Goal: Task Accomplishment & Management: Use online tool/utility

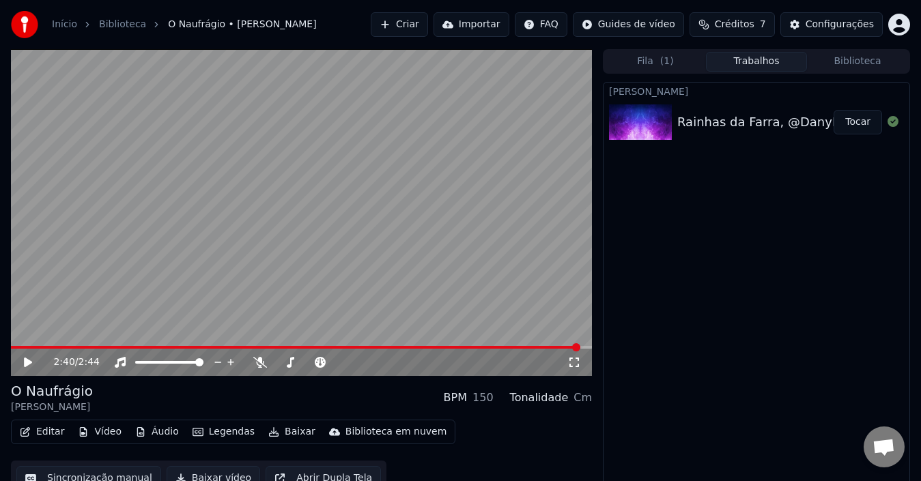
click at [46, 432] on button "Editar" at bounding box center [41, 432] width 55 height 19
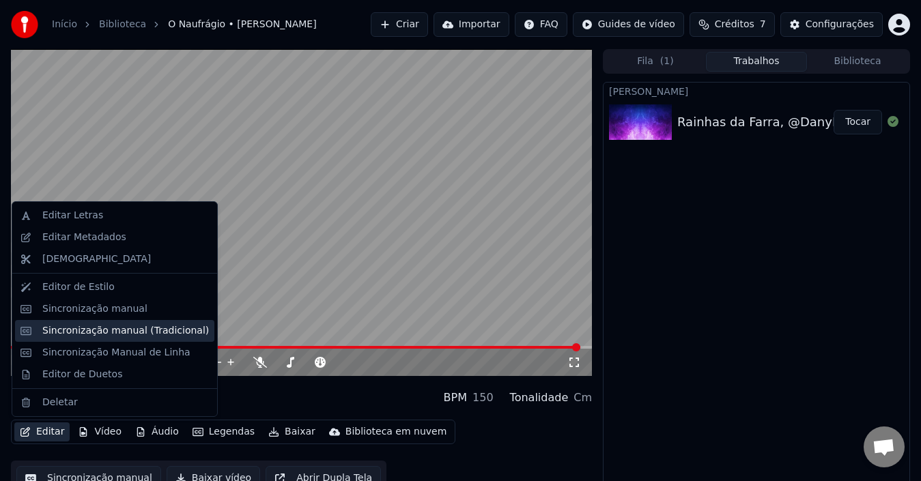
click at [102, 324] on div "Sincronização manual (Tradicional)" at bounding box center [125, 331] width 167 height 14
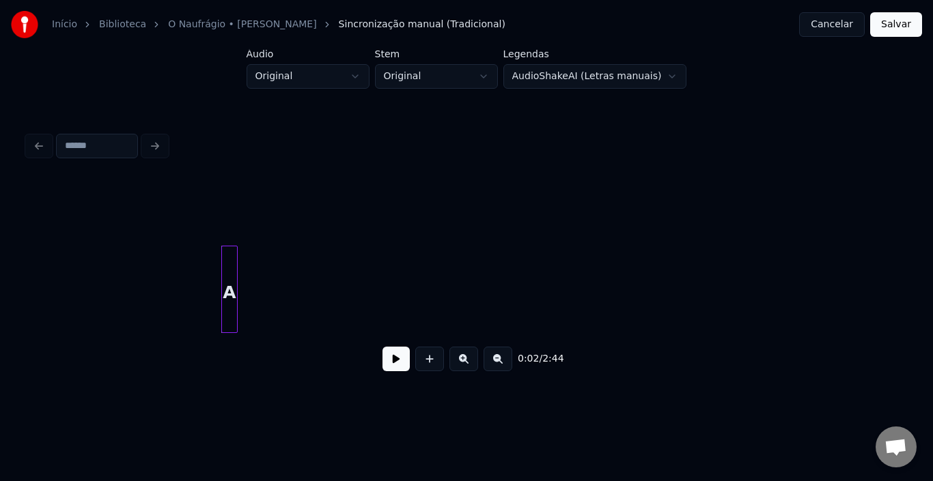
click at [387, 364] on button at bounding box center [395, 359] width 27 height 25
click at [759, 236] on div "0:06 / 2:44" at bounding box center [466, 282] width 878 height 208
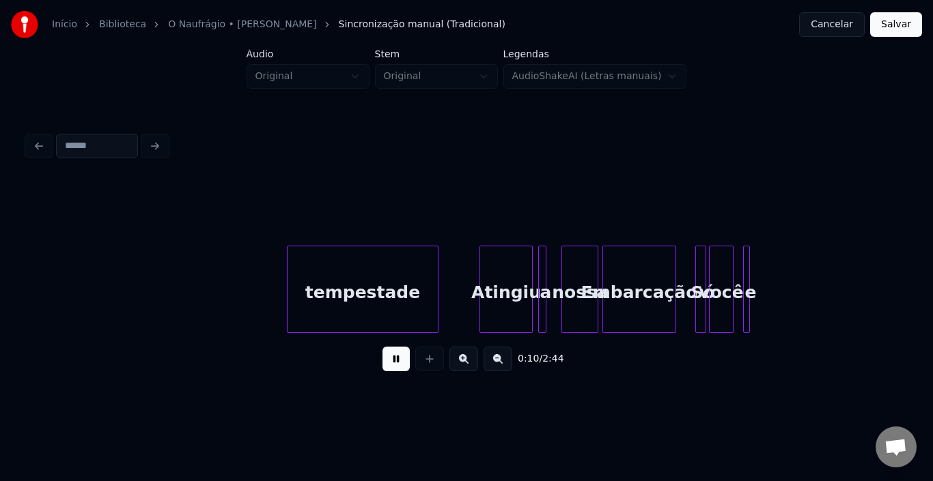
scroll to position [0, 722]
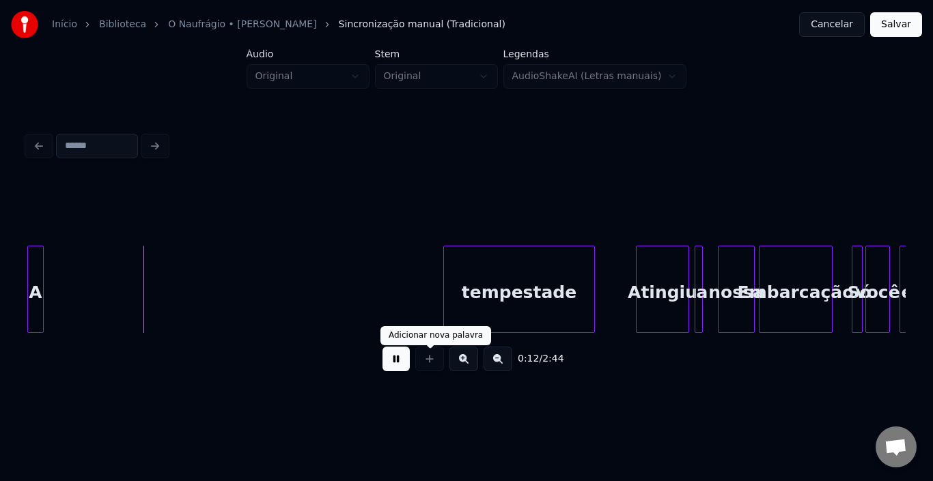
click at [389, 363] on button at bounding box center [395, 359] width 27 height 25
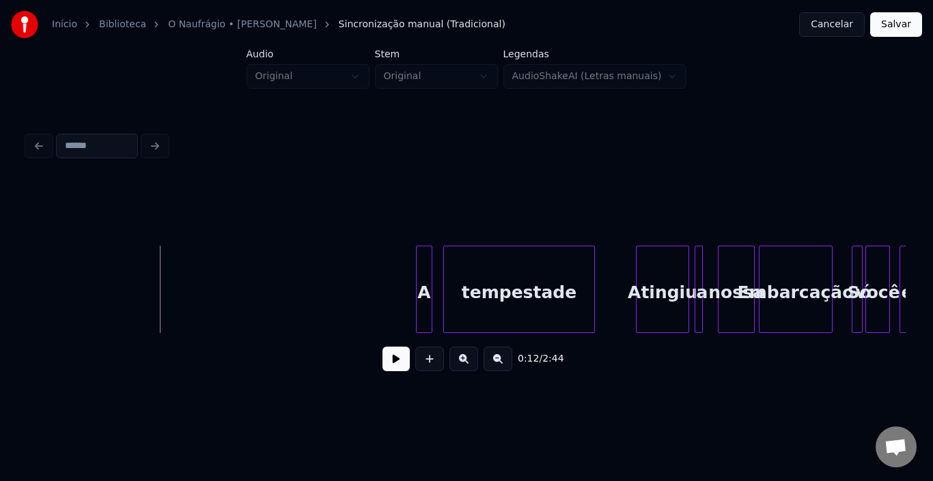
click at [424, 260] on div "A" at bounding box center [424, 293] width 15 height 93
click at [401, 357] on button at bounding box center [395, 359] width 27 height 25
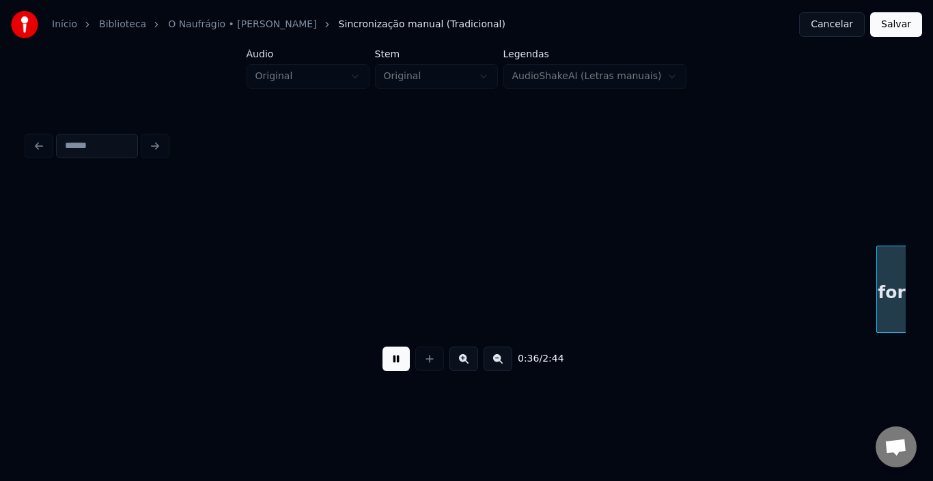
scroll to position [0, 2479]
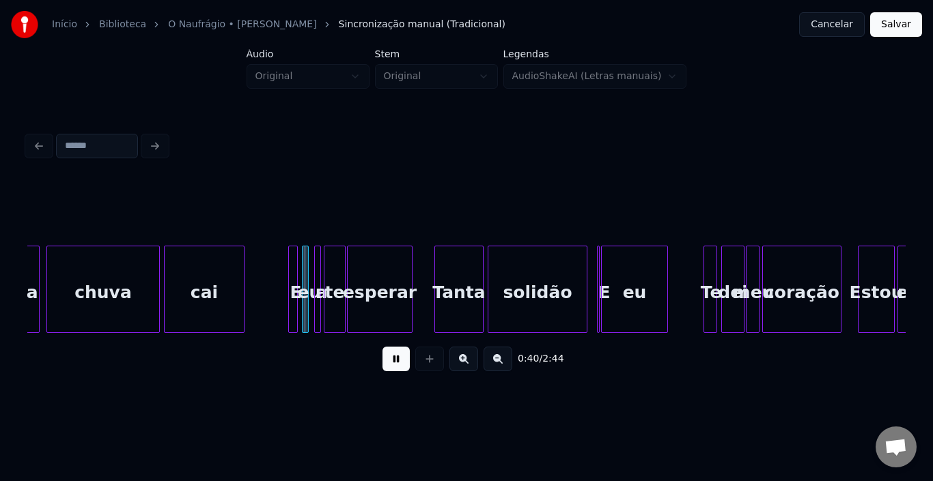
click at [401, 357] on button at bounding box center [395, 359] width 27 height 25
click at [272, 275] on div at bounding box center [271, 290] width 4 height 86
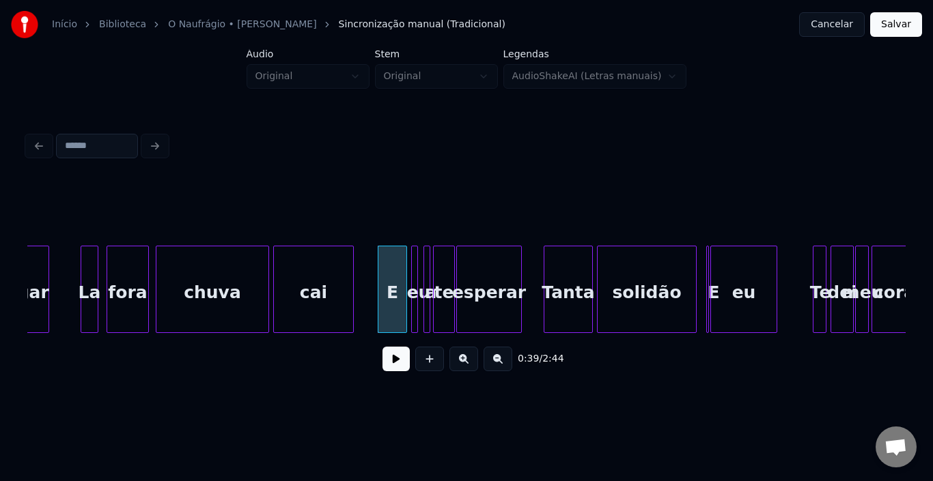
scroll to position [0, 2288]
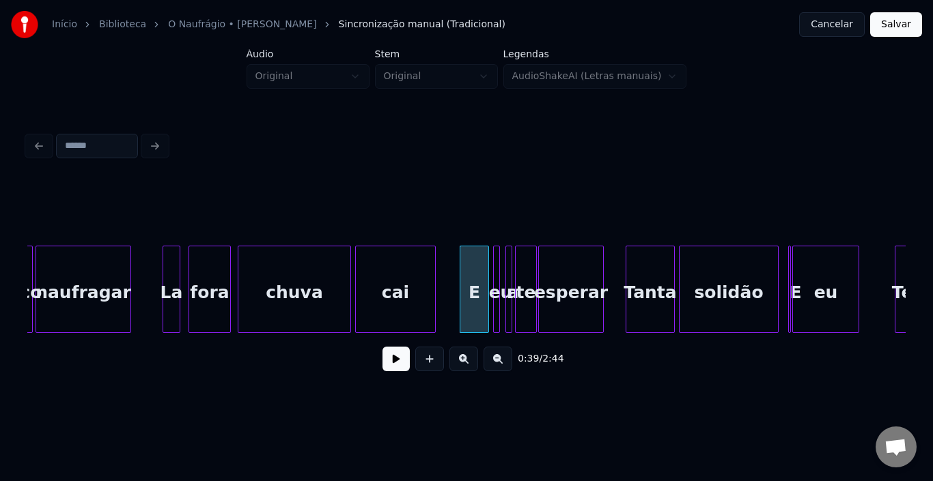
click at [169, 300] on div "La" at bounding box center [171, 293] width 16 height 93
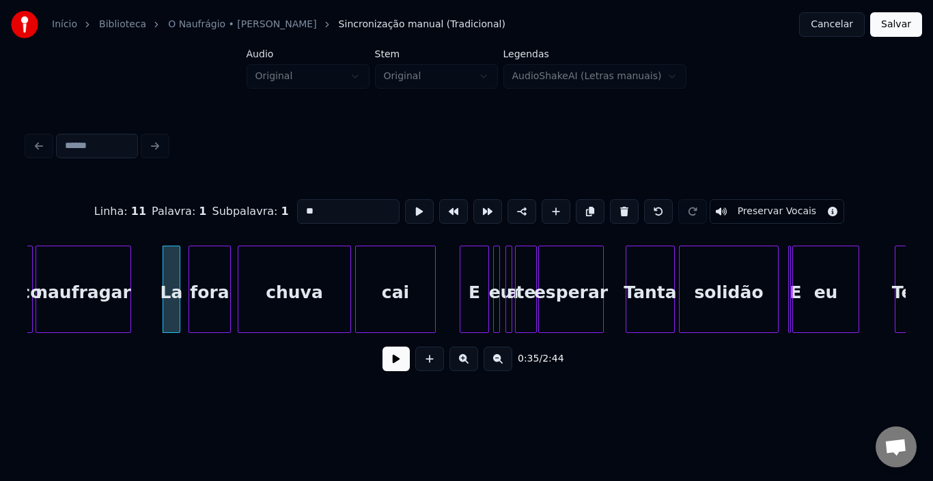
click at [310, 210] on input "**" at bounding box center [348, 211] width 102 height 25
type input "**"
click at [400, 367] on button at bounding box center [395, 359] width 27 height 25
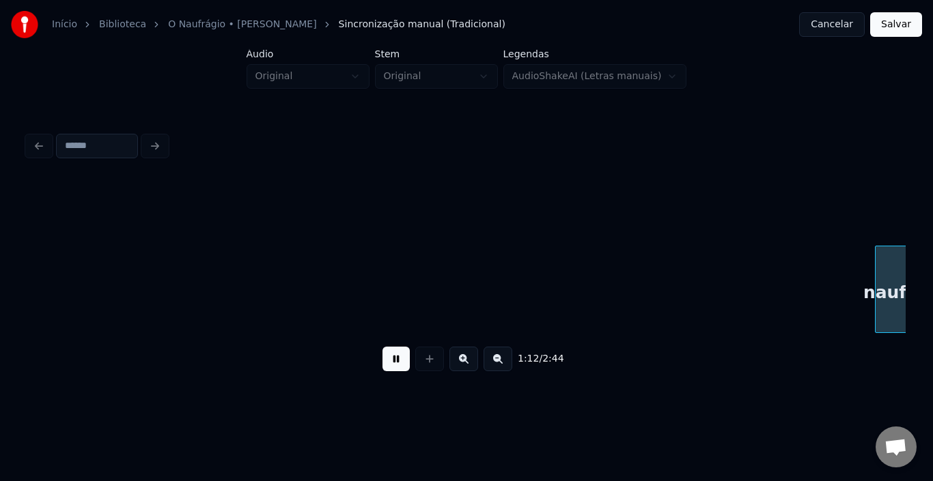
scroll to position [0, 4924]
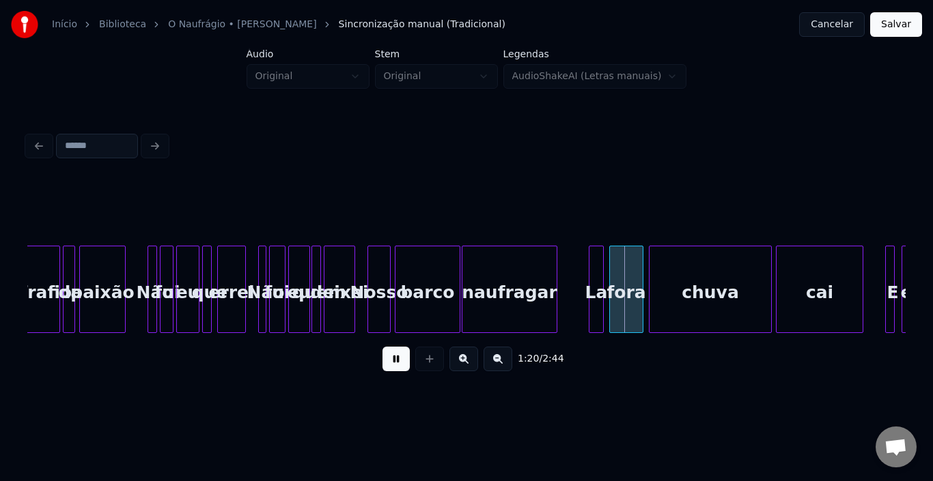
click at [598, 273] on div "La" at bounding box center [596, 293] width 14 height 93
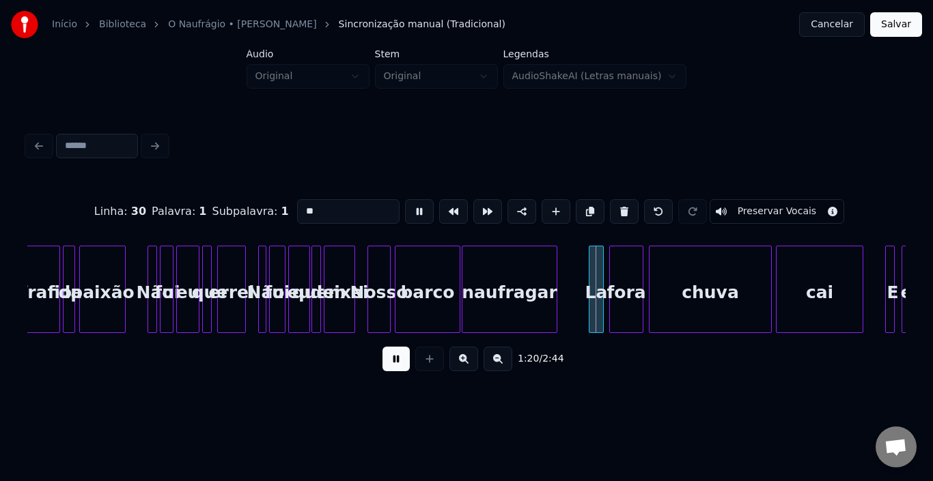
click at [598, 273] on div "La" at bounding box center [596, 293] width 14 height 93
click at [346, 209] on input "**" at bounding box center [348, 211] width 102 height 25
type input "**"
click at [396, 367] on button at bounding box center [395, 359] width 27 height 25
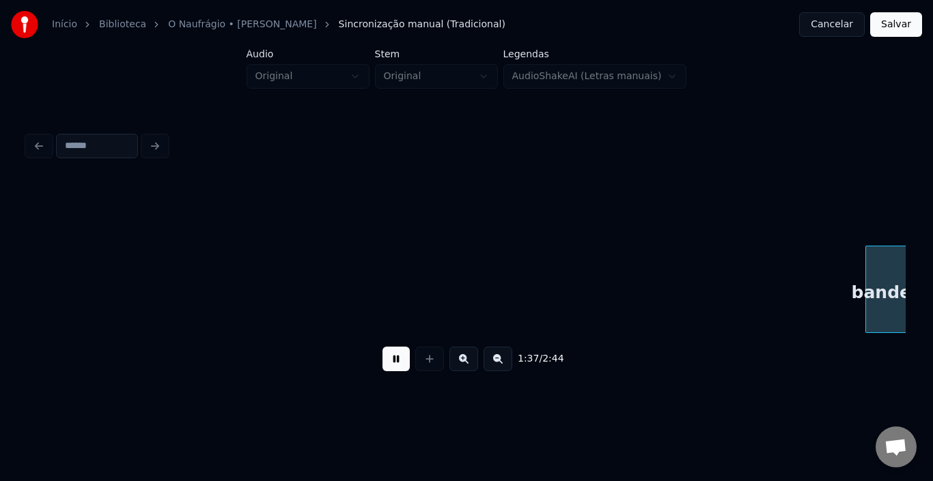
scroll to position [0, 6681]
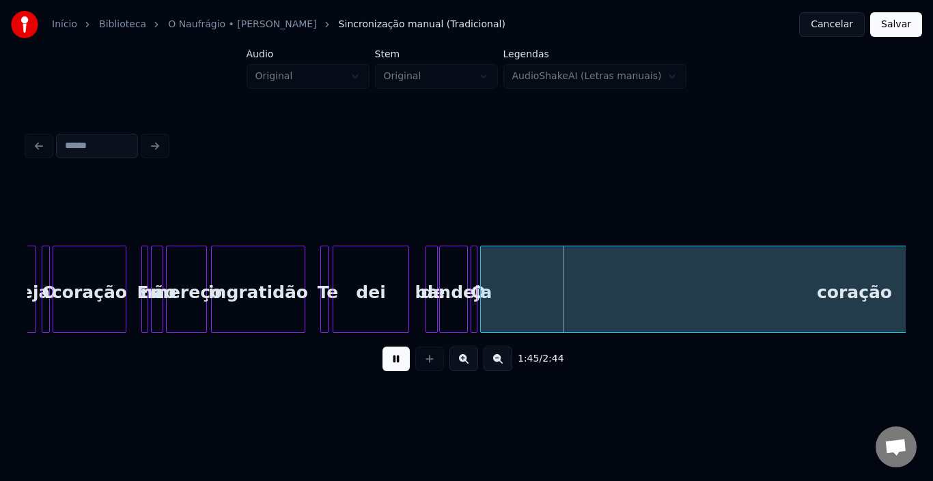
click at [403, 371] on button at bounding box center [395, 359] width 27 height 25
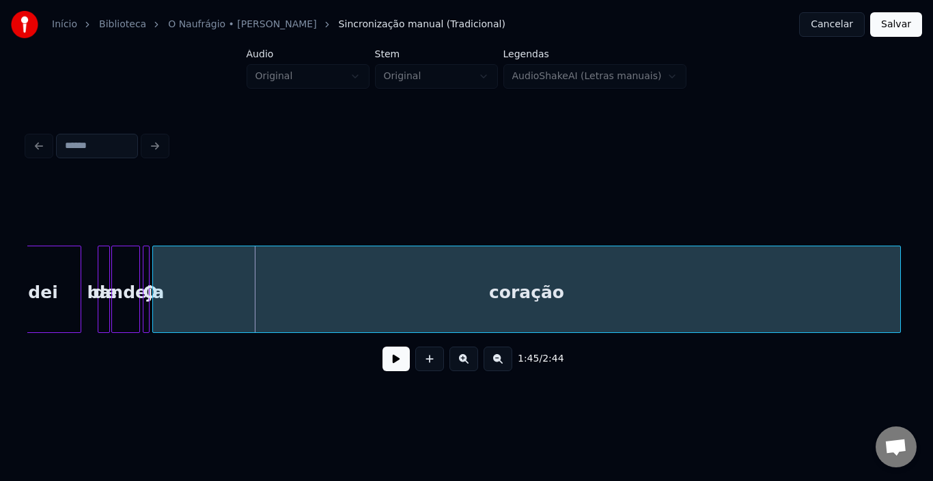
scroll to position [0, 7036]
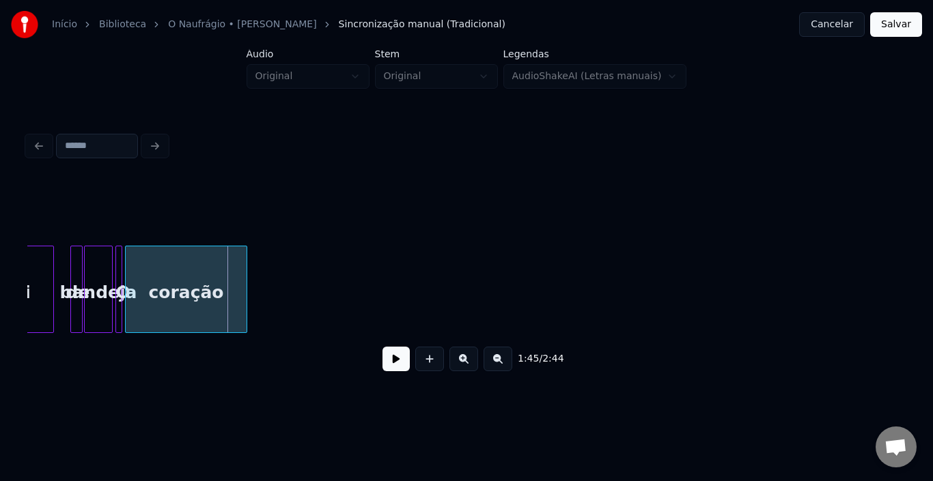
click at [244, 300] on div at bounding box center [244, 290] width 4 height 86
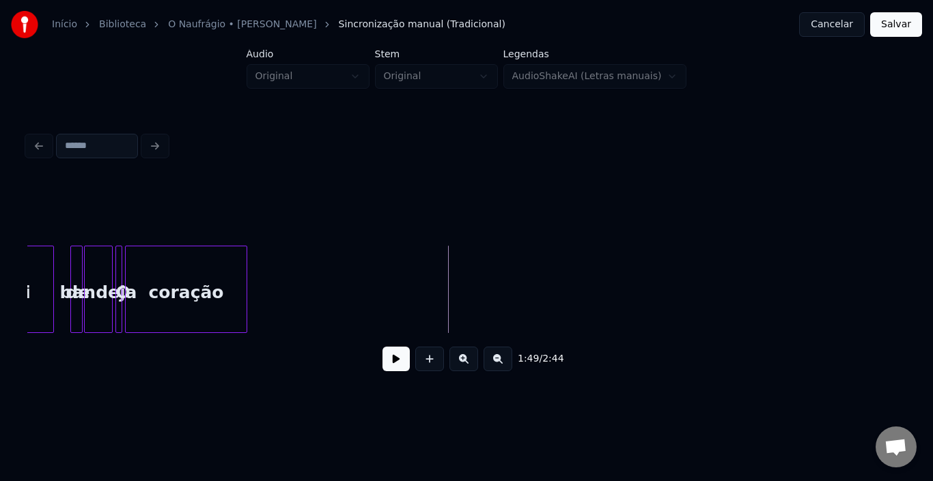
click at [404, 364] on button at bounding box center [395, 359] width 27 height 25
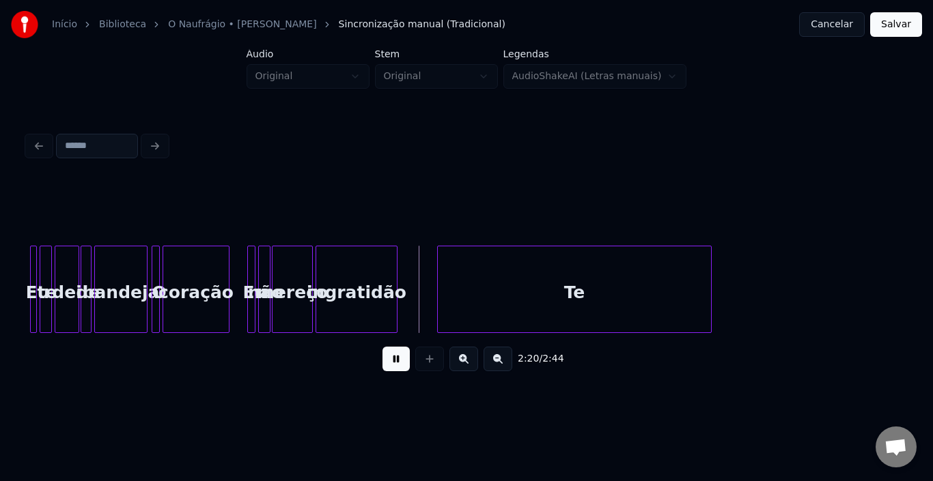
scroll to position [0, 9224]
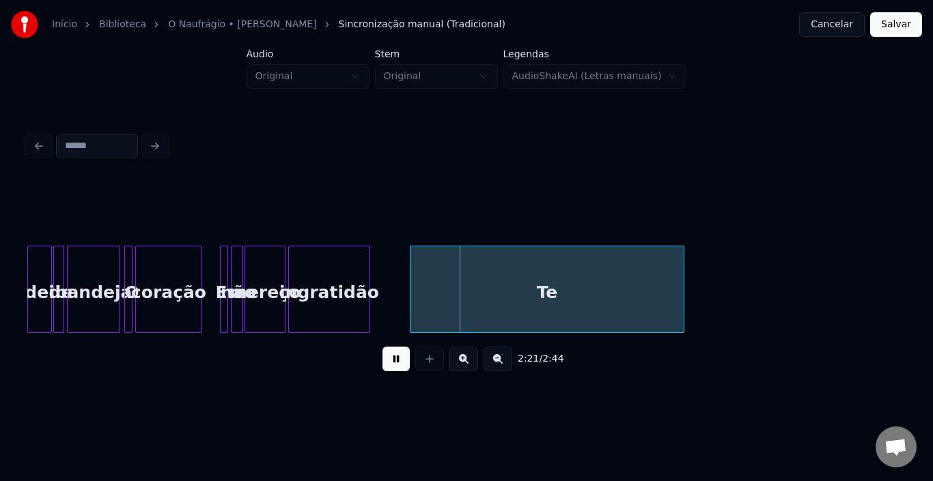
click at [401, 365] on button at bounding box center [395, 359] width 27 height 25
click at [684, 289] on div "Te" at bounding box center [547, 289] width 275 height 87
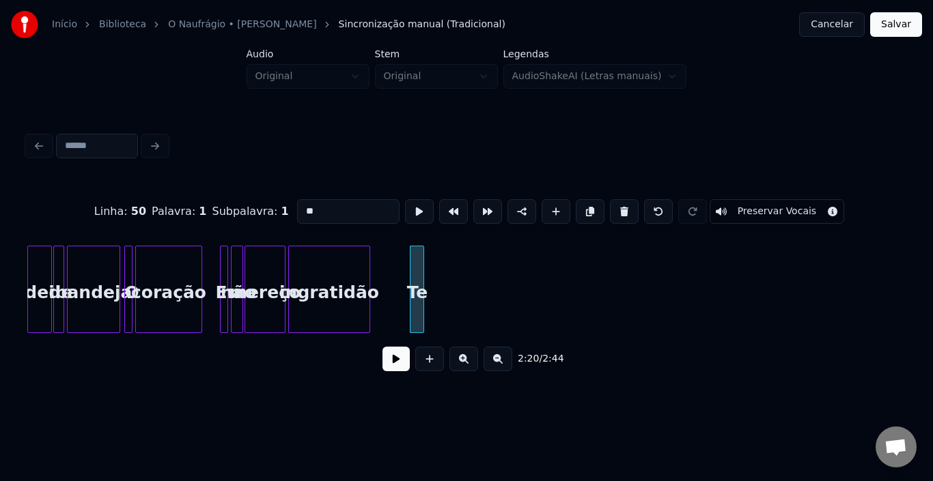
click at [421, 296] on div at bounding box center [421, 290] width 4 height 86
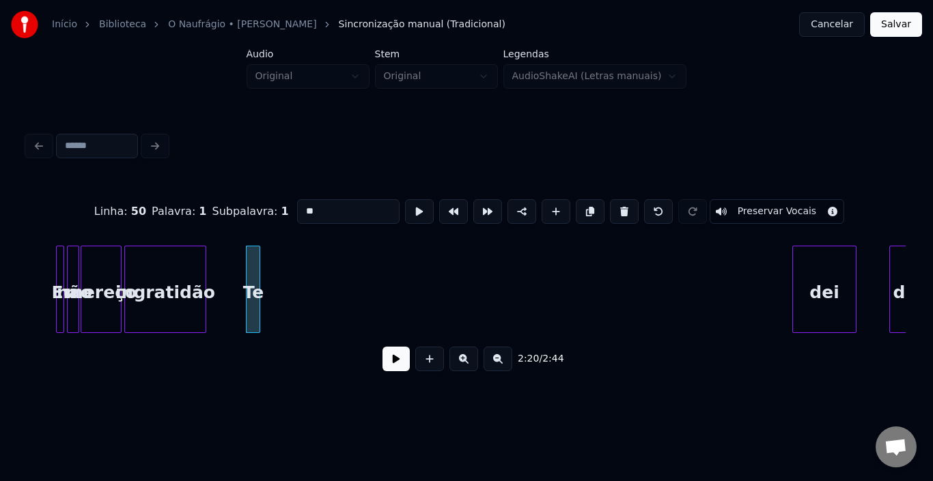
scroll to position [0, 9470]
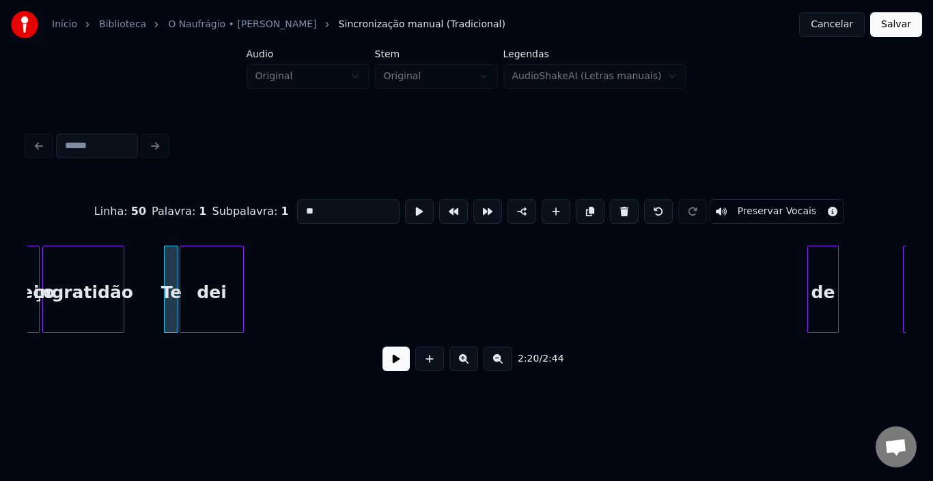
click at [214, 288] on div "dei" at bounding box center [211, 293] width 63 height 93
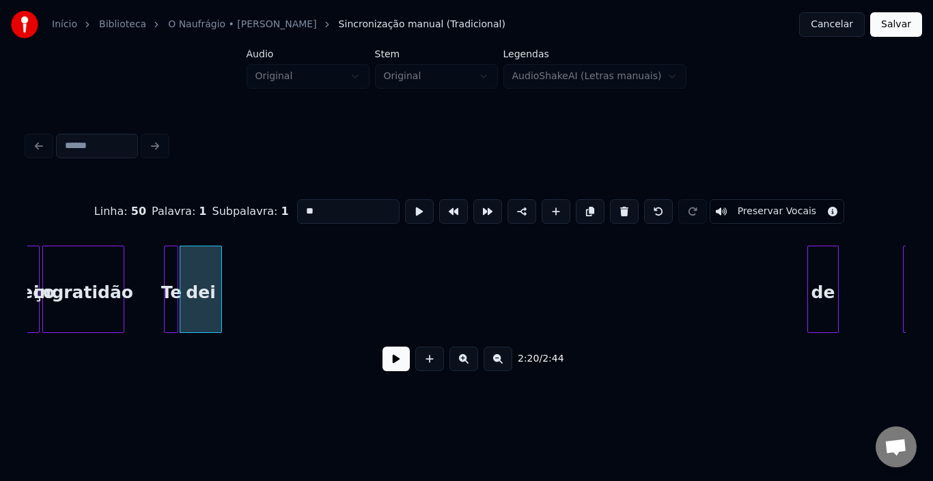
click at [220, 285] on div at bounding box center [219, 290] width 4 height 86
click at [253, 277] on div "de" at bounding box center [258, 293] width 30 height 93
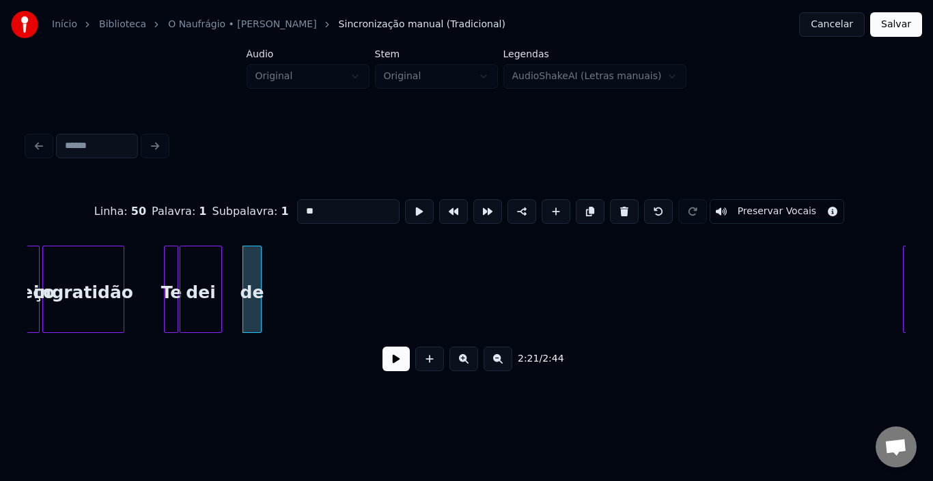
click at [260, 276] on div at bounding box center [259, 290] width 4 height 86
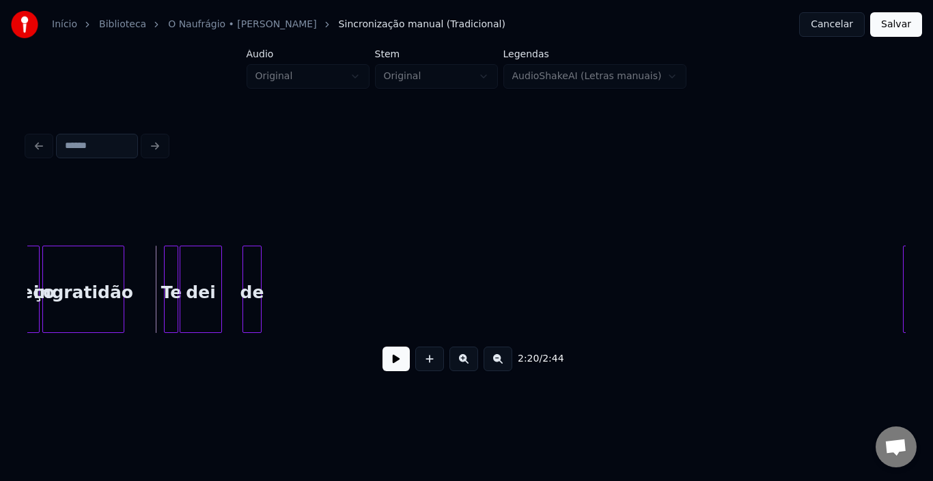
click at [393, 366] on button at bounding box center [395, 359] width 27 height 25
click at [252, 277] on div at bounding box center [251, 290] width 4 height 86
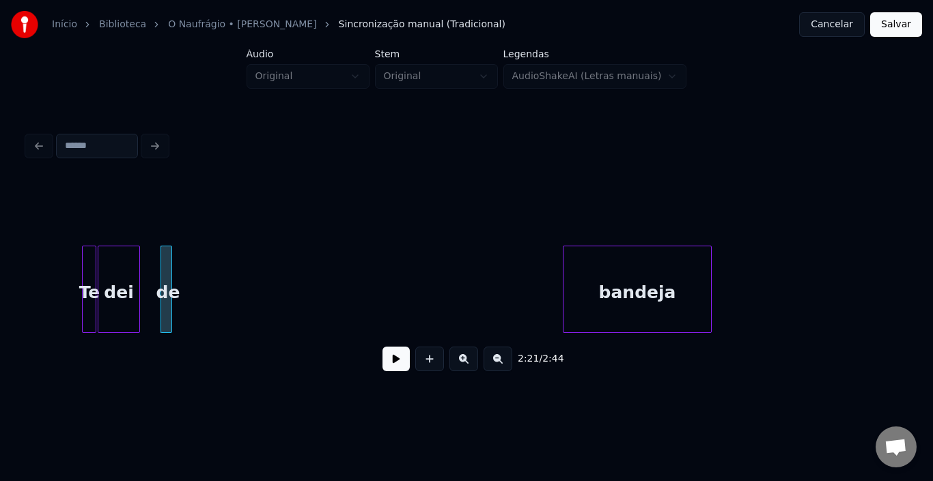
scroll to position [0, 9611]
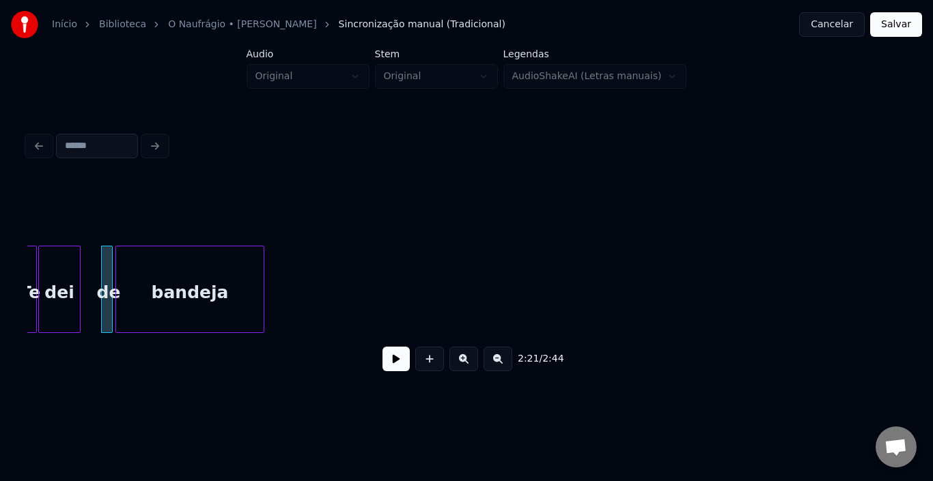
click at [208, 288] on div "bandeja" at bounding box center [190, 293] width 148 height 93
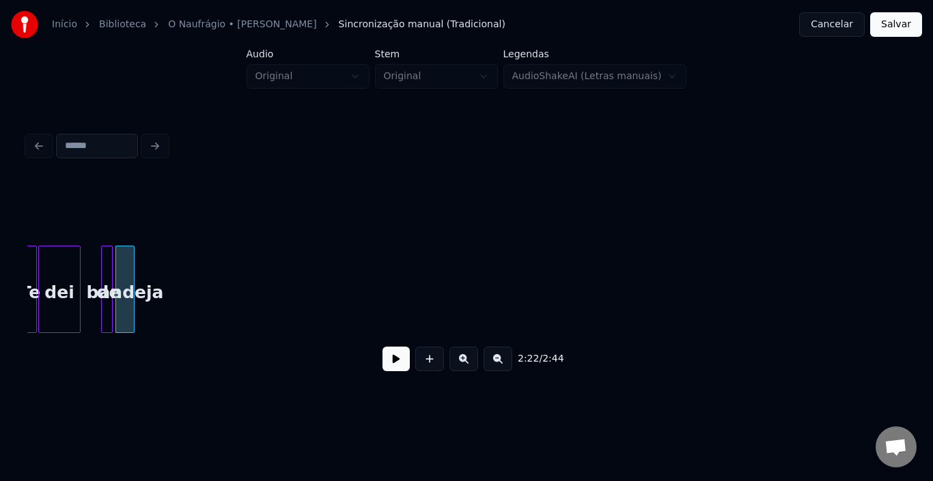
click at [133, 285] on div at bounding box center [132, 290] width 4 height 86
click at [390, 367] on button at bounding box center [395, 359] width 27 height 25
click at [164, 270] on div at bounding box center [165, 290] width 4 height 86
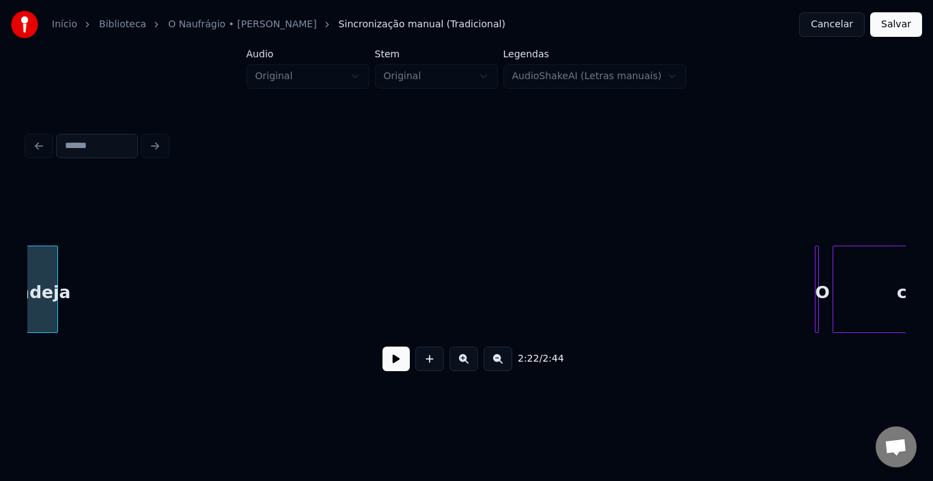
scroll to position [0, 9748]
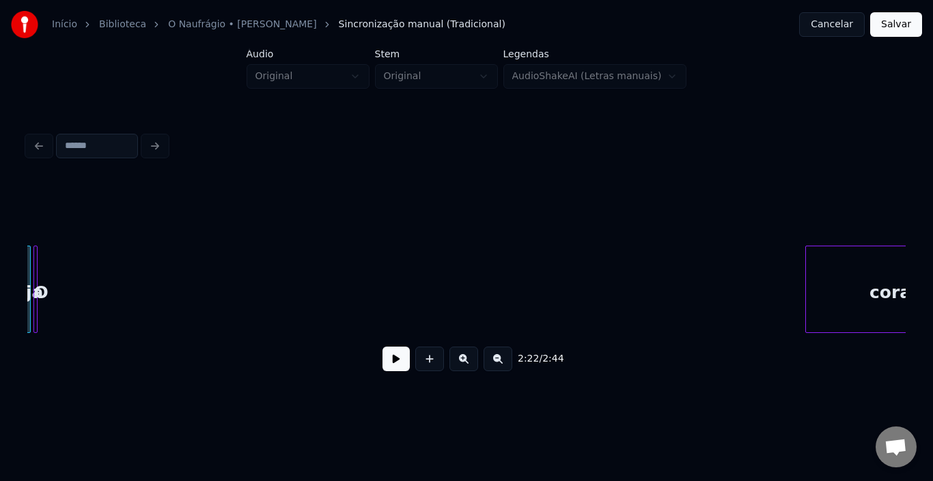
click at [38, 282] on div "O" at bounding box center [41, 293] width 14 height 93
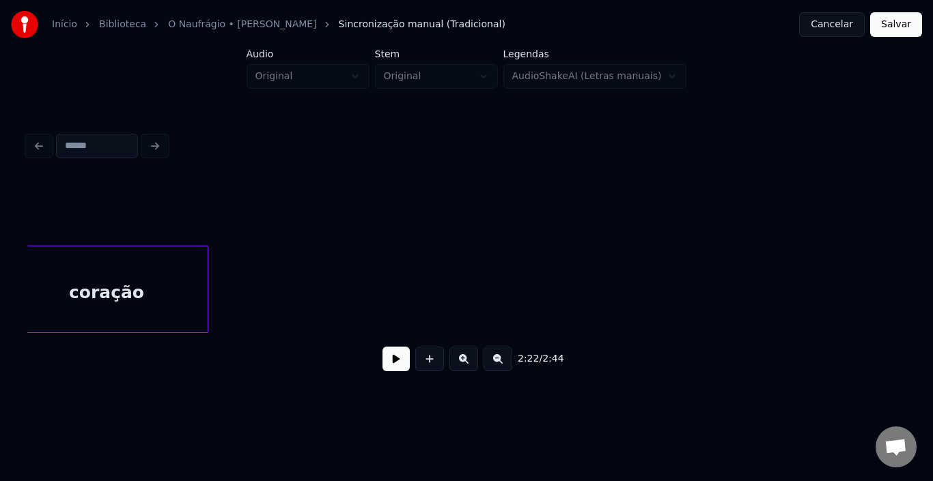
scroll to position [0, 9756]
click at [82, 277] on div "coração" at bounding box center [132, 293] width 202 height 93
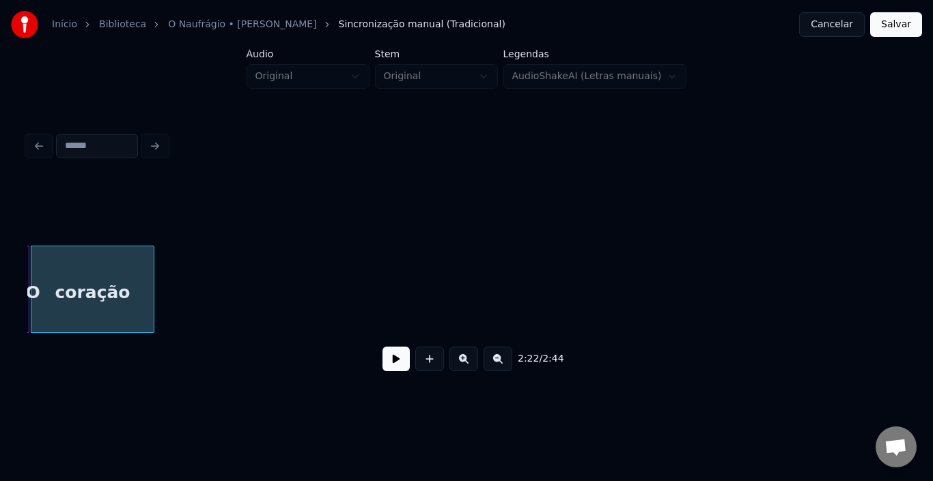
click at [150, 281] on div at bounding box center [152, 290] width 4 height 86
click at [398, 363] on button at bounding box center [395, 359] width 27 height 25
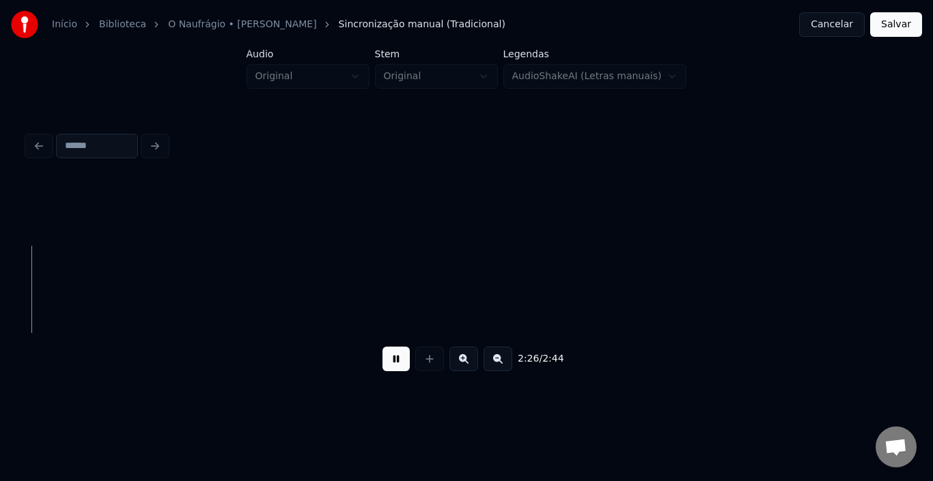
scroll to position [0, 10036]
drag, startPoint x: 892, startPoint y: 25, endPoint x: 820, endPoint y: 76, distance: 88.1
click at [891, 25] on button "Salvar" at bounding box center [896, 24] width 52 height 25
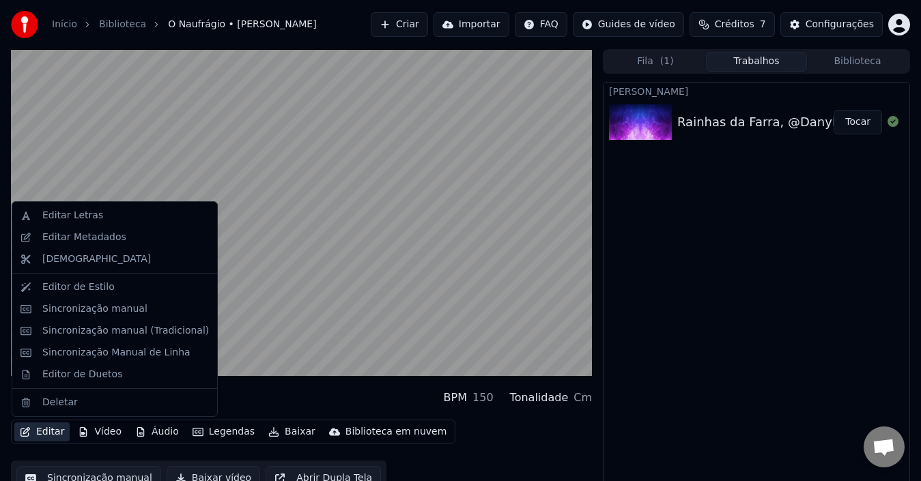
click at [44, 428] on button "Editar" at bounding box center [41, 432] width 55 height 19
click at [76, 290] on div "Editor de Estilo" at bounding box center [78, 288] width 72 height 14
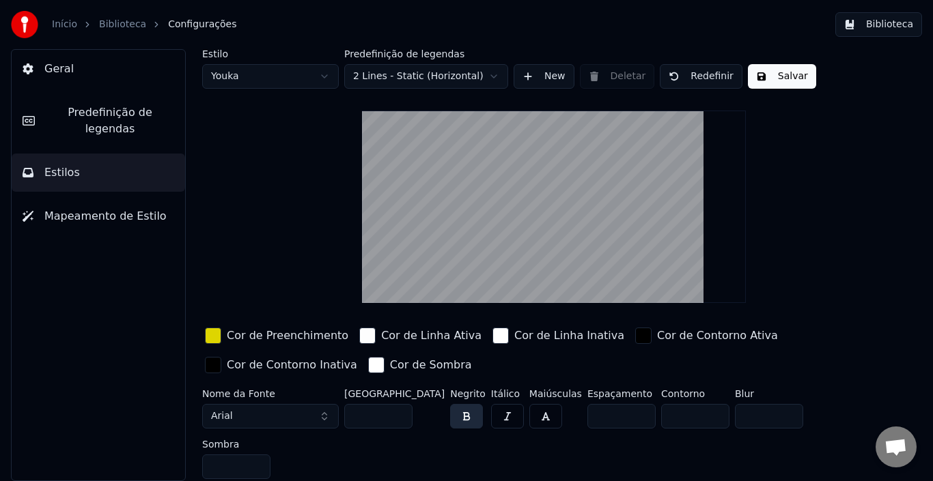
click at [265, 79] on html "Início Biblioteca Configurações Biblioteca Geral Predefinição de legendas Estil…" at bounding box center [466, 240] width 933 height 481
click at [771, 76] on button "Salvar" at bounding box center [782, 76] width 68 height 25
click at [96, 111] on span "Predefinição de legendas" at bounding box center [110, 120] width 128 height 33
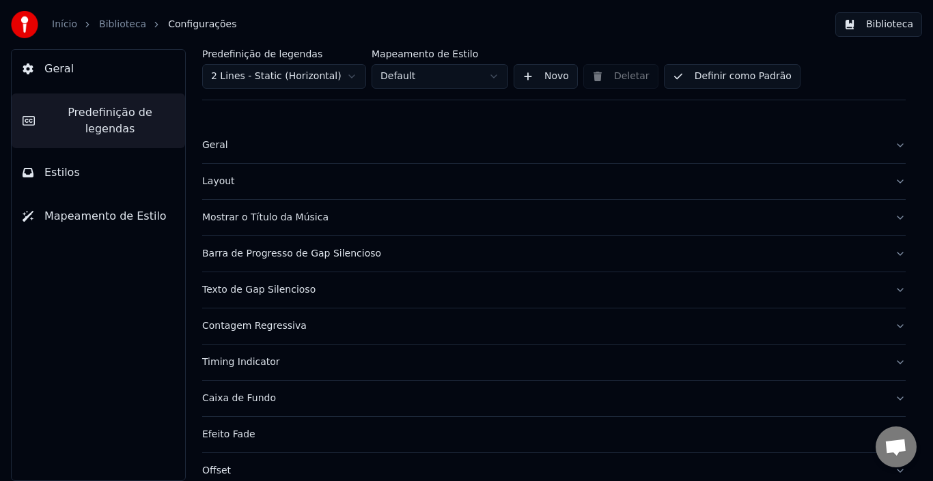
click at [425, 213] on div "Mostrar o Título da Música" at bounding box center [543, 218] width 682 height 14
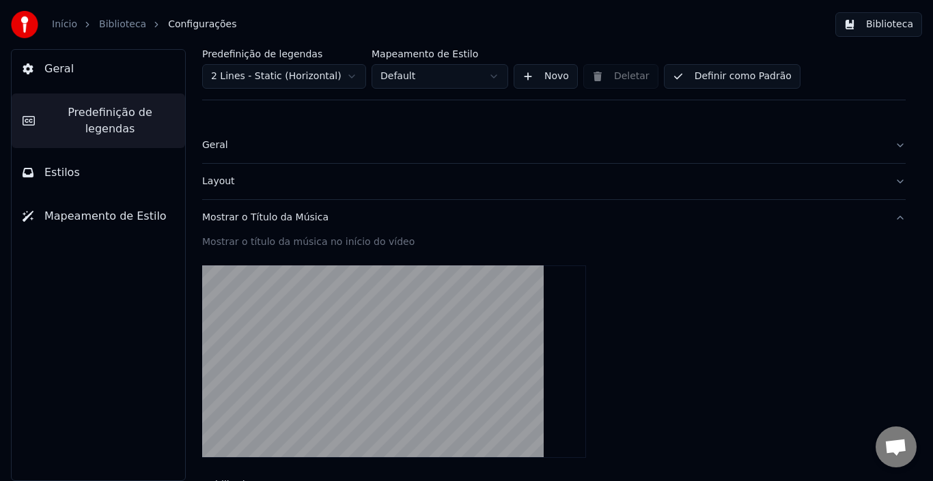
click at [423, 180] on div "Layout" at bounding box center [543, 182] width 682 height 14
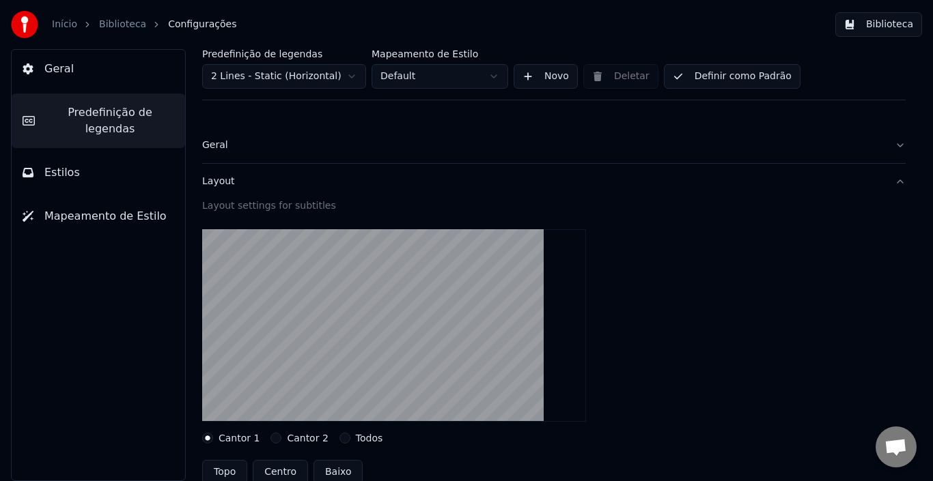
click at [272, 438] on button "Cantor 2" at bounding box center [275, 438] width 11 height 11
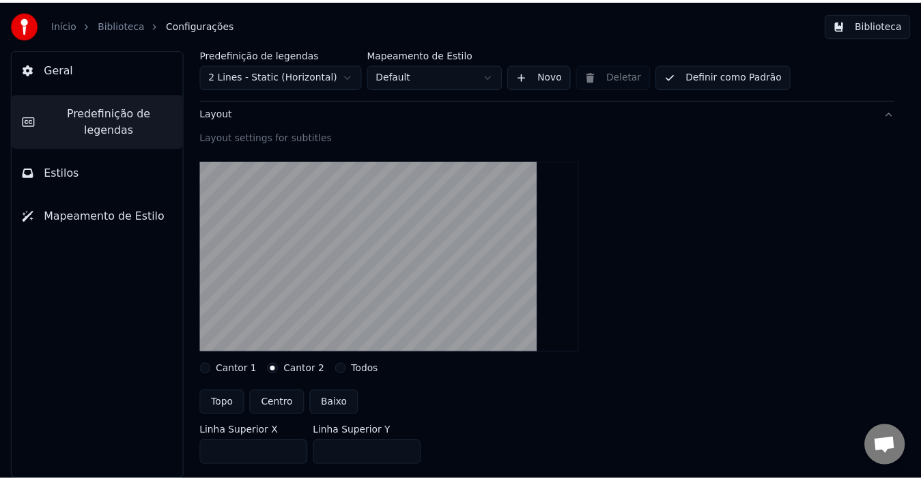
scroll to position [205, 0]
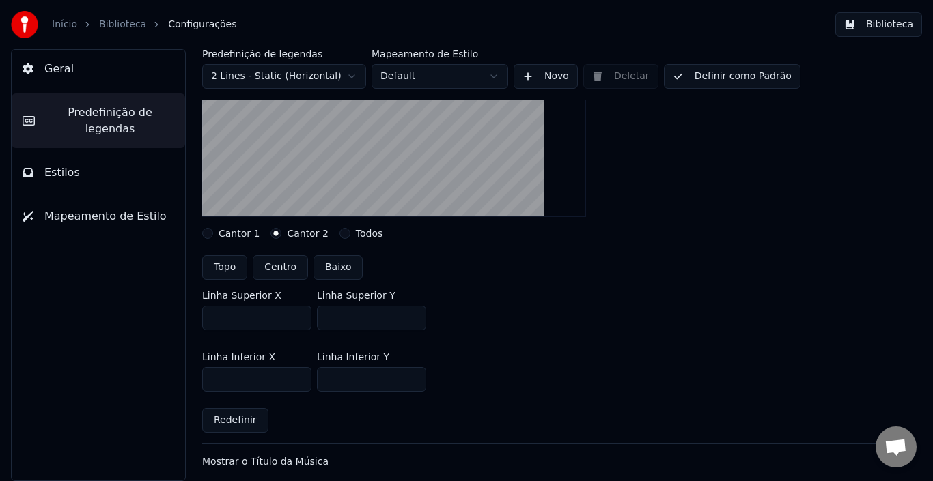
click at [714, 77] on button "Definir como Padrão" at bounding box center [732, 76] width 137 height 25
click at [124, 29] on link "Biblioteca" at bounding box center [122, 25] width 47 height 14
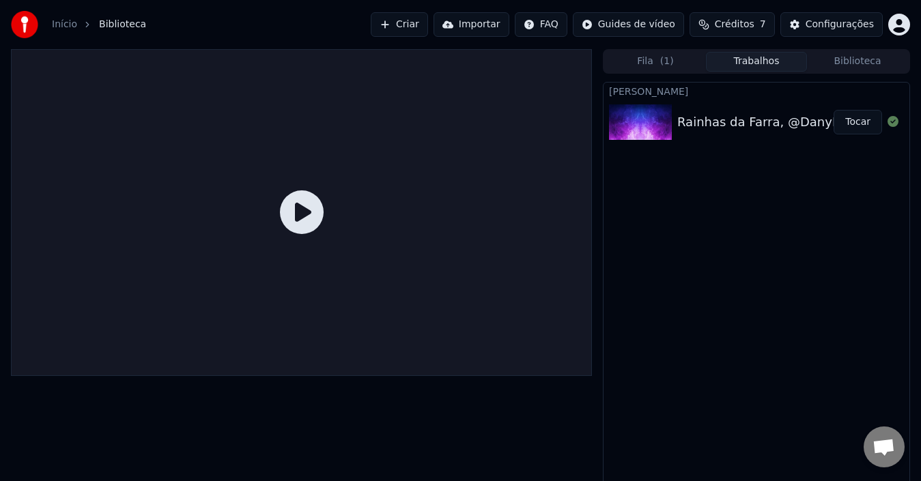
click at [772, 121] on div "Rainhas da Farra, @DanyMellodyoficial - O Naufrágio #Paredão2" at bounding box center [875, 122] width 397 height 19
click at [856, 124] on button "Tocar" at bounding box center [858, 122] width 48 height 25
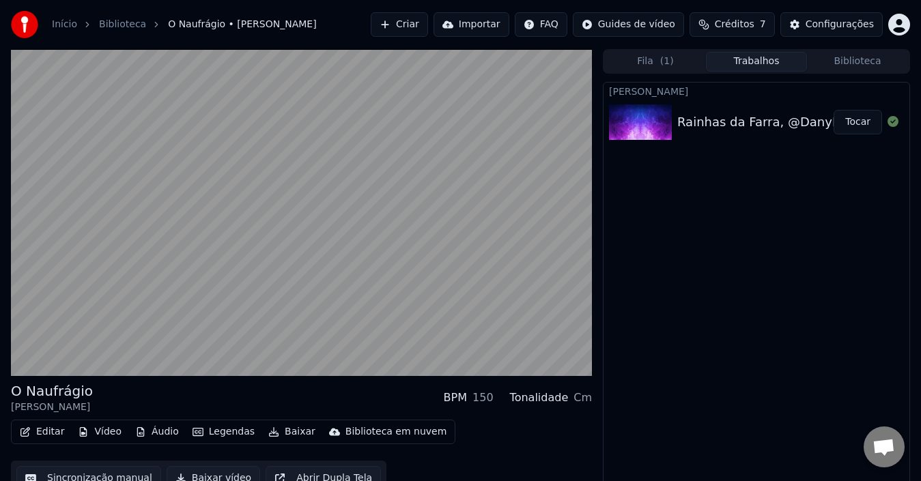
click at [224, 434] on button "Legendas" at bounding box center [223, 432] width 73 height 19
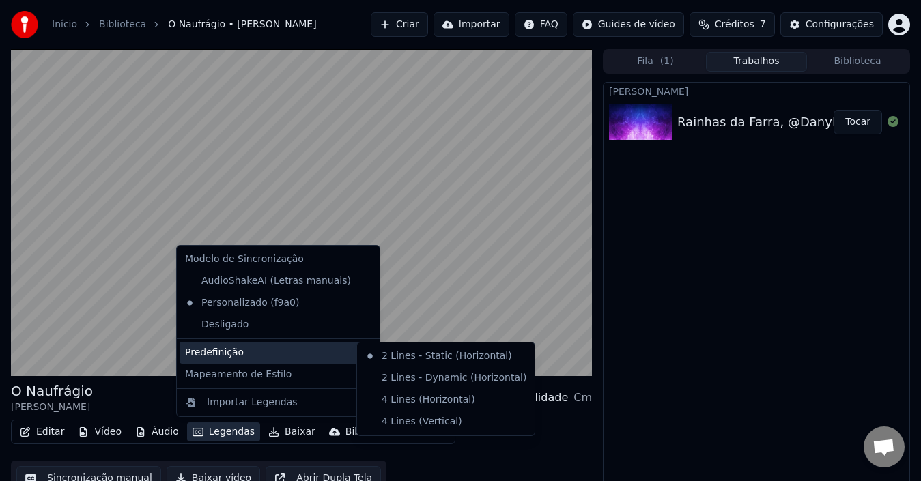
click at [307, 350] on div "Predefinição" at bounding box center [278, 353] width 197 height 22
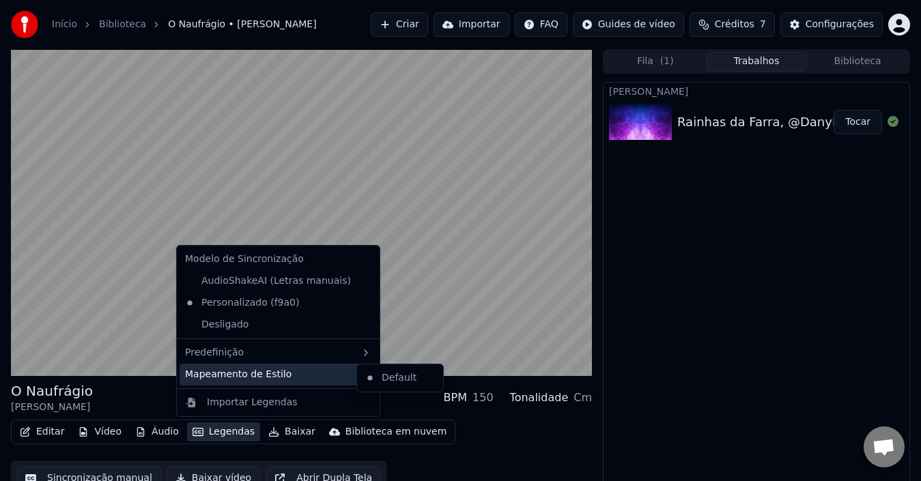
click at [471, 431] on div "Editar Vídeo Áudio Legendas Baixar Biblioteca em nuvem Sincronização manual Bai…" at bounding box center [301, 458] width 581 height 76
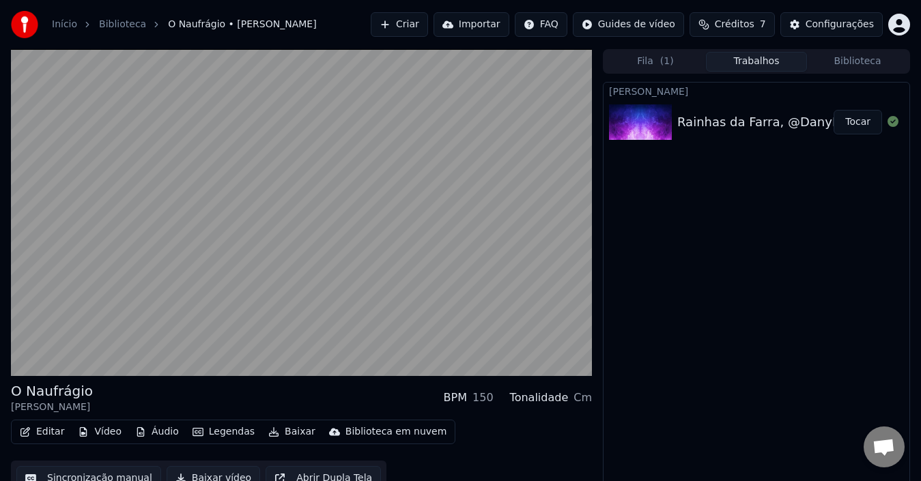
click at [44, 440] on button "Editar" at bounding box center [41, 432] width 55 height 19
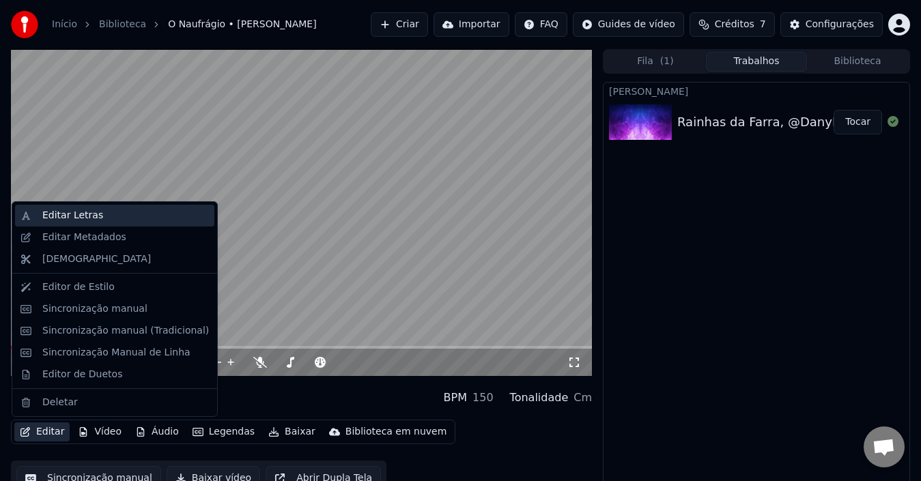
click at [107, 212] on div "Editar Letras" at bounding box center [125, 216] width 167 height 14
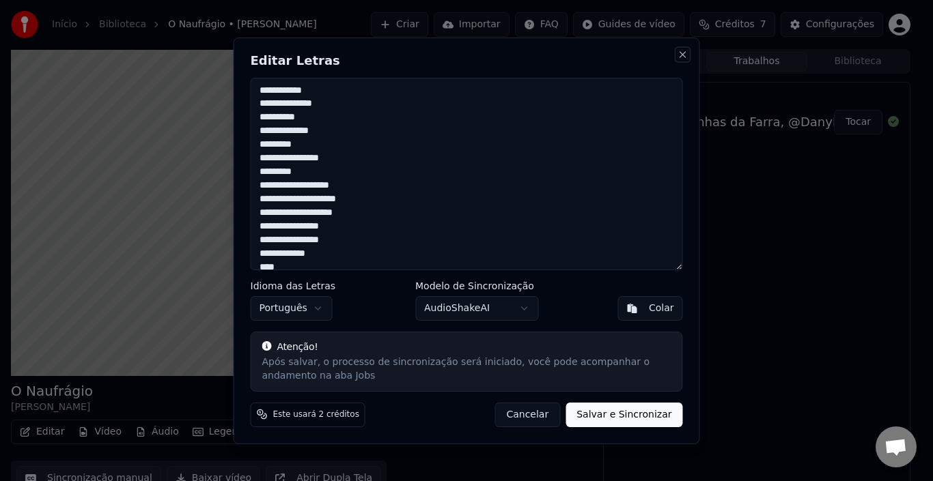
click at [681, 57] on button "Close" at bounding box center [682, 54] width 11 height 11
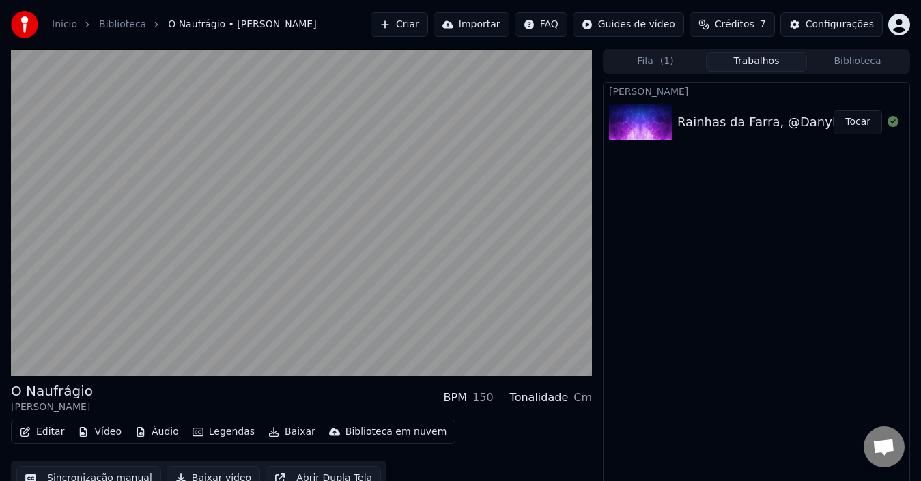
click at [48, 428] on button "Editar" at bounding box center [41, 432] width 55 height 19
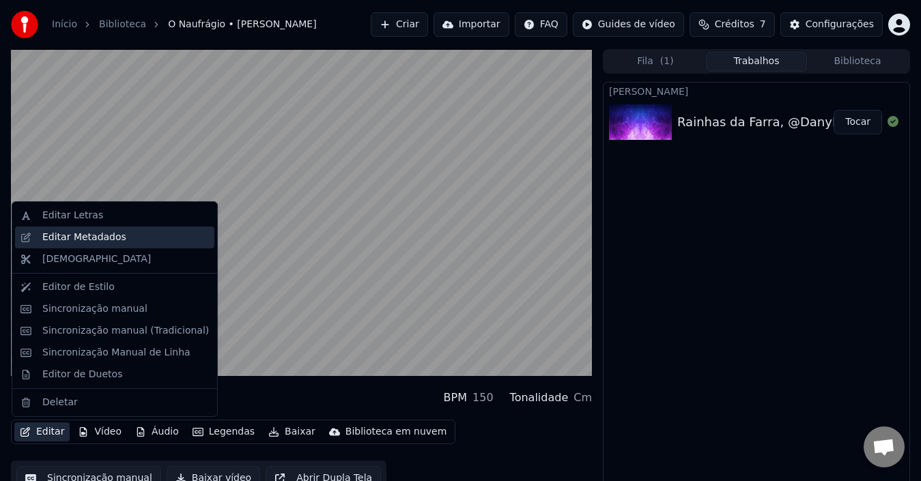
click at [75, 242] on div "Editar Metadados" at bounding box center [84, 238] width 84 height 14
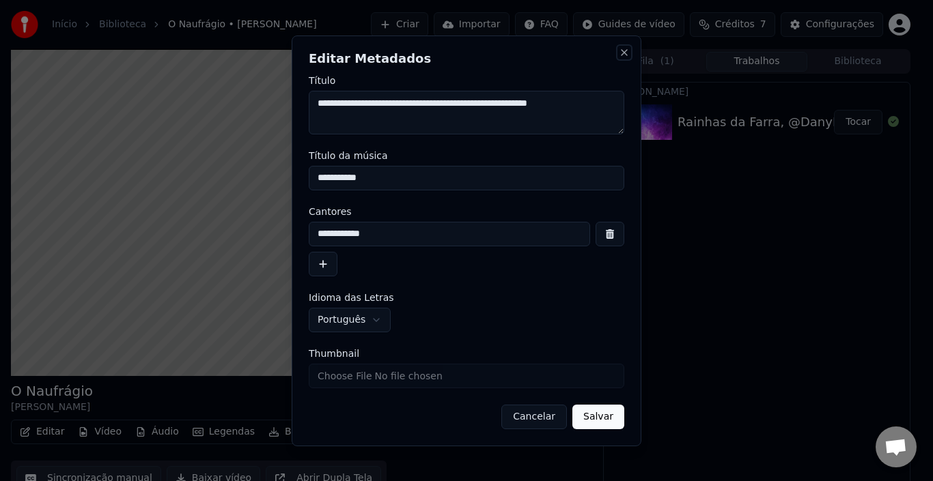
click at [625, 56] on button "Close" at bounding box center [624, 52] width 11 height 11
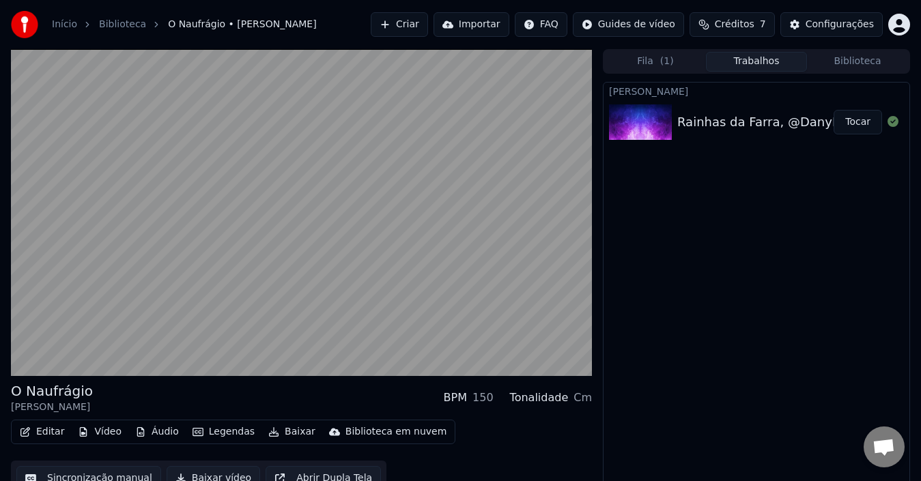
scroll to position [15, 0]
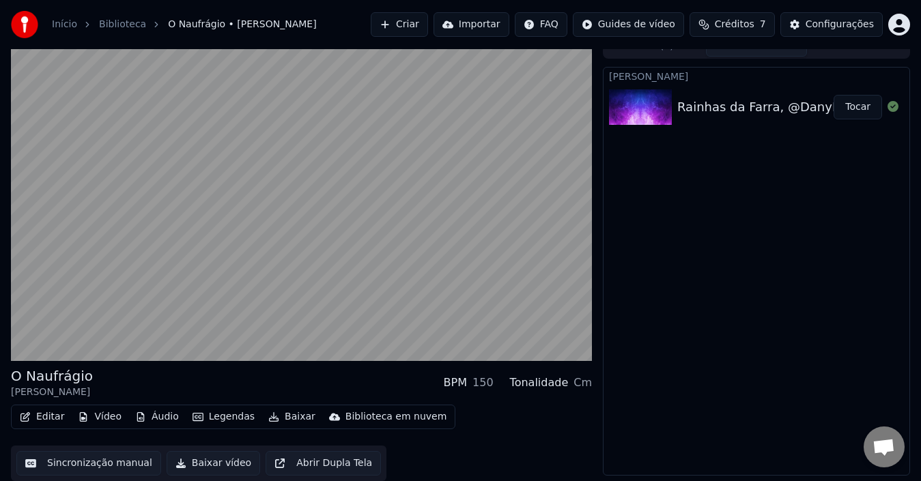
click at [47, 421] on button "Editar" at bounding box center [41, 417] width 55 height 19
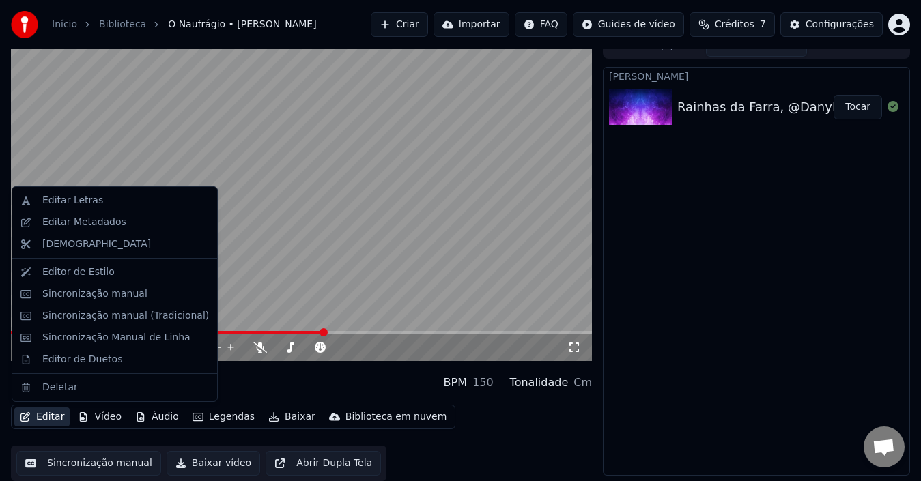
click at [38, 412] on button "Editar" at bounding box center [41, 417] width 55 height 19
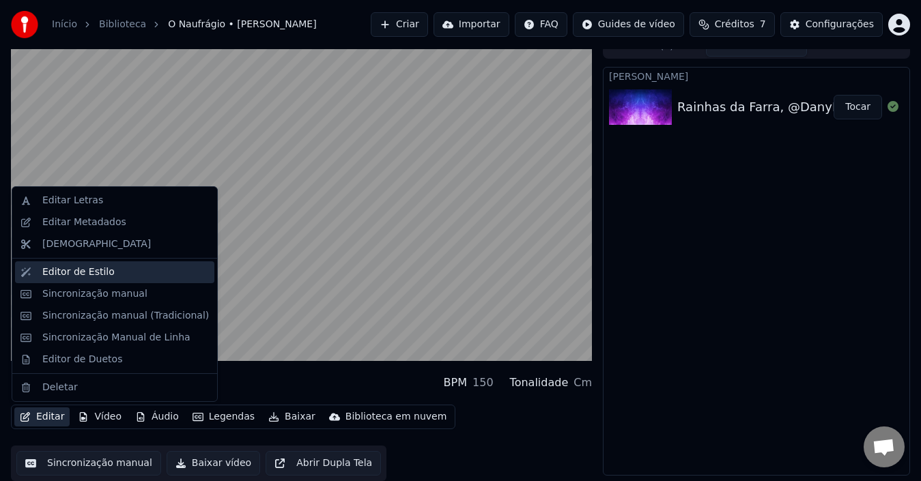
click at [67, 276] on div "Editor de Estilo" at bounding box center [78, 273] width 72 height 14
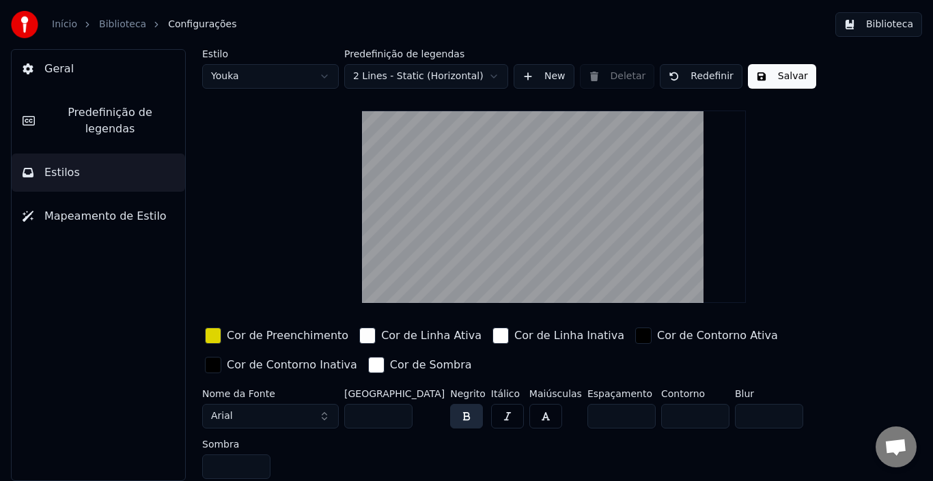
click at [326, 74] on html "Início Biblioteca Configurações Biblioteca Geral Predefinição de legendas Estil…" at bounding box center [466, 240] width 933 height 481
click at [760, 74] on button "Salvar" at bounding box center [782, 76] width 68 height 25
click at [748, 72] on button "Salvar" at bounding box center [782, 76] width 68 height 25
click at [80, 208] on span "Mapeamento de Estilo" at bounding box center [105, 216] width 122 height 16
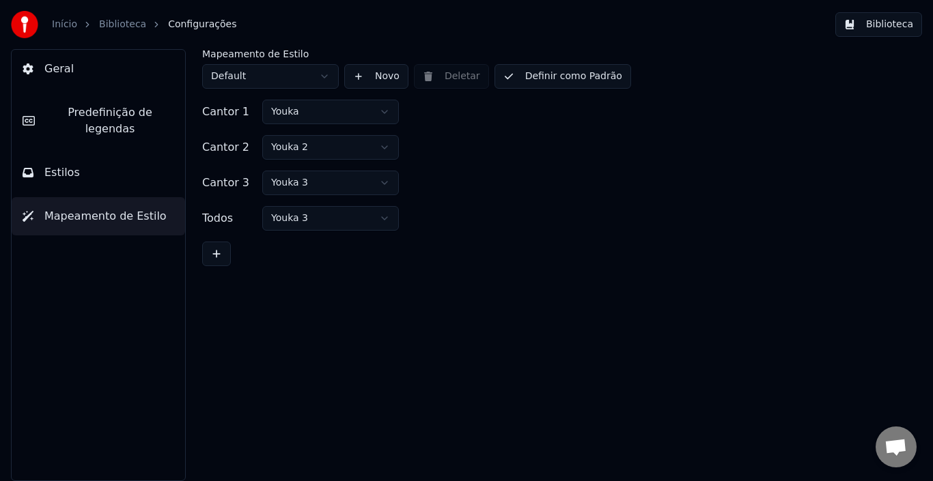
click at [386, 121] on html "Início Biblioteca Configurações Biblioteca Geral Predefinição de legendas Estil…" at bounding box center [466, 240] width 933 height 481
click at [327, 78] on html "Início Biblioteca Configurações Biblioteca Geral Predefinição de legendas Estil…" at bounding box center [466, 240] width 933 height 481
click at [376, 152] on html "Início Biblioteca Configurações Biblioteca Geral Predefinição de legendas Estil…" at bounding box center [466, 240] width 933 height 481
click at [540, 72] on button "Definir como Padrão" at bounding box center [562, 76] width 137 height 25
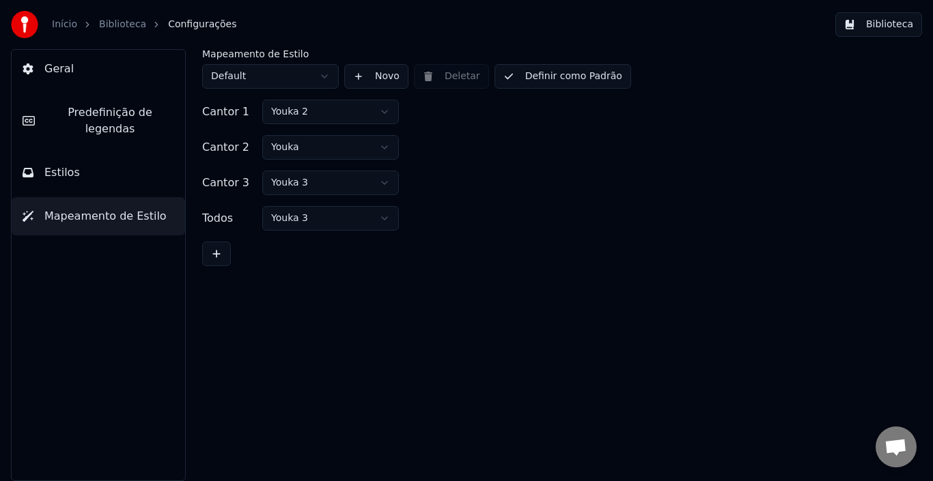
click at [51, 165] on span "Estilos" at bounding box center [62, 173] width 36 height 16
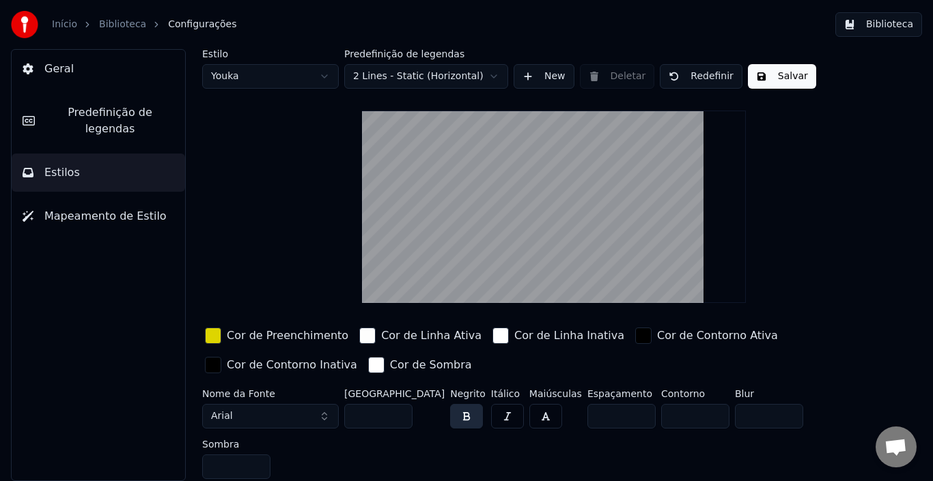
click at [76, 115] on span "Predefinição de legendas" at bounding box center [110, 120] width 128 height 33
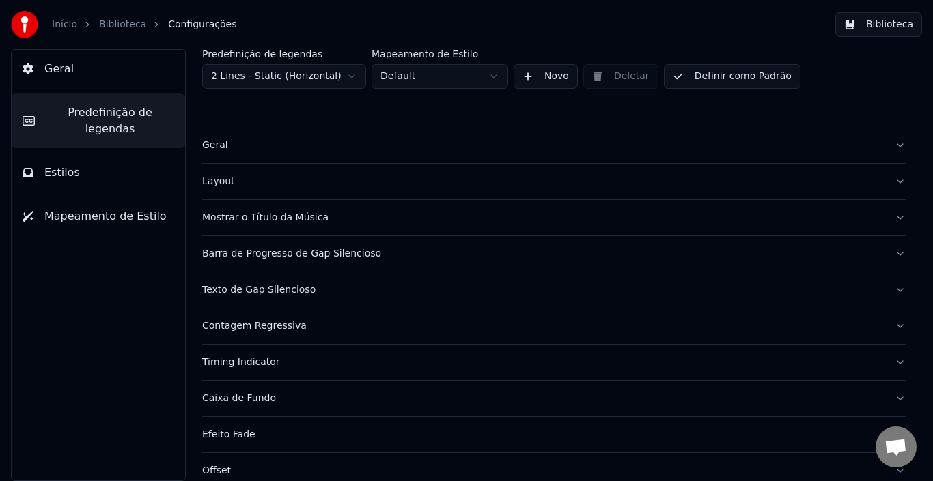
click at [82, 78] on button "Geral" at bounding box center [98, 69] width 173 height 38
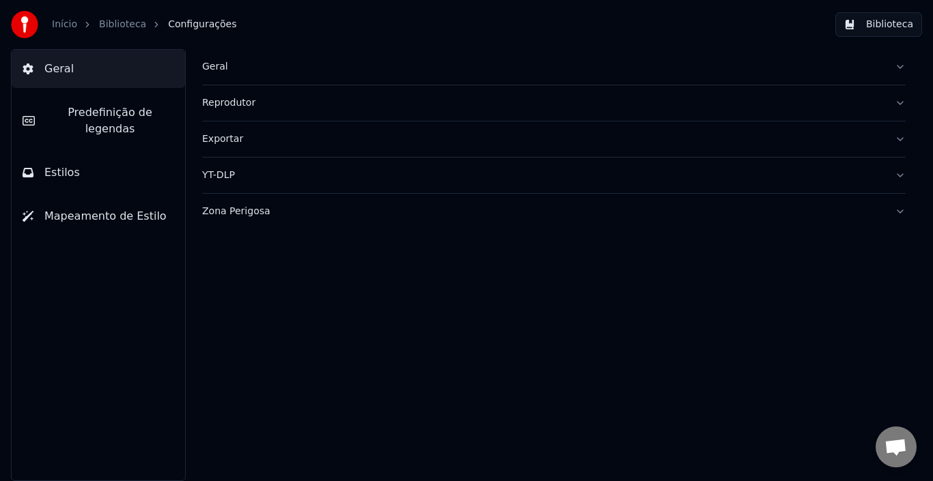
click at [103, 113] on span "Predefinição de legendas" at bounding box center [110, 120] width 128 height 33
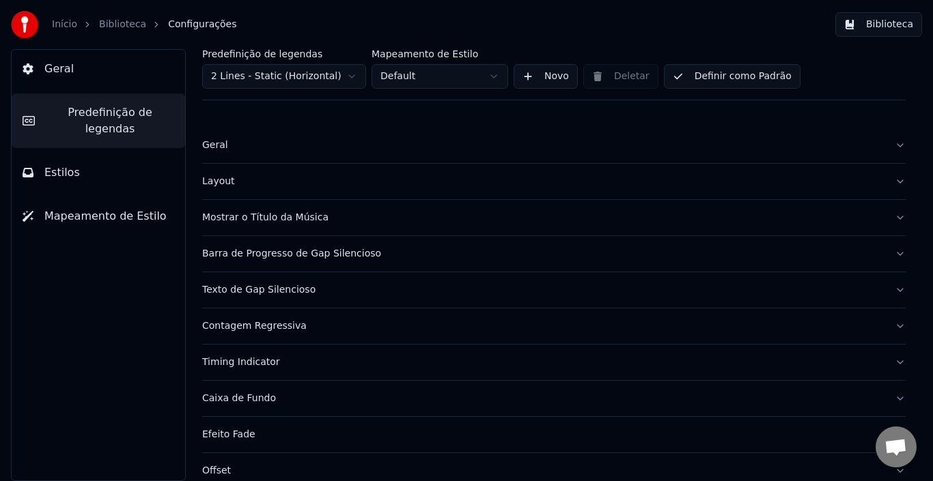
click at [499, 76] on html "Início Biblioteca Configurações Biblioteca Geral Predefinição de legendas Estil…" at bounding box center [466, 240] width 933 height 481
click at [495, 76] on html "Início Biblioteca Configurações Biblioteca Geral Predefinição de legendas Estil…" at bounding box center [466, 240] width 933 height 481
click at [547, 75] on button "Novo" at bounding box center [546, 76] width 64 height 25
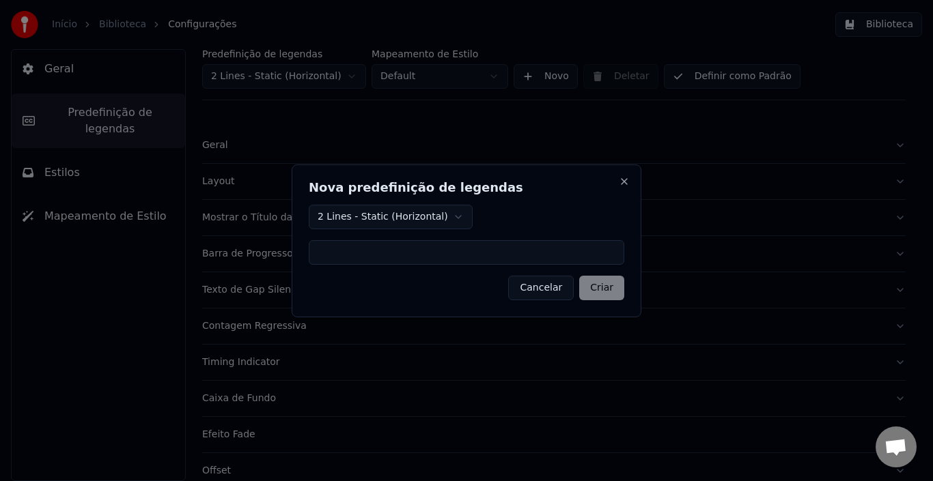
click at [402, 253] on input at bounding box center [467, 252] width 316 height 25
type input "********"
click at [601, 285] on button "Criar" at bounding box center [601, 288] width 45 height 25
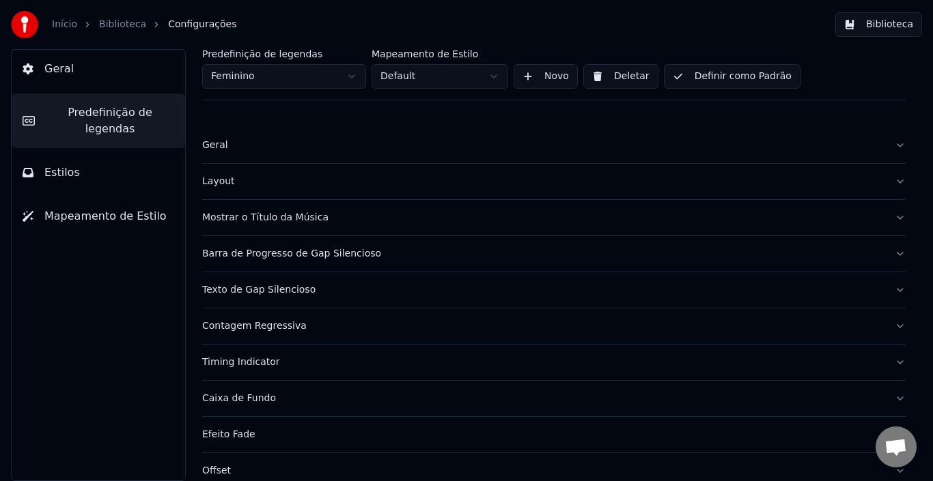
click at [491, 76] on html "Início Biblioteca Configurações Biblioteca Geral Predefinição de legendas Estil…" at bounding box center [466, 240] width 933 height 481
click at [350, 73] on html "Início Biblioteca Configurações Biblioteca Geral Predefinição de legendas Estil…" at bounding box center [466, 240] width 933 height 481
click at [352, 74] on html "Início Biblioteca Configurações Biblioteca Geral Predefinição de legendas Estil…" at bounding box center [466, 240] width 933 height 481
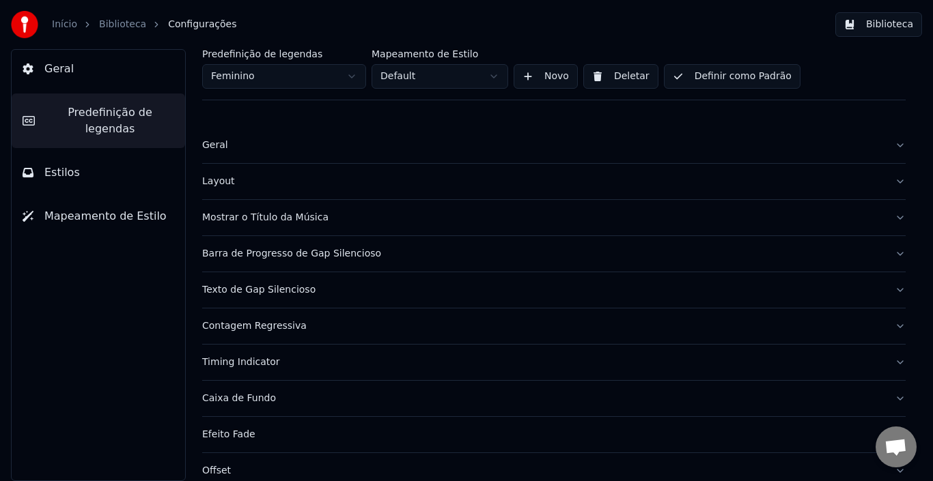
click at [352, 74] on html "Início Biblioteca Configurações Biblioteca Geral Predefinição de legendas Estil…" at bounding box center [466, 240] width 933 height 481
click at [402, 73] on html "Início Biblioteca Configurações Biblioteca Geral Predefinição de legendas Estil…" at bounding box center [466, 240] width 933 height 481
click at [80, 200] on html "Início Biblioteca Configurações Biblioteca Geral Predefinição de legendas Estil…" at bounding box center [466, 240] width 933 height 481
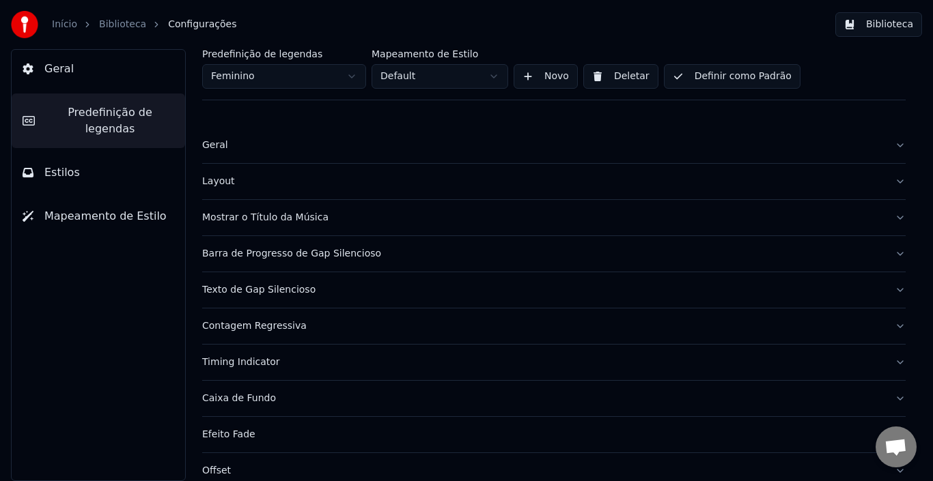
click at [80, 208] on span "Mapeamento de Estilo" at bounding box center [105, 216] width 122 height 16
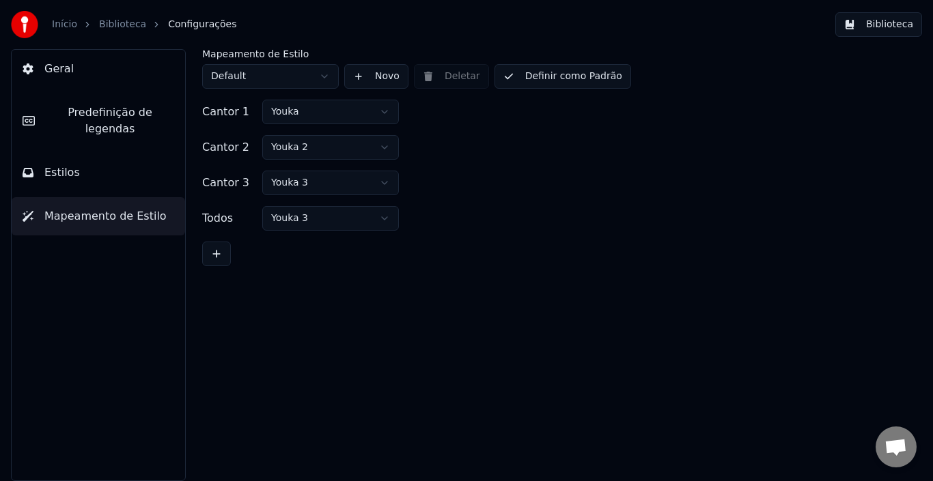
click at [366, 78] on button "Novo" at bounding box center [376, 76] width 64 height 25
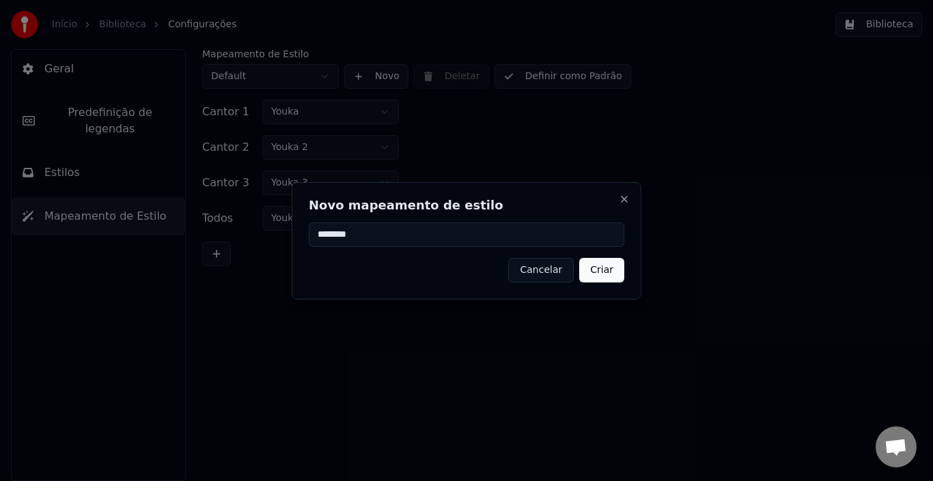
type input "********"
click at [610, 272] on button "Criar" at bounding box center [601, 270] width 45 height 25
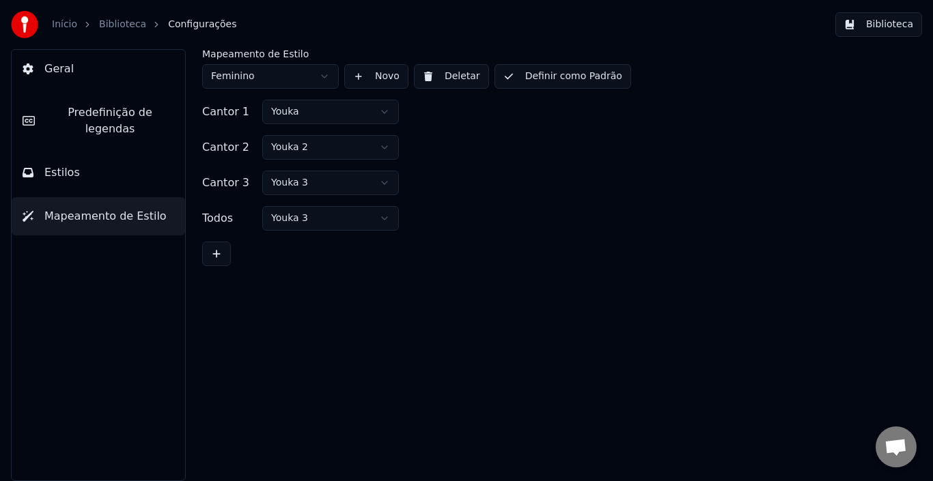
click at [336, 145] on html "Início Biblioteca Configurações Biblioteca Geral Predefinição de legendas Estil…" at bounding box center [466, 240] width 933 height 481
click at [340, 115] on html "Início Biblioteca Configurações Biblioteca Geral Predefinição de legendas Estil…" at bounding box center [466, 240] width 933 height 481
click at [339, 115] on html "Início Biblioteca Configurações Biblioteca Geral Predefinição de legendas Estil…" at bounding box center [466, 240] width 933 height 481
click at [344, 150] on html "Início Biblioteca Configurações Biblioteca Geral Predefinição de legendas Estil…" at bounding box center [466, 240] width 933 height 481
click at [320, 77] on html "Início Biblioteca Configurações Biblioteca Geral Predefinição de legendas Estil…" at bounding box center [466, 240] width 933 height 481
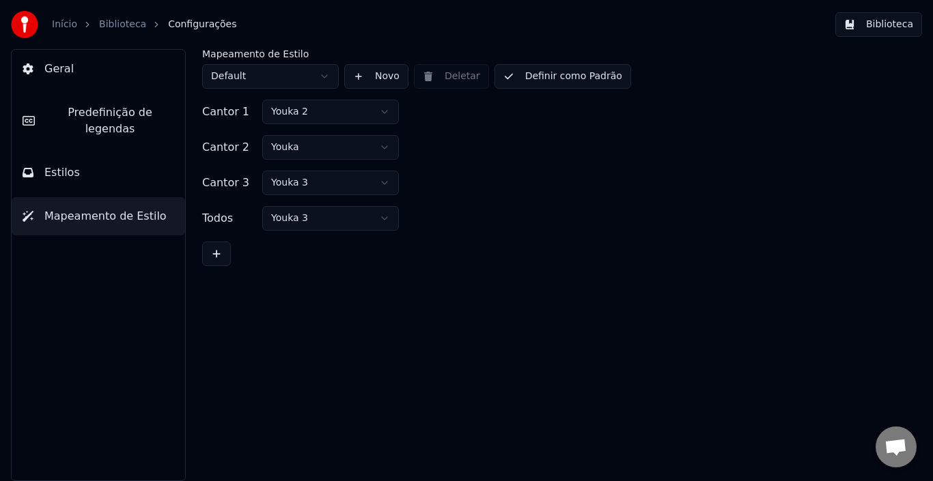
click at [351, 111] on html "Início Biblioteca Configurações Biblioteca Geral Predefinição de legendas Estil…" at bounding box center [466, 240] width 933 height 481
click at [351, 146] on html "Início Biblioteca Configurações Biblioteca Geral Predefinição de legendas Estil…" at bounding box center [466, 240] width 933 height 481
click at [501, 159] on div "Cantor 2 Youka 2" at bounding box center [553, 147] width 703 height 25
click at [380, 74] on button "Novo" at bounding box center [376, 76] width 64 height 25
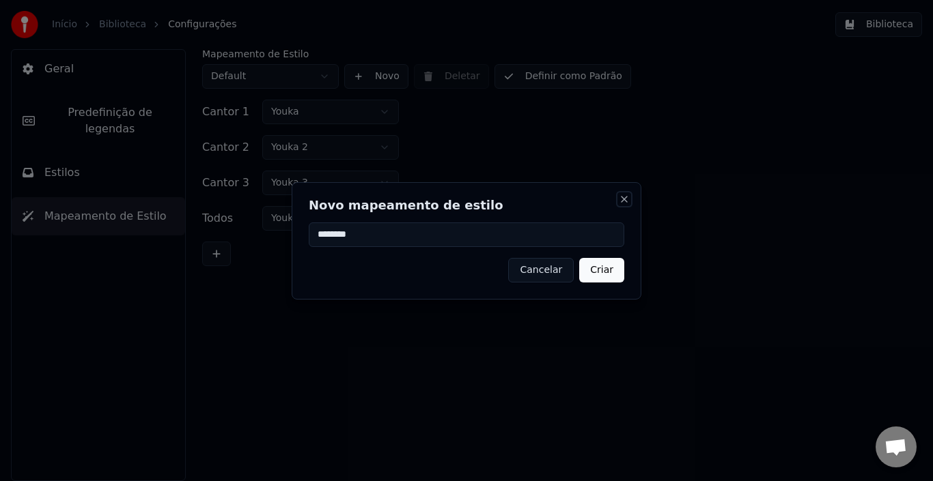
click at [626, 201] on button "Close" at bounding box center [624, 199] width 11 height 11
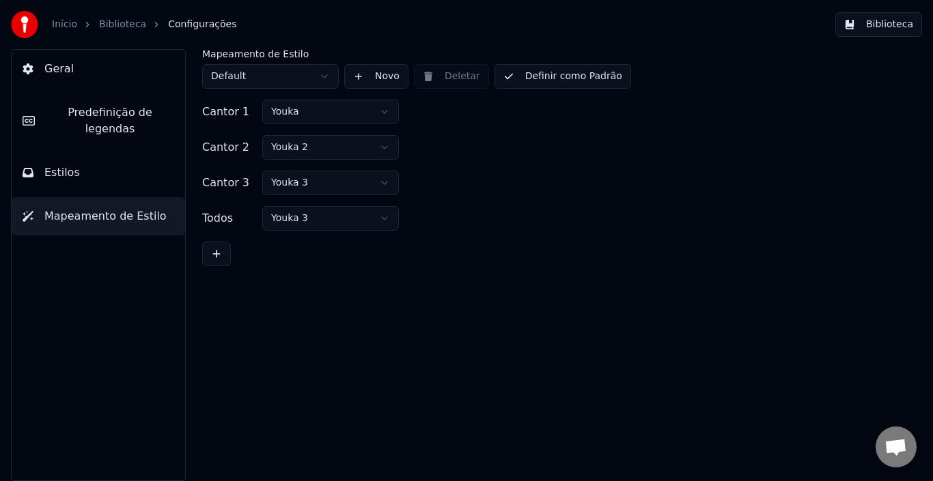
click at [551, 77] on button "Definir como Padrão" at bounding box center [562, 76] width 137 height 25
click at [120, 111] on span "Predefinição de legendas" at bounding box center [110, 120] width 128 height 33
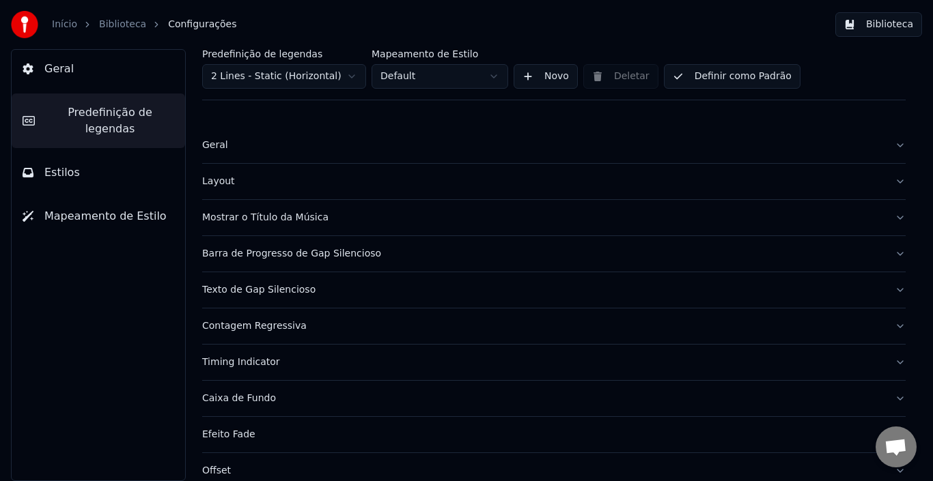
click at [344, 75] on html "Início Biblioteca Configurações Biblioteca Geral Predefinição de legendas Estil…" at bounding box center [466, 240] width 933 height 481
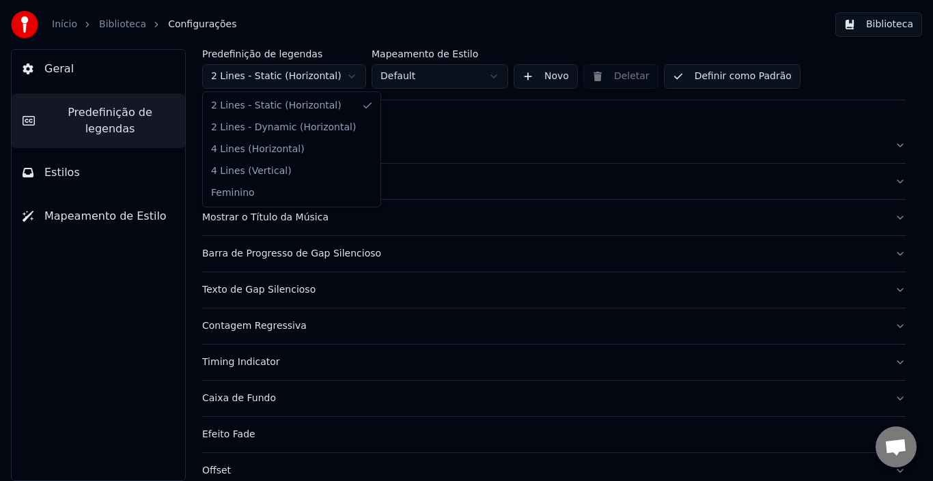
click at [344, 75] on html "Início Biblioteca Configurações Biblioteca Geral Predefinição de legendas Estil…" at bounding box center [466, 240] width 933 height 481
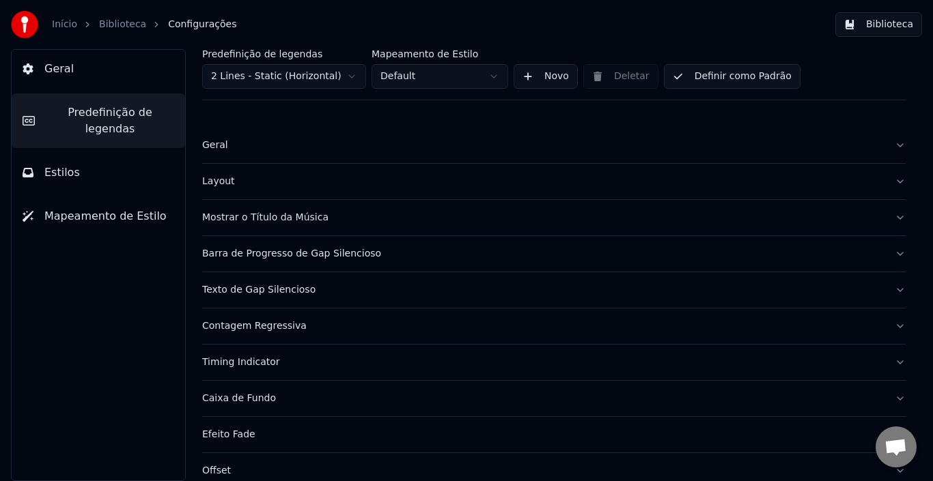
click at [344, 75] on html "Início Biblioteca Configurações Biblioteca Geral Predefinição de legendas Estil…" at bounding box center [466, 240] width 933 height 481
click at [475, 75] on html "Início Biblioteca Configurações Biblioteca Geral Predefinição de legendas Estil…" at bounding box center [466, 240] width 933 height 481
click at [217, 149] on div "Geral" at bounding box center [543, 146] width 682 height 14
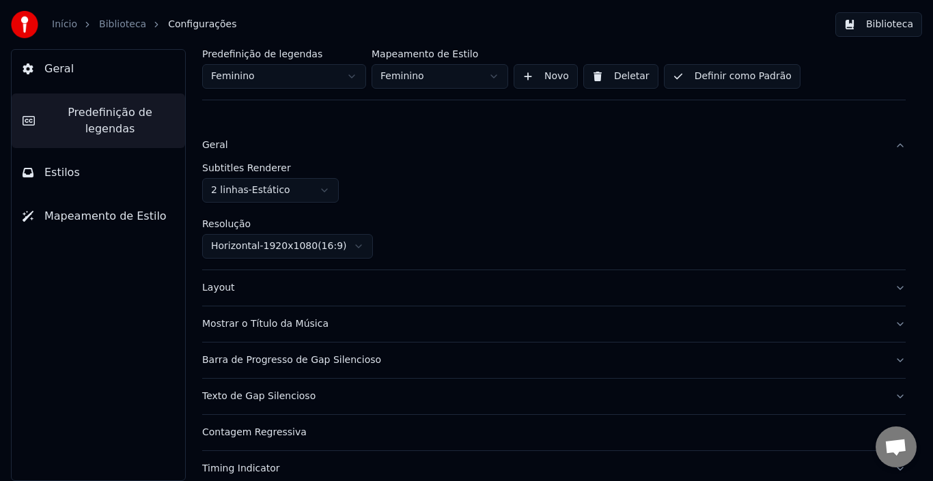
click at [288, 287] on div "Layout" at bounding box center [543, 288] width 682 height 14
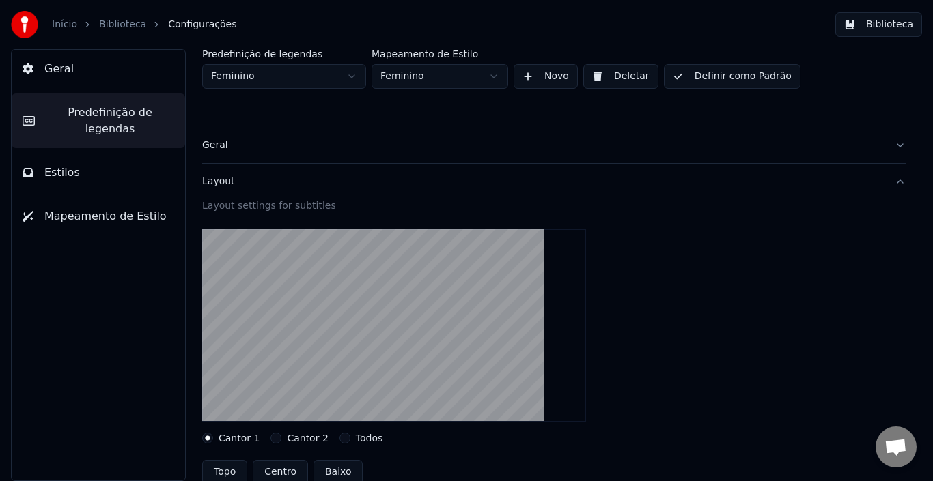
scroll to position [68, 0]
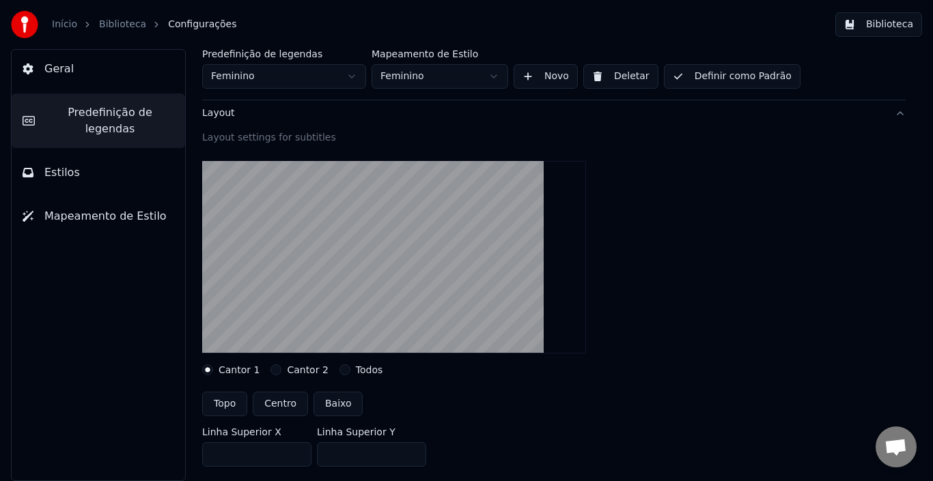
click at [275, 367] on button "Cantor 2" at bounding box center [275, 370] width 11 height 11
click at [224, 367] on label "Cantor 1" at bounding box center [239, 370] width 41 height 10
click at [213, 367] on button "Cantor 1" at bounding box center [207, 370] width 11 height 11
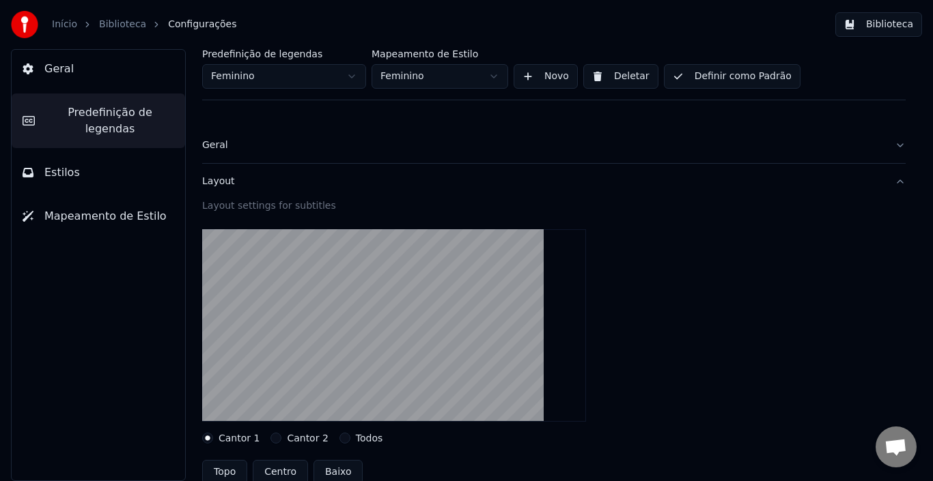
click at [97, 158] on button "Estilos" at bounding box center [98, 173] width 173 height 38
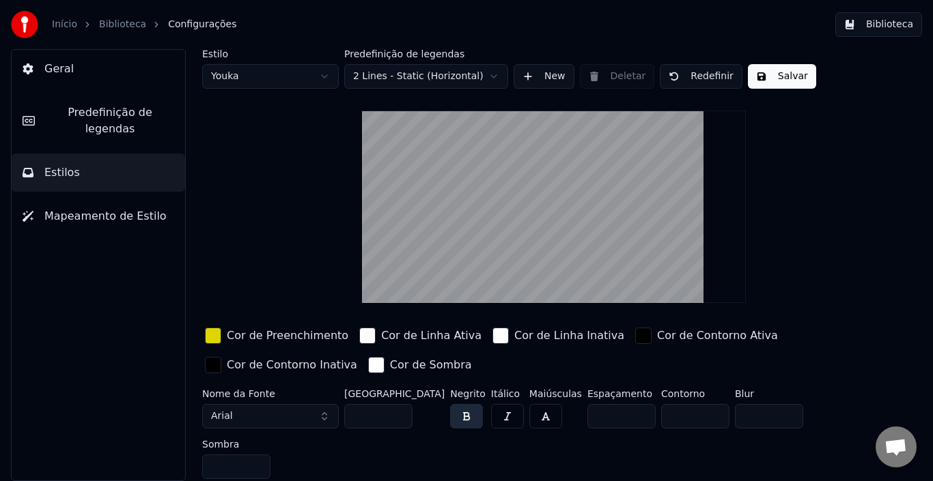
click at [277, 74] on html "Início Biblioteca Configurações Biblioteca Geral Predefinição de legendas Estil…" at bounding box center [466, 240] width 933 height 481
click at [269, 76] on html "Início Biblioteca Configurações Biblioteca Geral Predefinição de legendas Estil…" at bounding box center [466, 240] width 933 height 481
click at [89, 115] on span "Predefinição de legendas" at bounding box center [110, 120] width 128 height 33
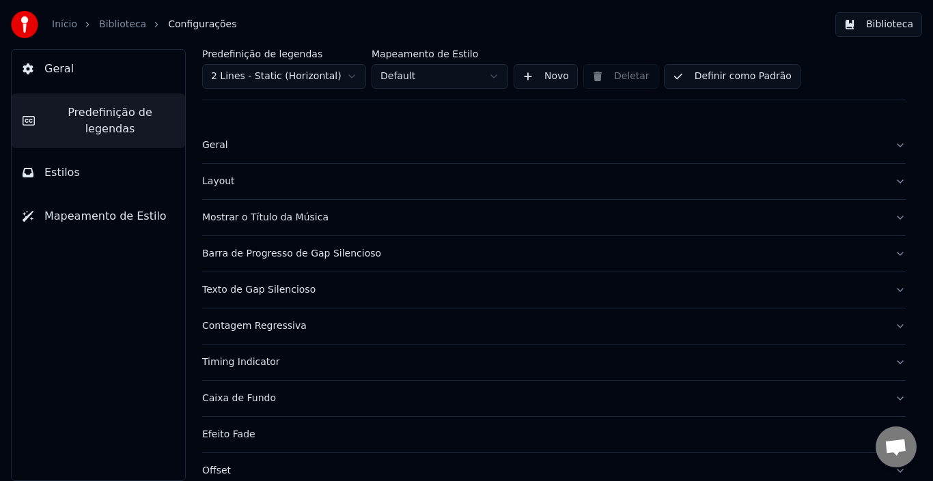
click at [87, 208] on span "Mapeamento de Estilo" at bounding box center [105, 216] width 122 height 16
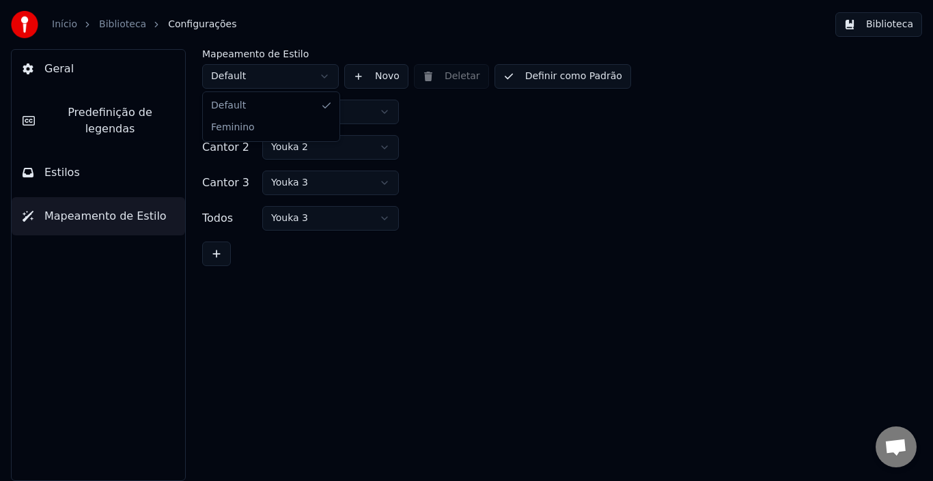
click at [313, 79] on html "Início Biblioteca Configurações Biblioteca Geral Predefinição de legendas Estil…" at bounding box center [466, 240] width 933 height 481
click at [87, 156] on button "Estilos" at bounding box center [98, 173] width 173 height 38
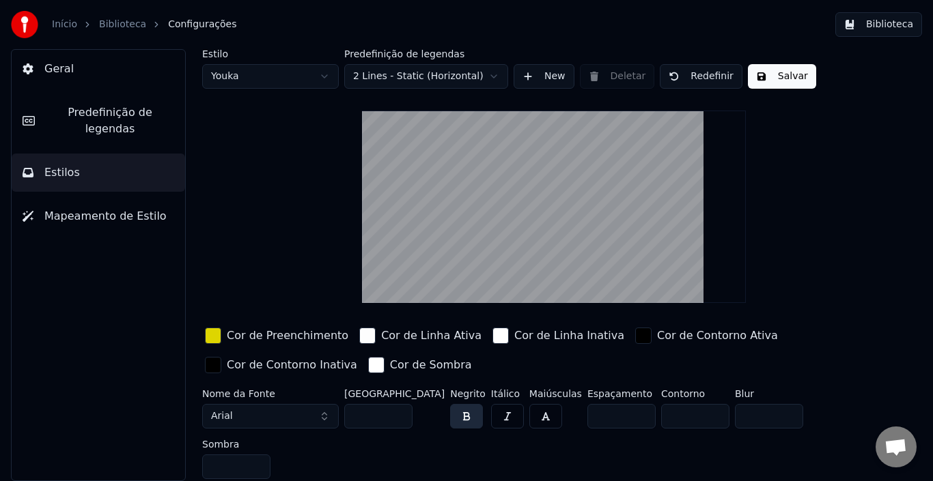
click at [91, 70] on button "Geral" at bounding box center [98, 69] width 173 height 38
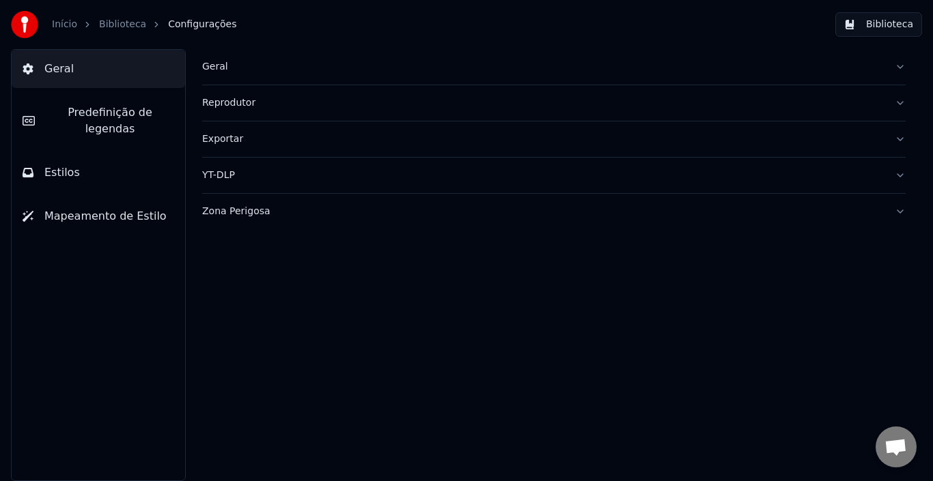
click at [120, 25] on link "Biblioteca" at bounding box center [122, 25] width 47 height 14
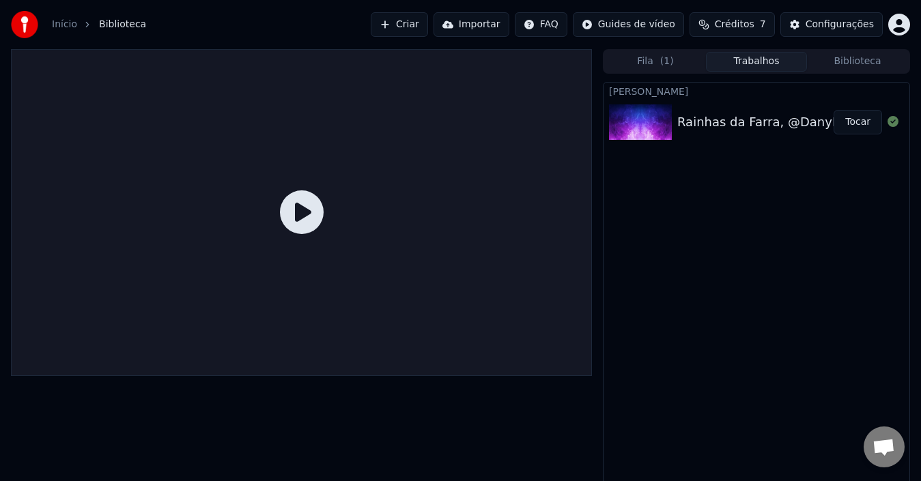
click at [767, 131] on div "Rainhas da Farra, @DanyMellodyoficial - O Naufrágio #Paredão2" at bounding box center [875, 122] width 397 height 19
click at [864, 117] on button "Tocar" at bounding box center [858, 122] width 48 height 25
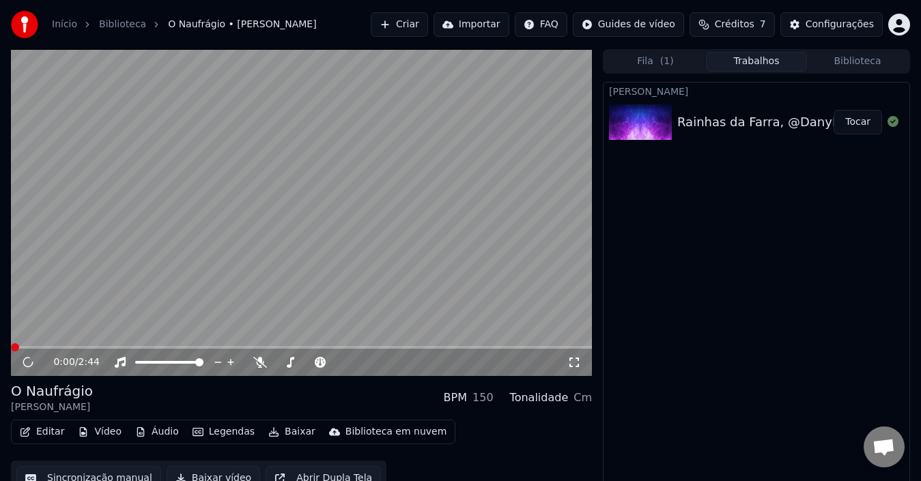
click at [225, 434] on button "Legendas" at bounding box center [223, 432] width 73 height 19
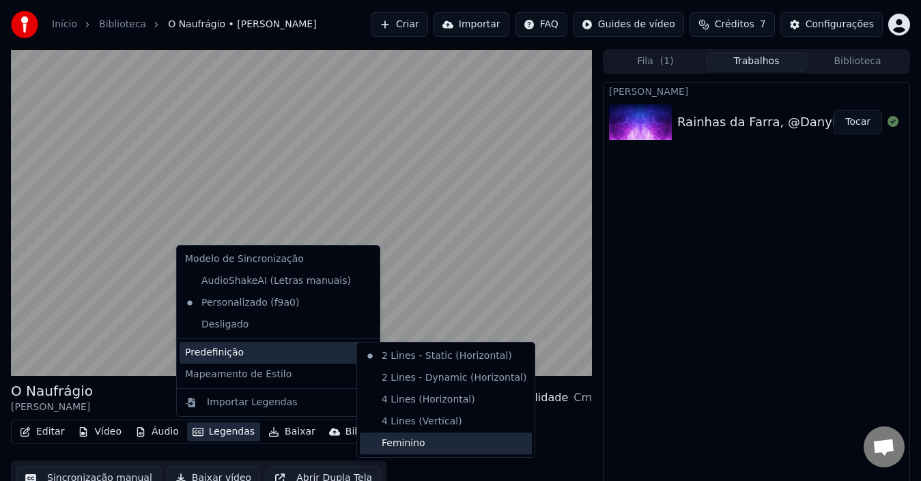
click at [419, 443] on div "Feminino" at bounding box center [446, 444] width 172 height 22
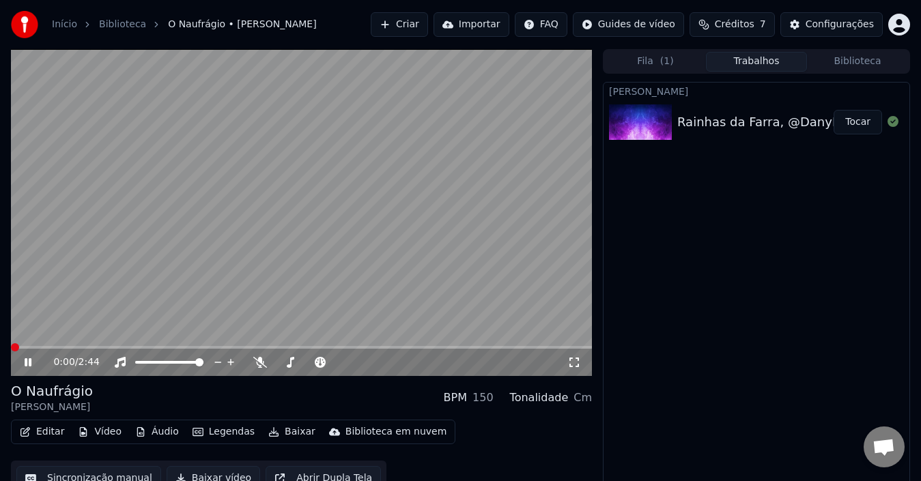
click at [11, 344] on span at bounding box center [15, 348] width 8 height 8
click at [222, 428] on button "Legendas" at bounding box center [223, 432] width 73 height 19
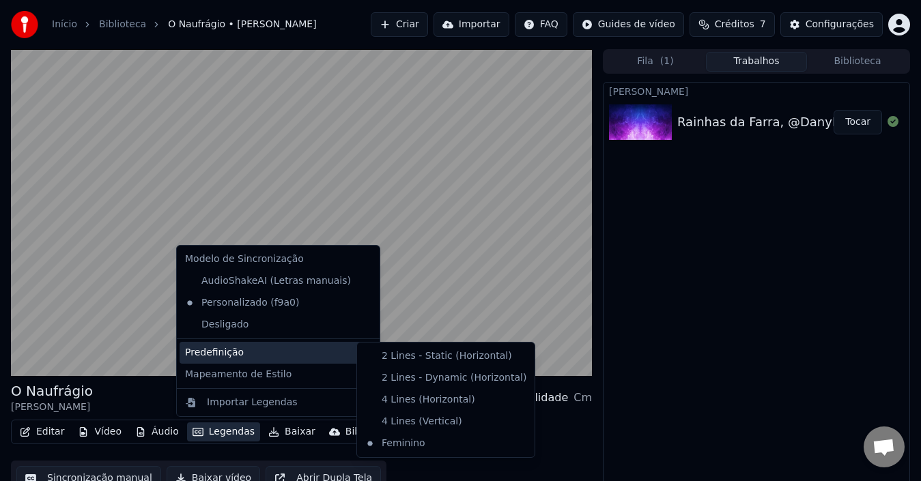
click at [562, 428] on div "Editar Vídeo Áudio Legendas Baixar Biblioteca em nuvem Sincronização manual Bai…" at bounding box center [301, 458] width 581 height 76
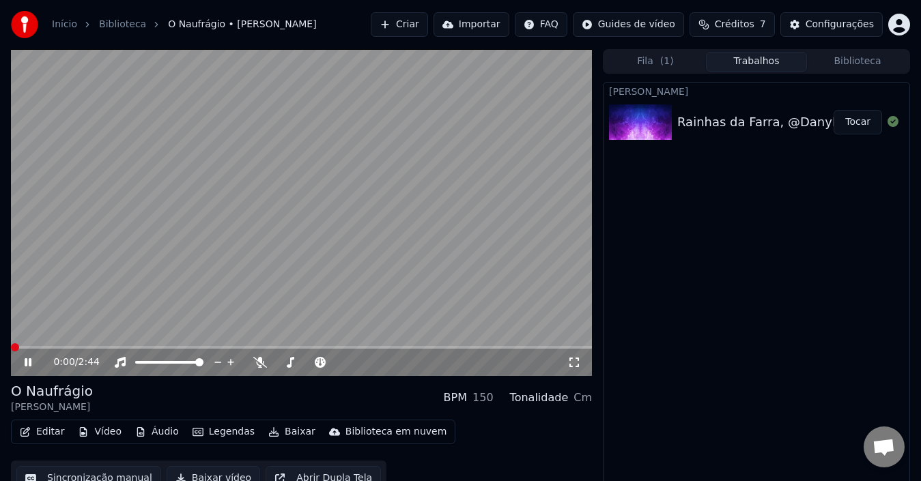
click at [11, 344] on span at bounding box center [15, 348] width 8 height 8
click at [822, 23] on div "Configurações" at bounding box center [840, 25] width 68 height 14
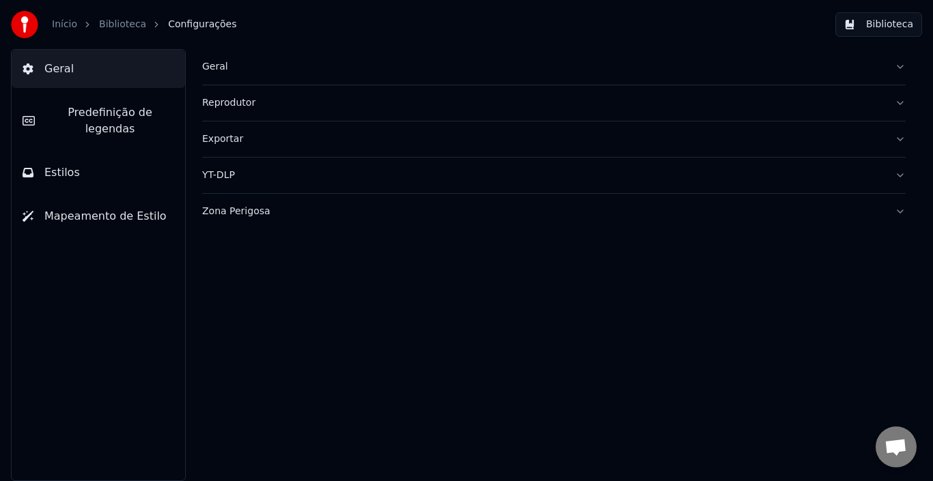
click at [114, 113] on span "Predefinição de legendas" at bounding box center [110, 120] width 128 height 33
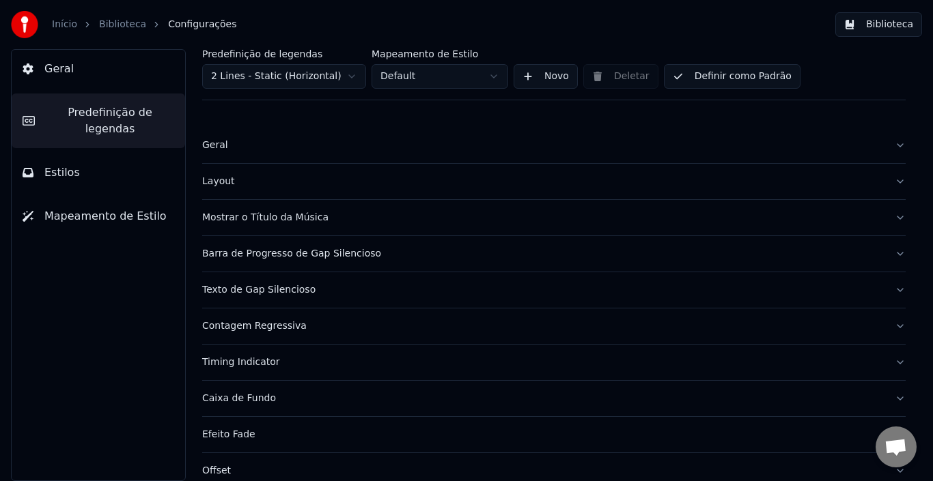
click at [344, 79] on html "Início Biblioteca Configurações Biblioteca Geral Predefinição de legendas Estil…" at bounding box center [466, 240] width 933 height 481
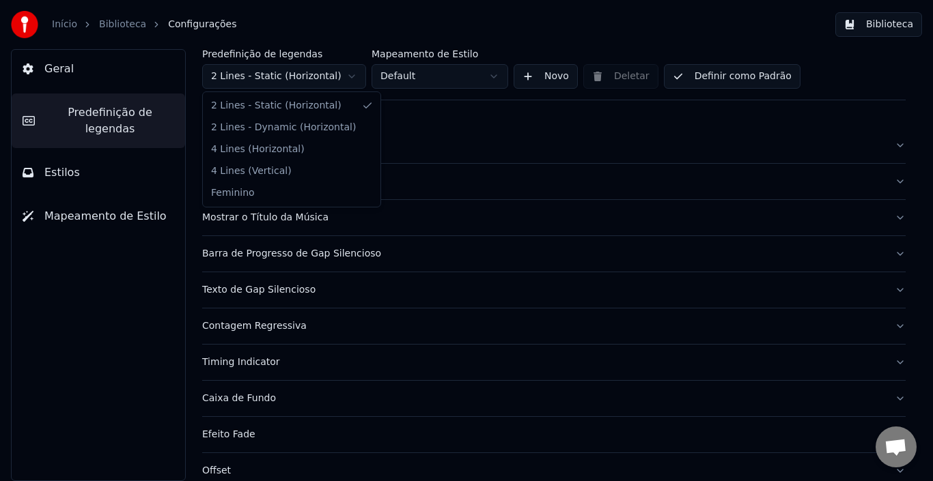
click at [344, 79] on html "Início Biblioteca Configurações Biblioteca Geral Predefinição de legendas Estil…" at bounding box center [466, 240] width 933 height 481
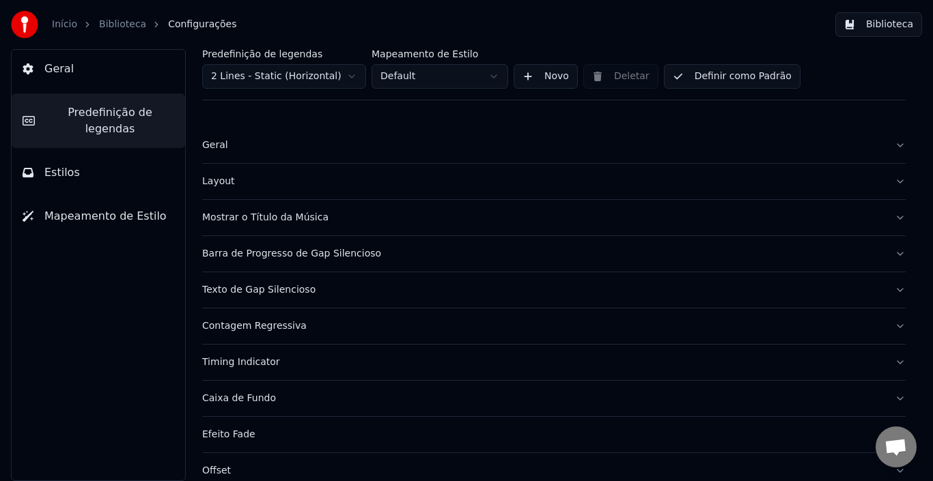
click at [344, 79] on html "Início Biblioteca Configurações Biblioteca Geral Predefinição de legendas Estil…" at bounding box center [466, 240] width 933 height 481
click at [102, 161] on button "Estilos" at bounding box center [98, 173] width 173 height 38
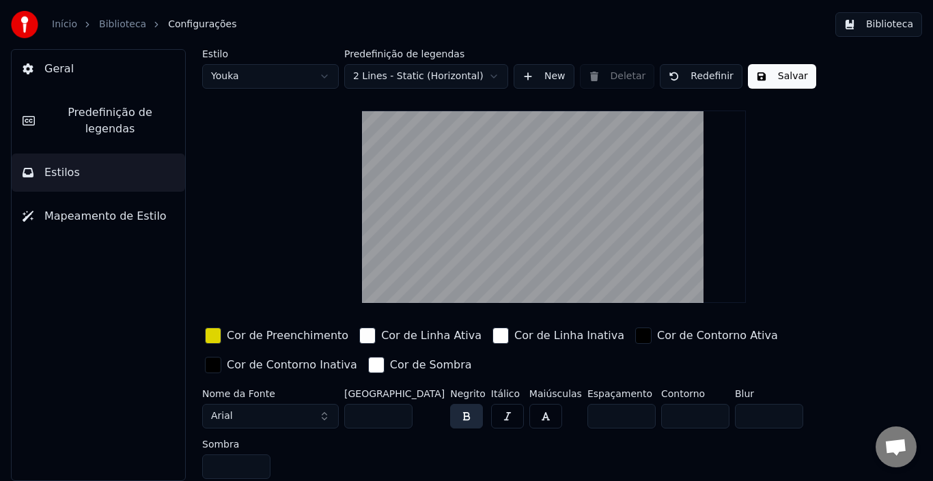
click at [313, 74] on html "Início Biblioteca Configurações Biblioteca Geral Predefinição de legendas Estil…" at bounding box center [466, 240] width 933 height 481
click at [108, 117] on span "Predefinição de legendas" at bounding box center [110, 120] width 128 height 33
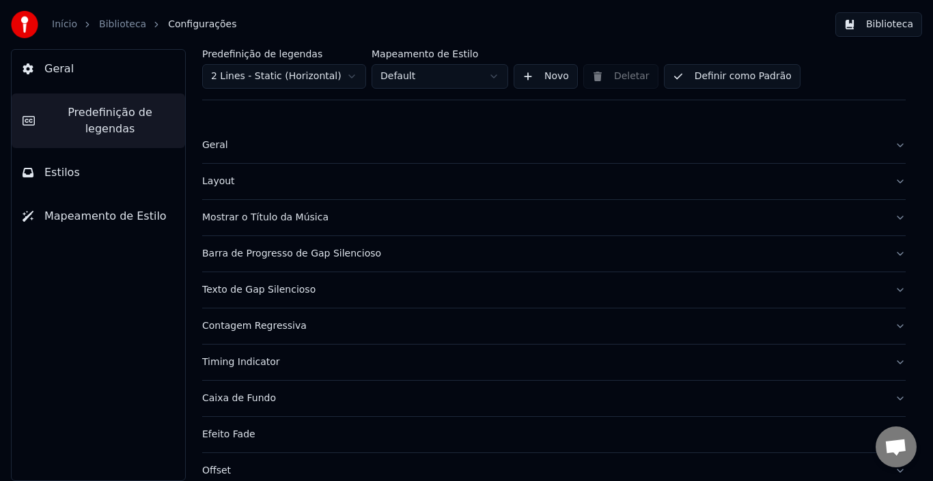
click at [261, 87] on body "Início Biblioteca Configurações Biblioteca Geral Predefinição de legendas Estil…" at bounding box center [466, 240] width 933 height 481
click at [344, 148] on div "Geral" at bounding box center [543, 146] width 682 height 14
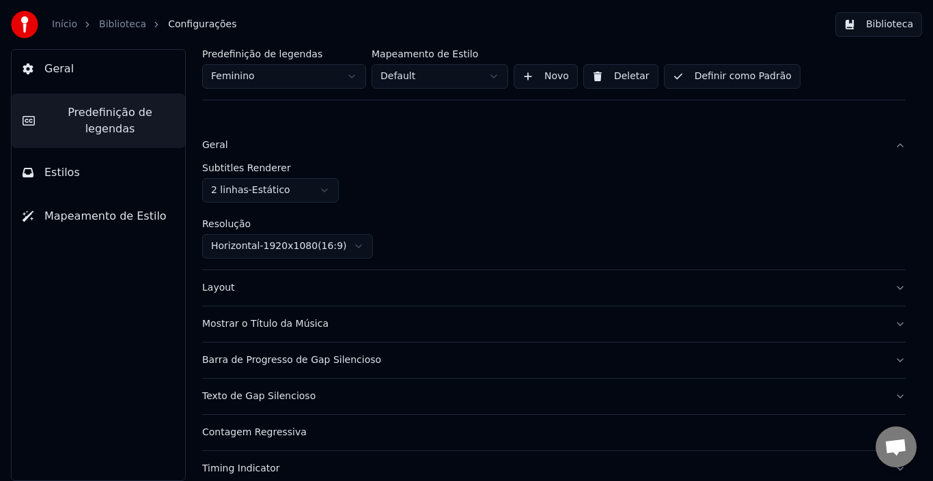
click at [355, 296] on button "Layout" at bounding box center [553, 288] width 703 height 36
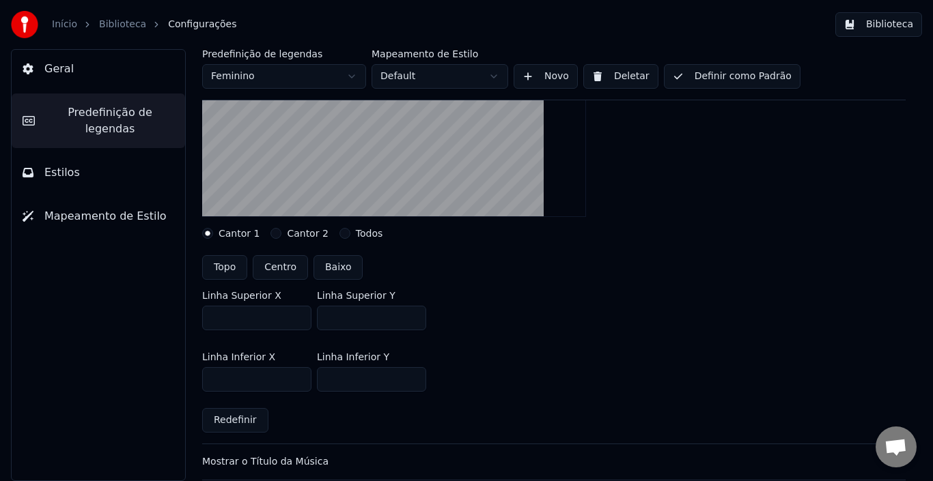
scroll to position [273, 0]
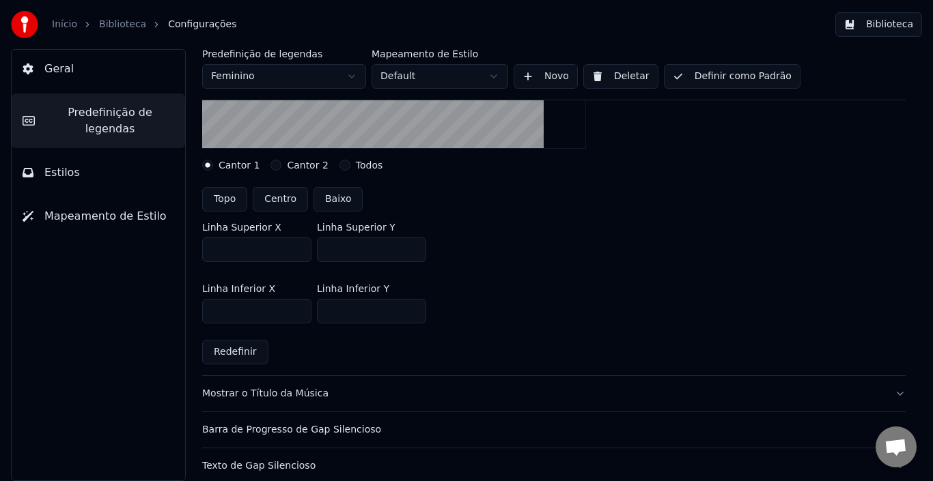
click at [270, 160] on div "Cantor 2" at bounding box center [298, 165] width 57 height 11
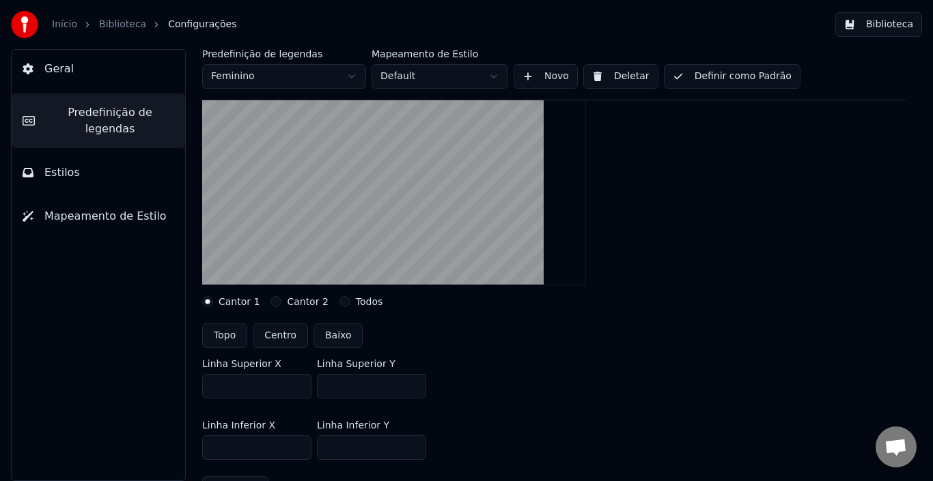
click at [463, 75] on html "Início Biblioteca Configurações Biblioteca Geral Predefinição de legendas Estil…" at bounding box center [466, 240] width 933 height 481
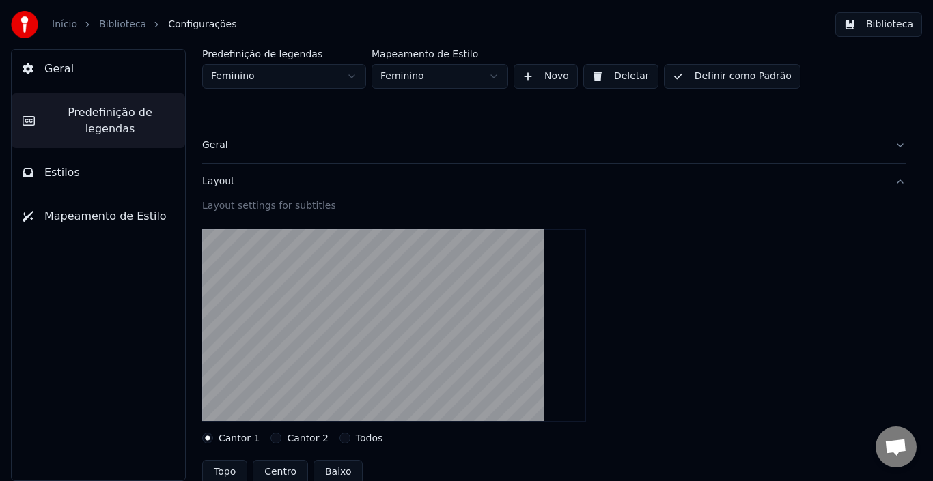
click at [359, 74] on html "Início Biblioteca Configurações Biblioteca Geral Predefinição de legendas Estil…" at bounding box center [466, 240] width 933 height 481
click at [359, 75] on html "Início Biblioteca Configurações Biblioteca Geral Predefinição de legendas Estil…" at bounding box center [466, 240] width 933 height 481
click at [351, 76] on html "Início Biblioteca Configurações Biblioteca Geral Predefinição de legendas Estil…" at bounding box center [466, 240] width 933 height 481
click at [618, 75] on button "Deletar" at bounding box center [620, 76] width 75 height 25
click at [298, 77] on html "Início Biblioteca Configurações Biblioteca Geral Predefinição de legendas Estil…" at bounding box center [466, 240] width 933 height 481
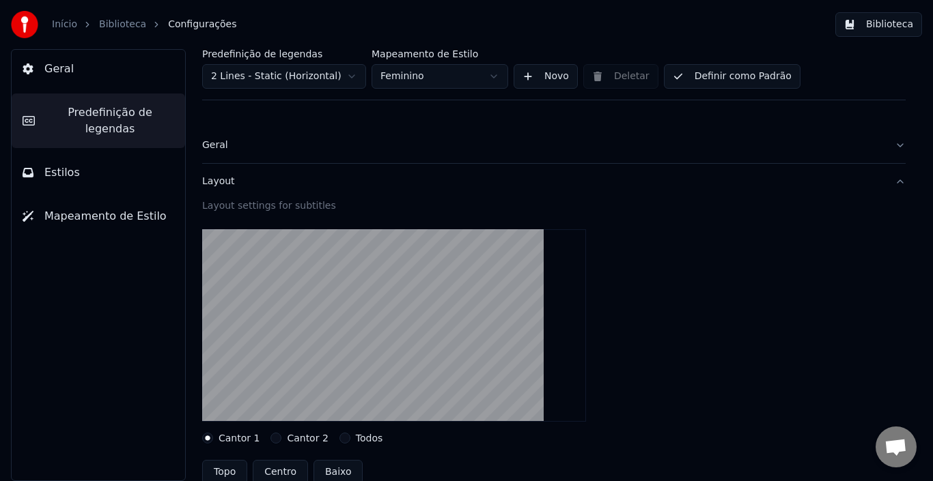
click at [474, 81] on html "Início Biblioteca Configurações Biblioteca Geral Predefinição de legendas Estil…" at bounding box center [466, 240] width 933 height 481
click at [610, 149] on html "Início Biblioteca Configurações Biblioteca Geral Predefinição de legendas Estil…" at bounding box center [466, 240] width 933 height 481
click at [444, 76] on html "Início Biblioteca Configurações Biblioteca Geral Predefinição de legendas Estil…" at bounding box center [466, 240] width 933 height 481
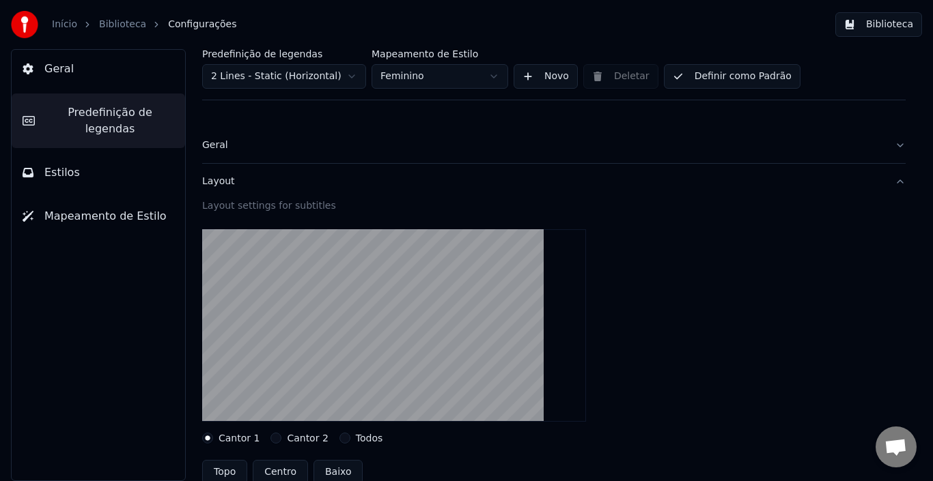
click at [443, 72] on html "Início Biblioteca Configurações Biblioteca Geral Predefinição de legendas Estil…" at bounding box center [466, 240] width 933 height 481
click at [302, 73] on html "Início Biblioteca Configurações Biblioteca Geral Predefinição de legendas Estil…" at bounding box center [466, 240] width 933 height 481
click at [318, 79] on html "Início Biblioteca Configurações Biblioteca Geral Predefinição de legendas Estil…" at bounding box center [466, 240] width 933 height 481
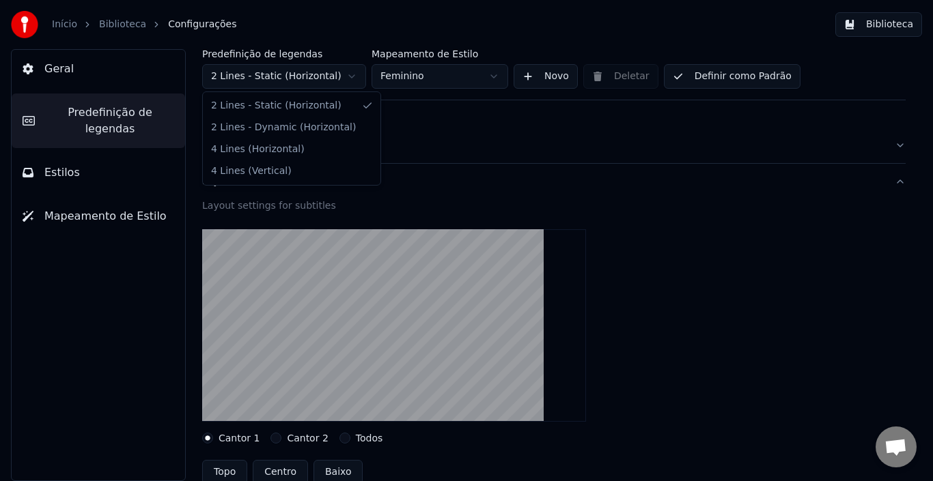
click at [318, 79] on html "Início Biblioteca Configurações Biblioteca Geral Predefinição de legendas Estil…" at bounding box center [466, 240] width 933 height 481
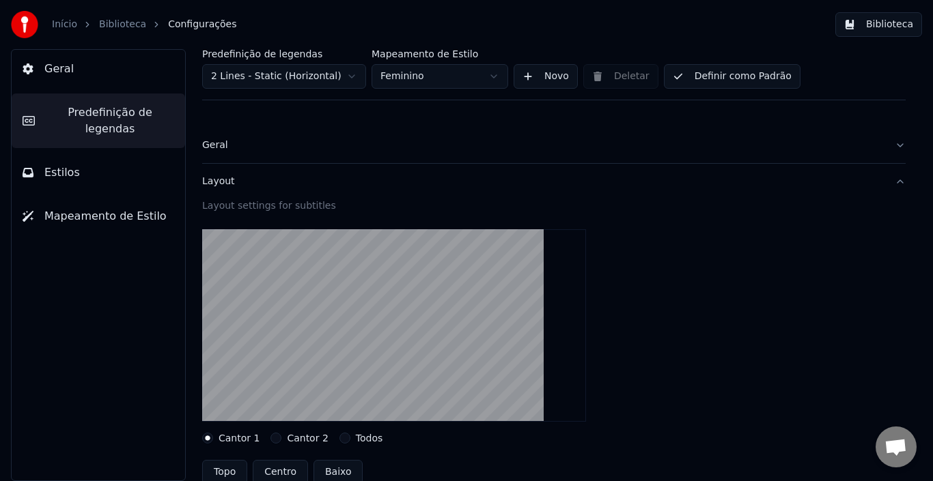
click at [394, 80] on html "Início Biblioteca Configurações Biblioteca Geral Predefinição de legendas Estil…" at bounding box center [466, 240] width 933 height 481
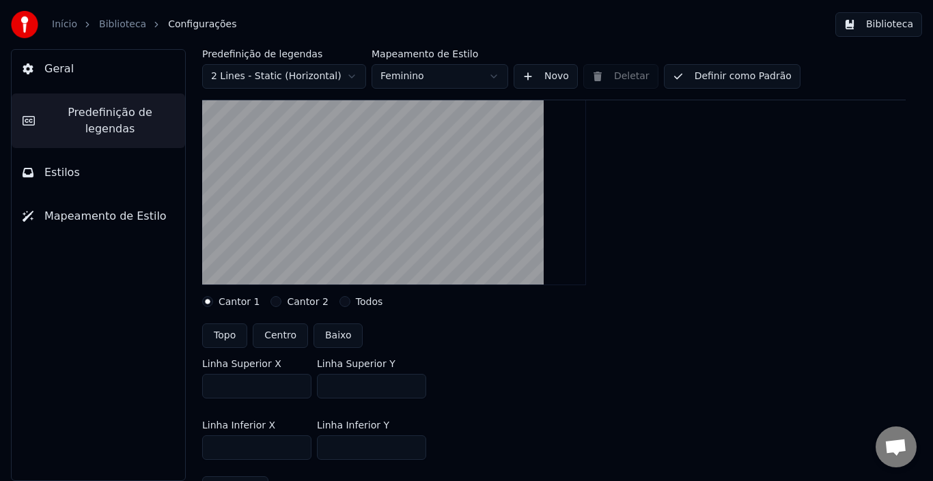
click at [225, 298] on label "Cantor 1" at bounding box center [239, 302] width 41 height 10
click at [213, 298] on button "Cantor 1" at bounding box center [207, 301] width 11 height 11
click at [277, 304] on div "Cantor 2" at bounding box center [298, 301] width 57 height 11
click at [274, 303] on button "Cantor 2" at bounding box center [275, 301] width 11 height 11
click at [227, 306] on label "Cantor 1" at bounding box center [239, 302] width 41 height 10
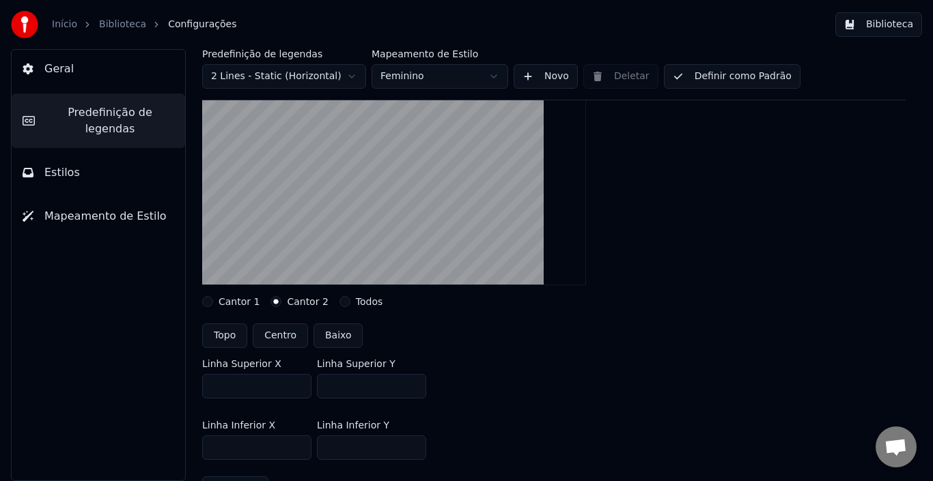
click at [213, 306] on button "Cantor 1" at bounding box center [207, 301] width 11 height 11
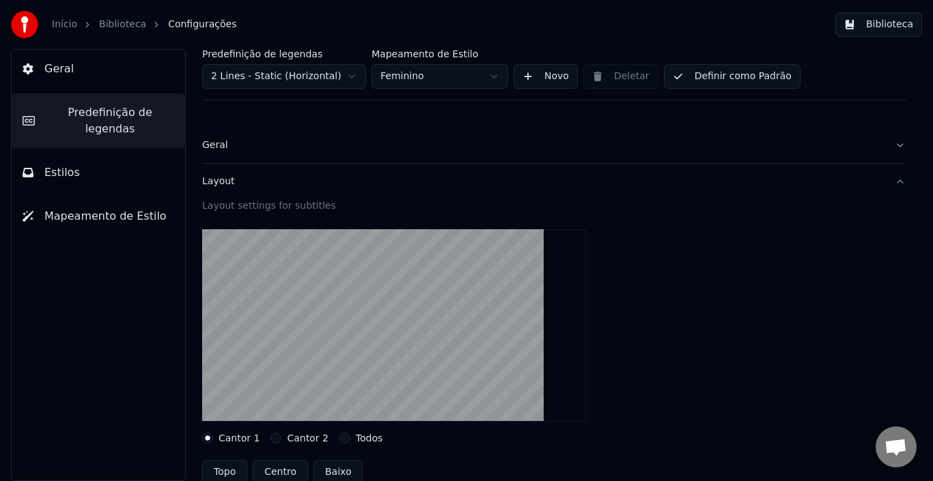
click at [266, 151] on div "Geral" at bounding box center [543, 146] width 682 height 14
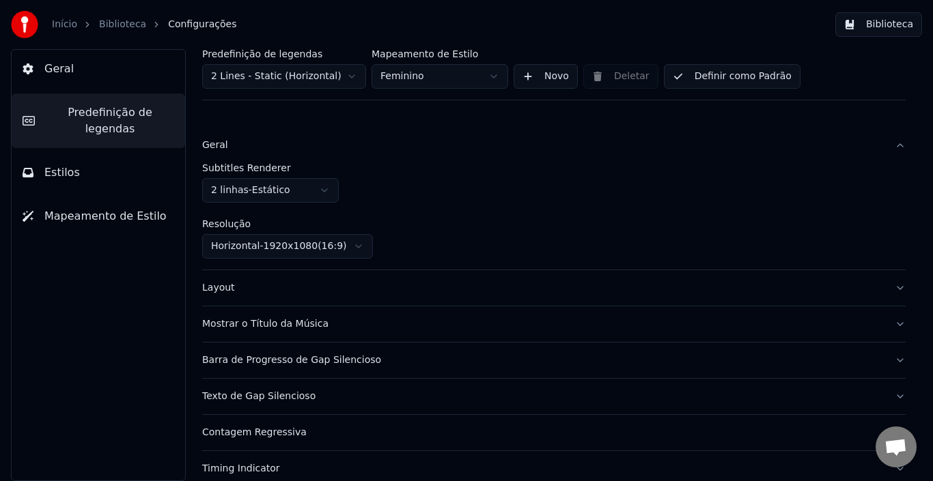
click at [378, 294] on div "Layout" at bounding box center [543, 288] width 682 height 14
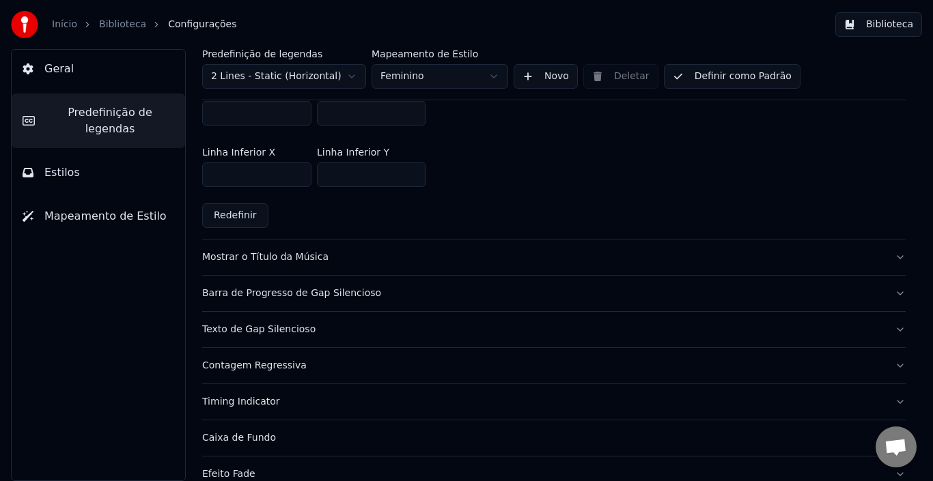
scroll to position [341, 0]
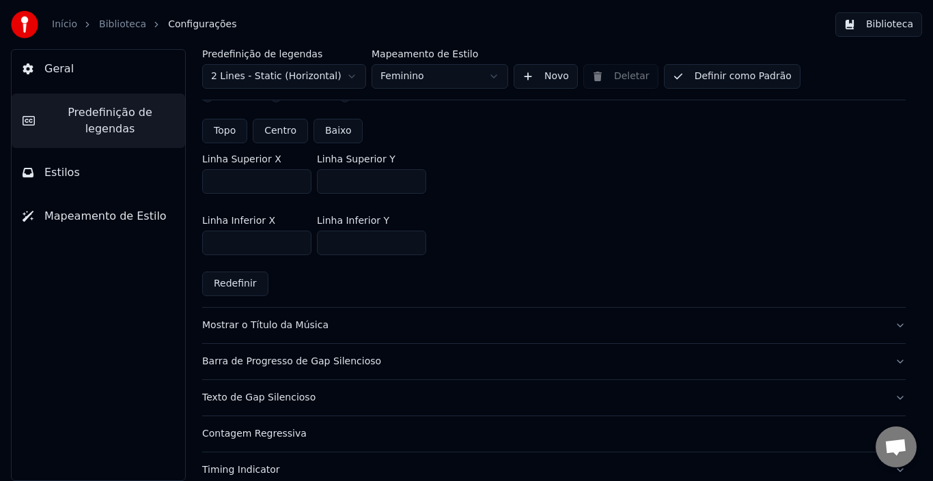
click at [417, 324] on div "Mostrar o Título da Música" at bounding box center [543, 326] width 682 height 14
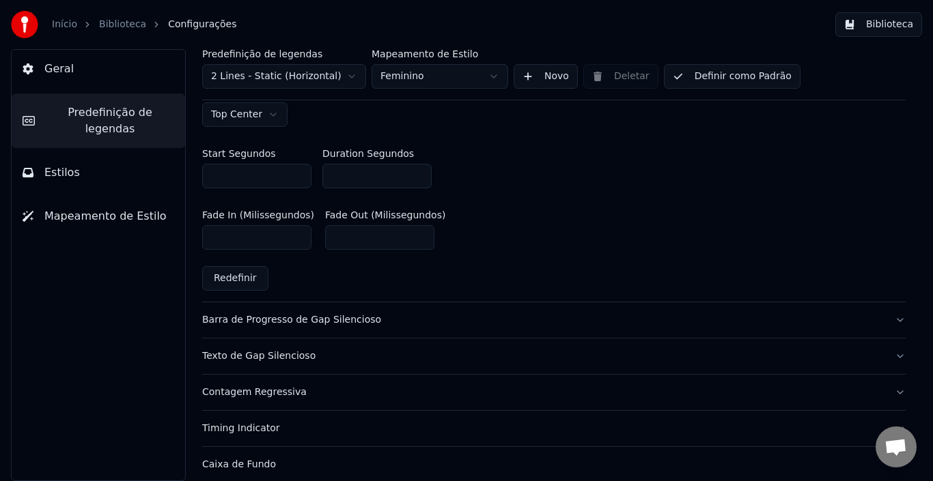
scroll to position [751, 0]
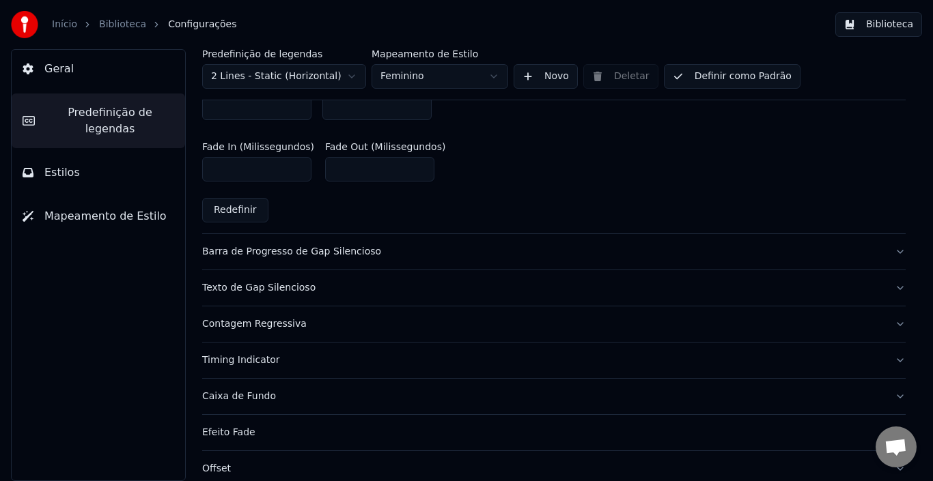
click at [406, 259] on button "Barra de Progresso de Gap Silencioso" at bounding box center [553, 252] width 703 height 36
click at [419, 251] on div "Barra de Progresso de Gap Silencioso" at bounding box center [543, 252] width 682 height 14
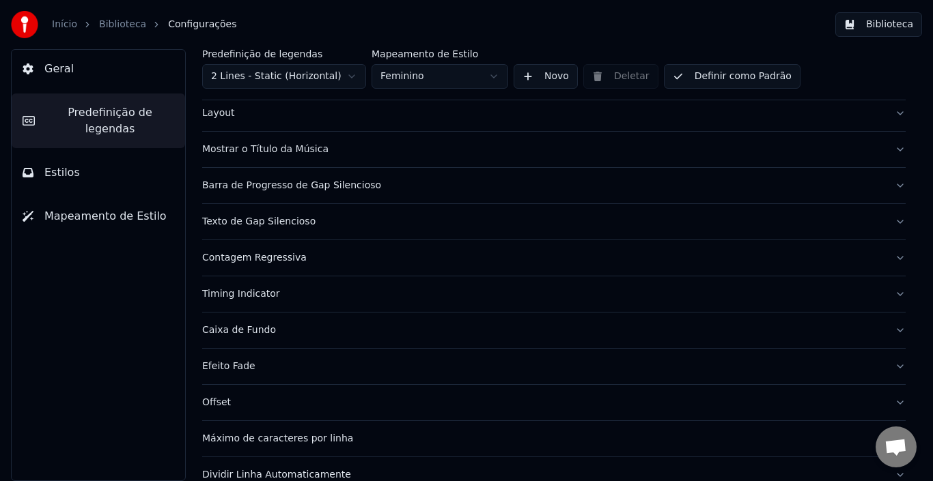
scroll to position [127, 0]
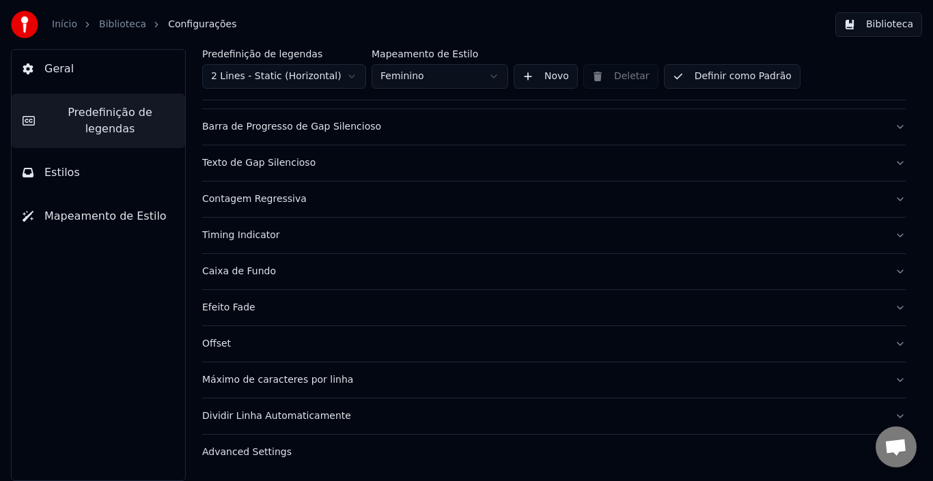
click at [358, 316] on button "Efeito Fade" at bounding box center [553, 308] width 703 height 36
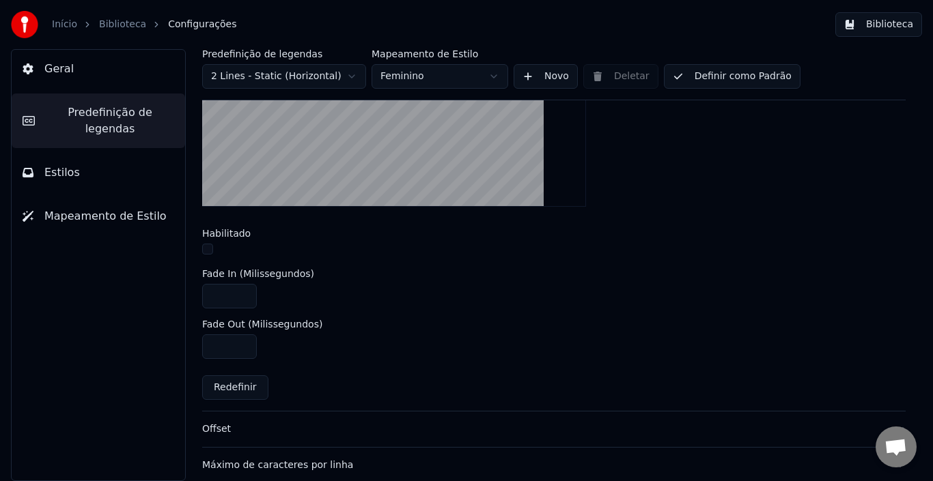
scroll to position [553, 0]
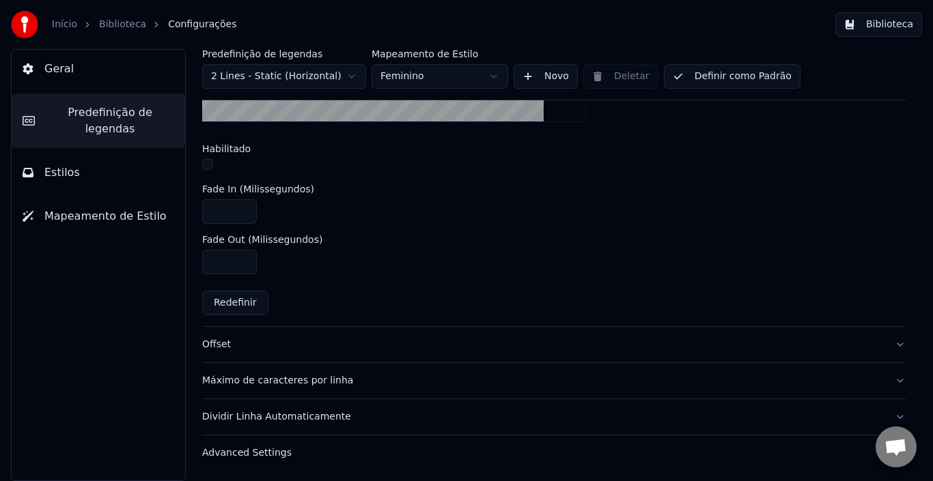
click at [402, 380] on div "Máximo de caracteres por linha" at bounding box center [543, 381] width 682 height 14
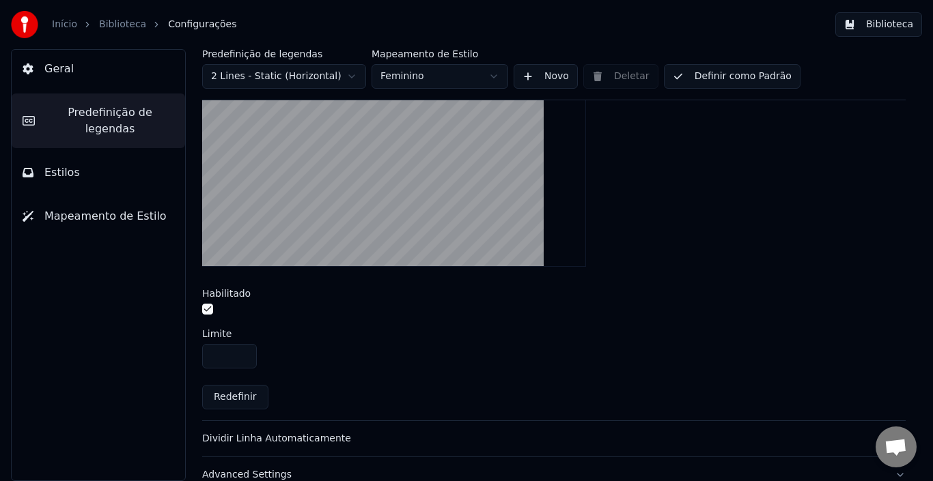
scroll to position [497, 0]
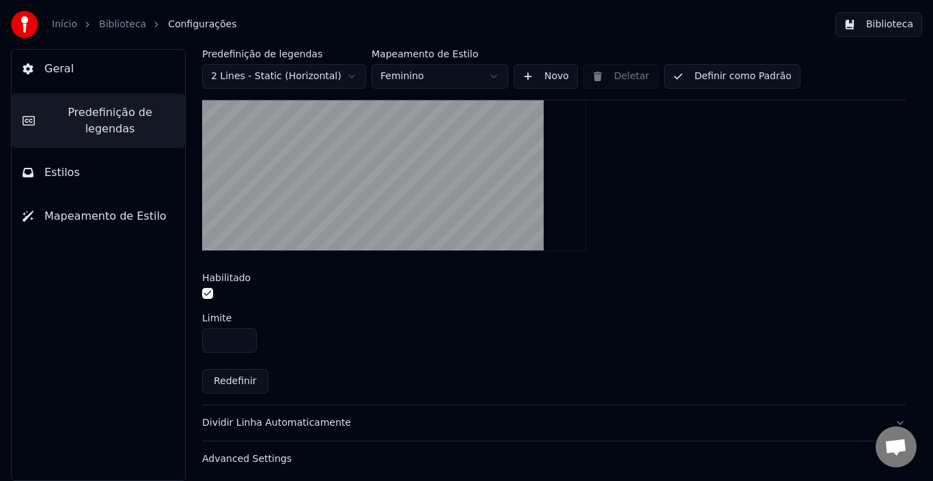
click at [387, 432] on button "Dividir Linha Automaticamente" at bounding box center [553, 424] width 703 height 36
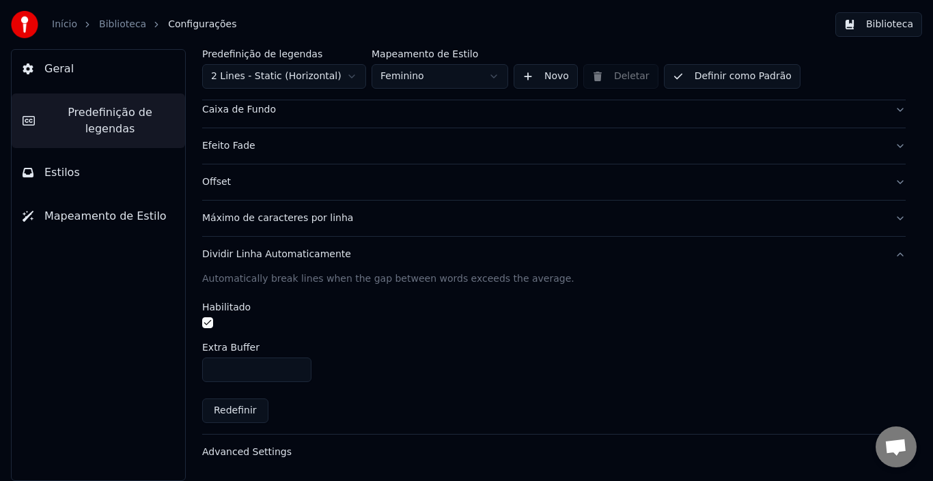
scroll to position [288, 0]
click at [385, 462] on button "Advanced Settings" at bounding box center [553, 454] width 703 height 36
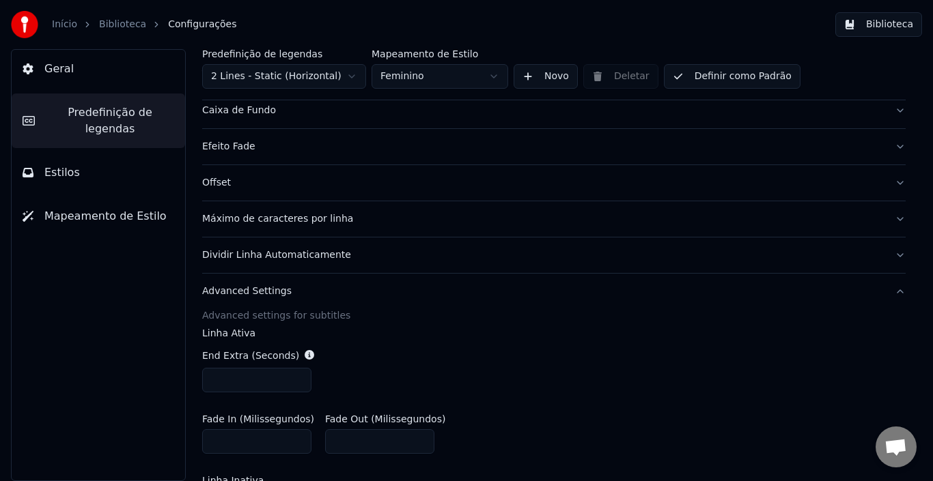
scroll to position [0, 0]
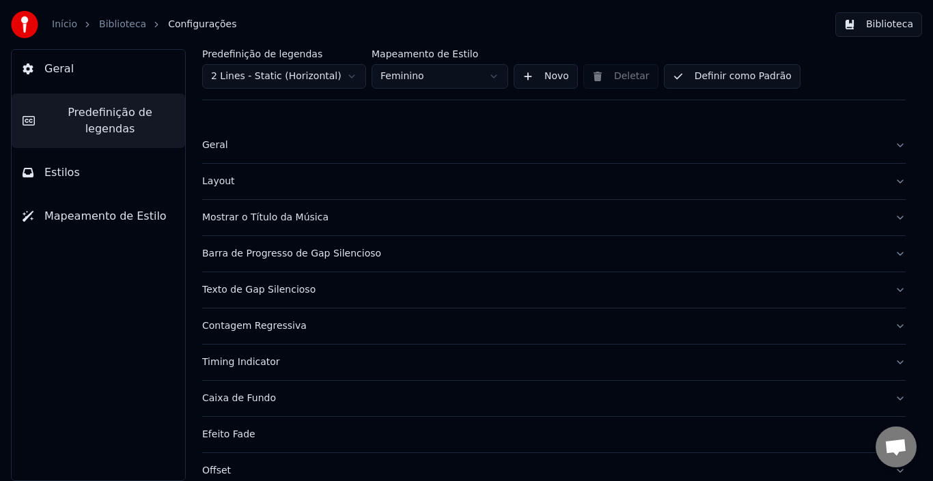
click at [73, 154] on button "Estilos" at bounding box center [98, 173] width 173 height 38
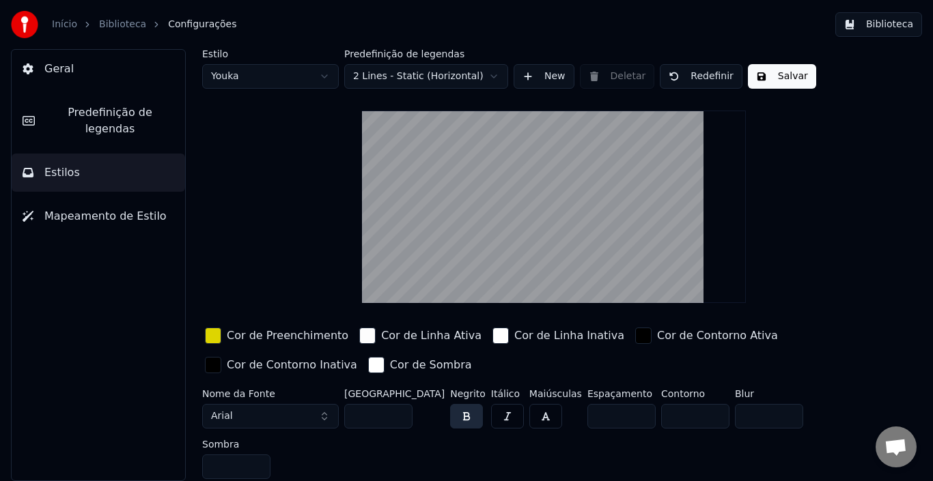
click at [270, 74] on html "Início Biblioteca Configurações Biblioteca Geral Predefinição de legendas Estil…" at bounding box center [466, 240] width 933 height 481
click at [275, 78] on html "Início Biblioteca Configurações Biblioteca Geral Predefinição de legendas Estil…" at bounding box center [466, 240] width 933 height 481
click at [333, 80] on html "Início Biblioteca Configurações Biblioteca Geral Predefinição de legendas Estil…" at bounding box center [466, 240] width 933 height 481
click at [305, 277] on html "Início Biblioteca Configurações Biblioteca Geral Predefinição de legendas Estil…" at bounding box center [466, 240] width 933 height 481
click at [122, 208] on span "Mapeamento de Estilo" at bounding box center [105, 216] width 122 height 16
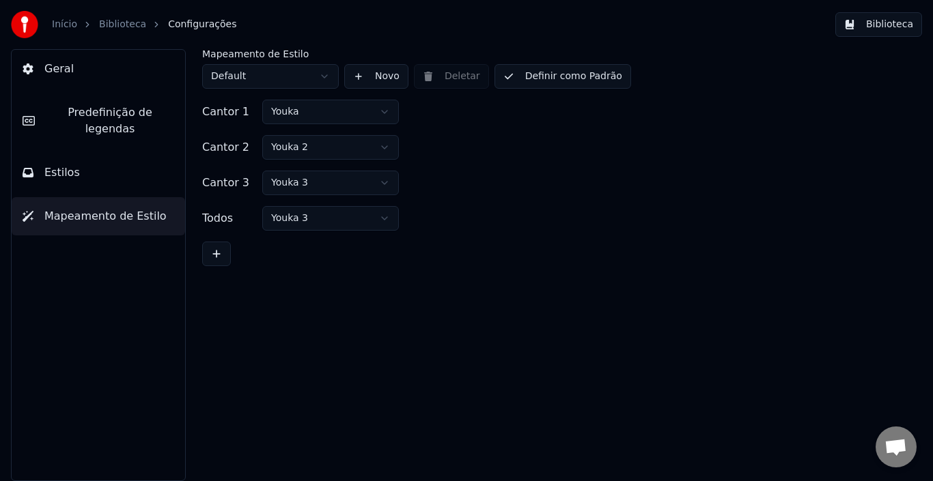
click at [308, 76] on html "Início Biblioteca Configurações Biblioteca Geral Predefinição de legendas Estil…" at bounding box center [466, 240] width 933 height 481
click at [115, 170] on button "Estilos" at bounding box center [98, 173] width 173 height 38
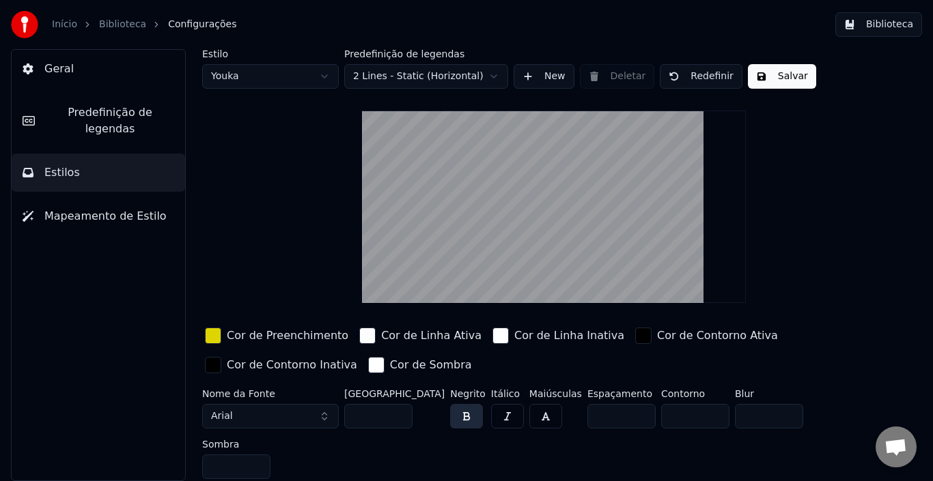
click at [281, 74] on html "Início Biblioteca Configurações Biblioteca Geral Predefinição de legendas Estil…" at bounding box center [466, 240] width 933 height 481
click at [133, 113] on html "Início Biblioteca Configurações Biblioteca Geral Predefinição de legendas Estil…" at bounding box center [466, 240] width 933 height 481
click at [95, 111] on span "Predefinição de legendas" at bounding box center [110, 120] width 128 height 33
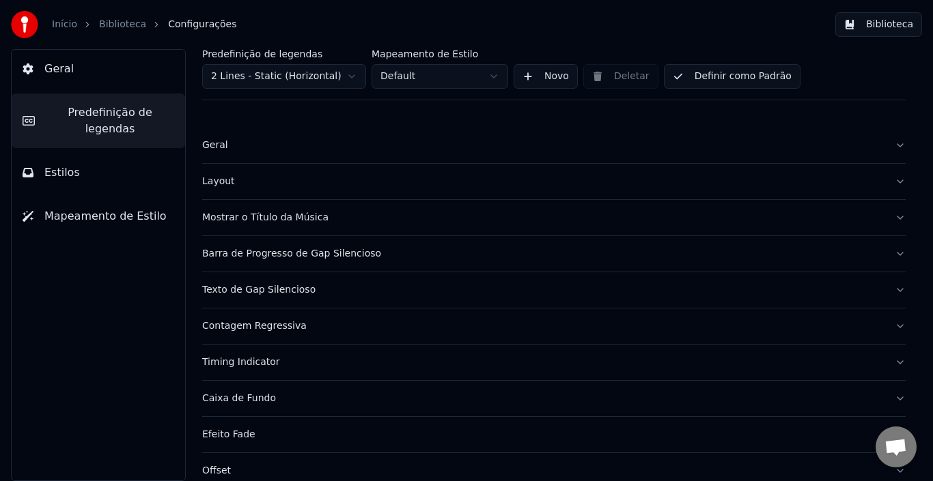
click at [481, 81] on html "Início Biblioteca Configurações Biblioteca Geral Predefinição de legendas Estil…" at bounding box center [466, 240] width 933 height 481
click at [458, 151] on div "Geral" at bounding box center [543, 146] width 682 height 14
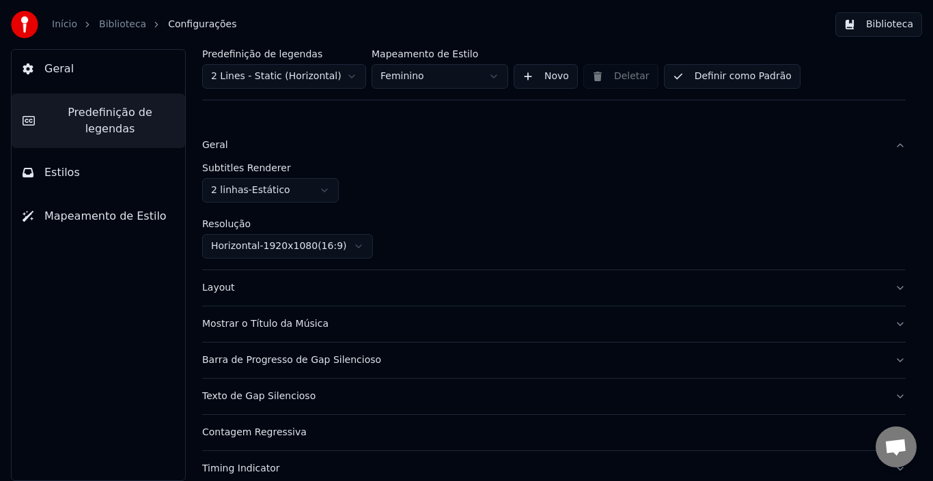
click at [507, 145] on div "Geral" at bounding box center [543, 146] width 682 height 14
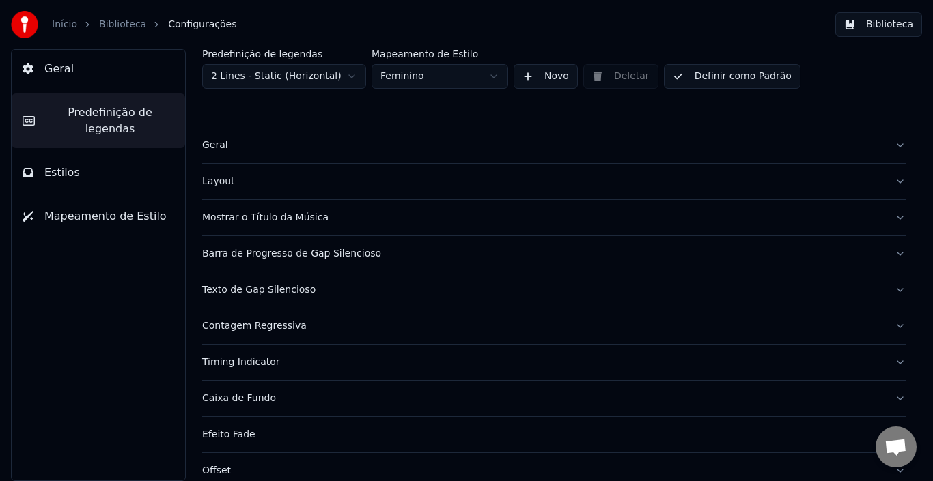
click at [499, 188] on div "Layout" at bounding box center [543, 182] width 682 height 14
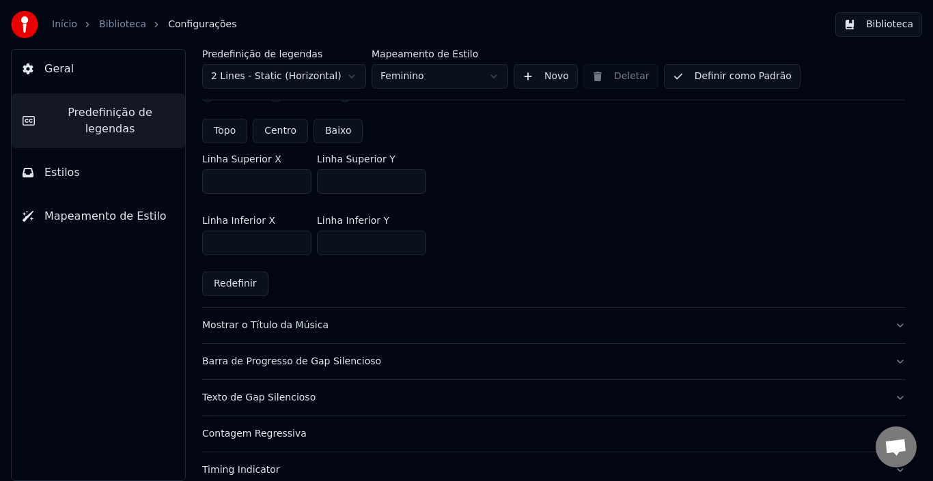
scroll to position [410, 0]
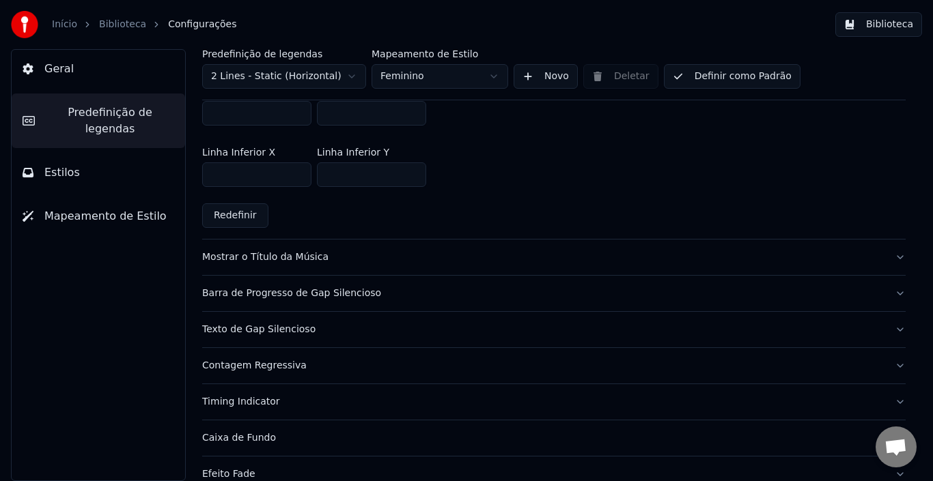
click at [447, 365] on div "Contagem Regressiva" at bounding box center [543, 366] width 682 height 14
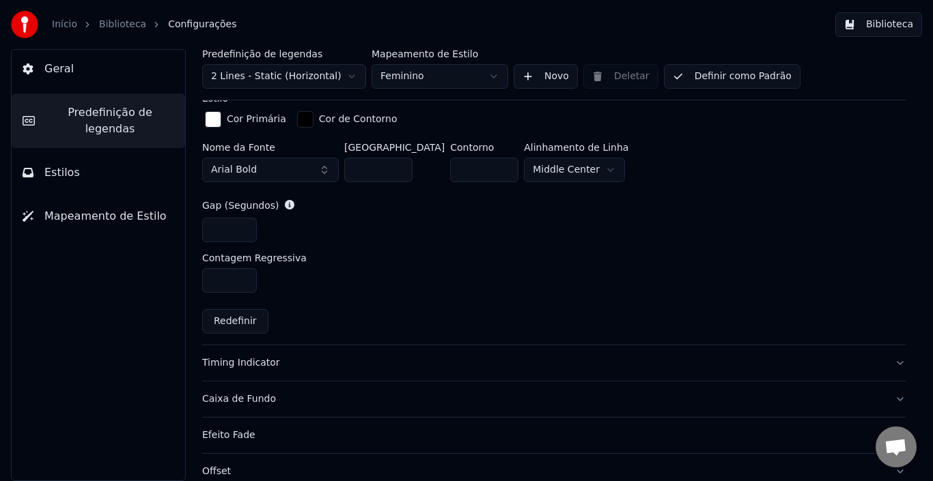
scroll to position [615, 0]
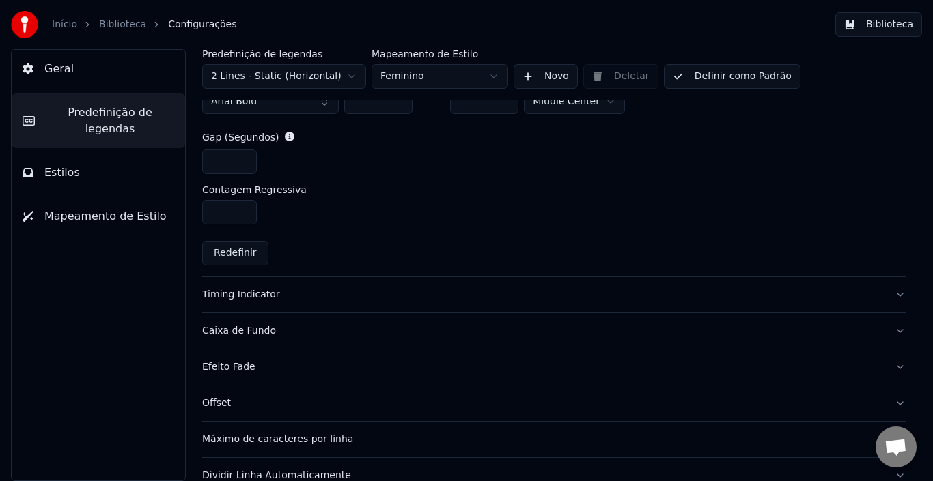
click at [434, 300] on button "Timing Indicator" at bounding box center [553, 295] width 703 height 36
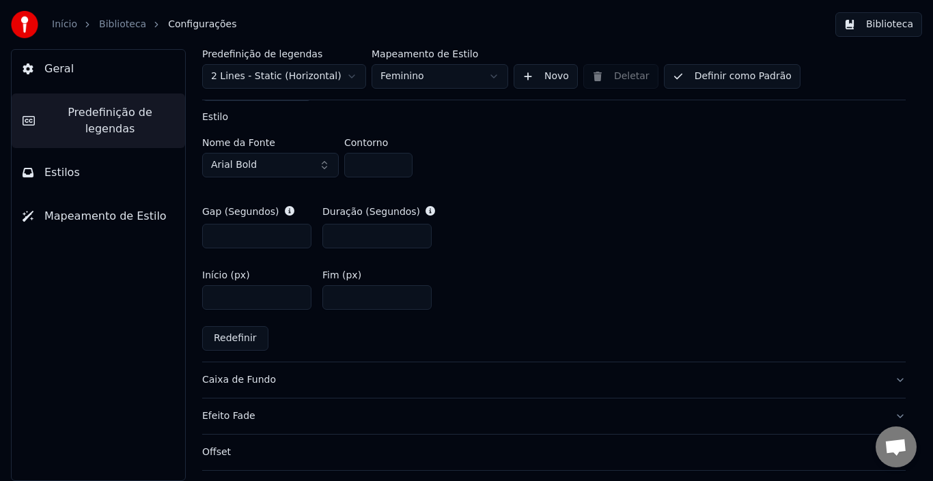
scroll to position [683, 0]
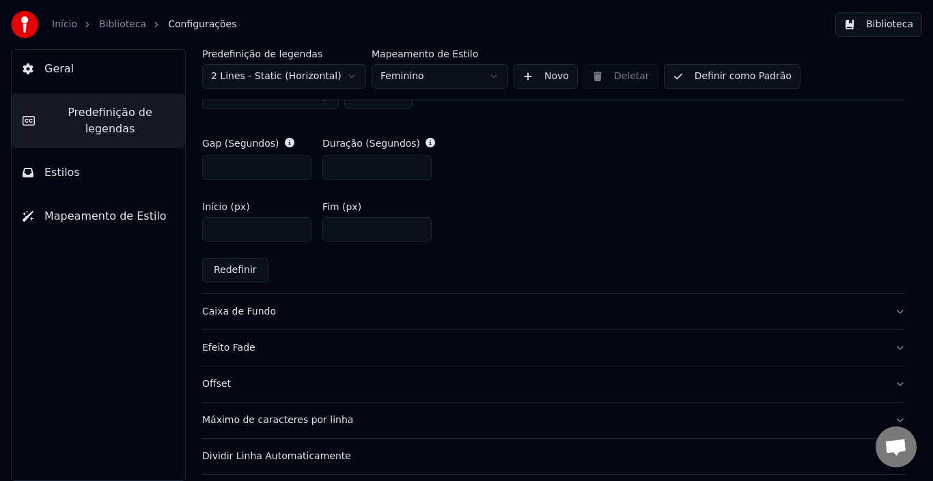
click at [500, 309] on div "Caixa de Fundo" at bounding box center [543, 312] width 682 height 14
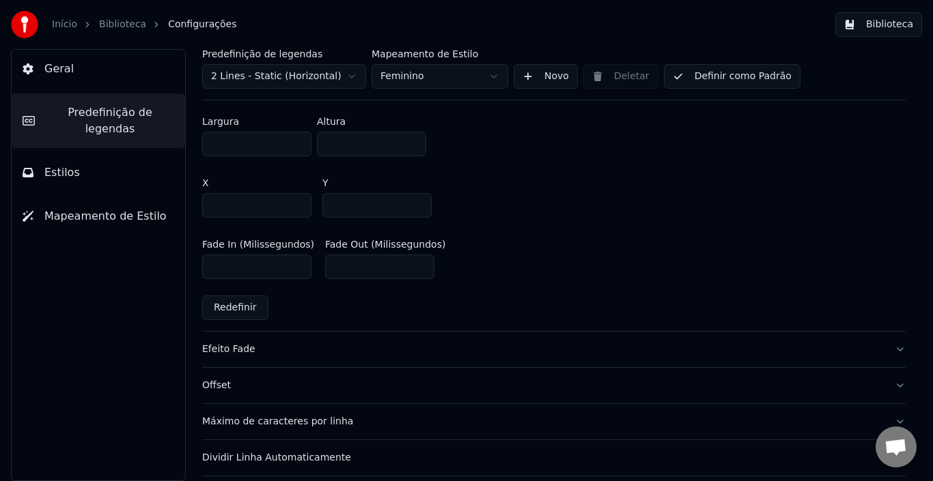
scroll to position [860, 0]
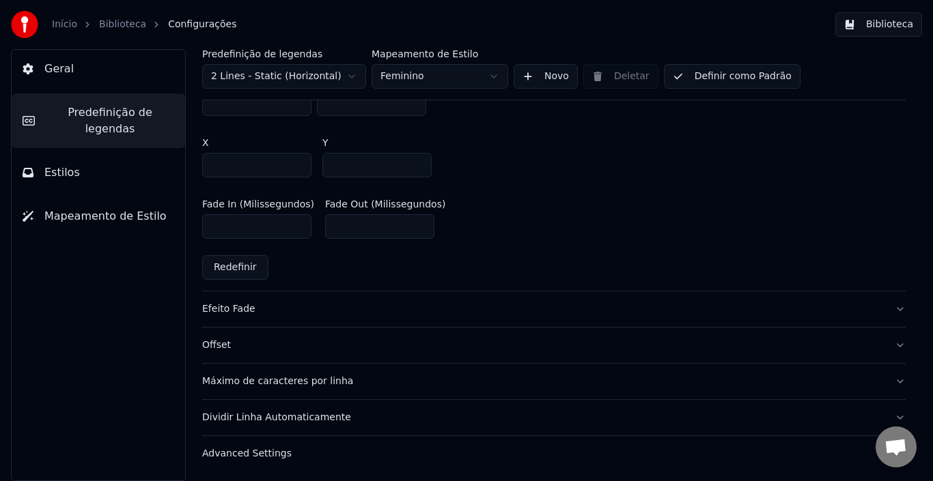
click at [509, 303] on div "Efeito Fade" at bounding box center [543, 310] width 682 height 14
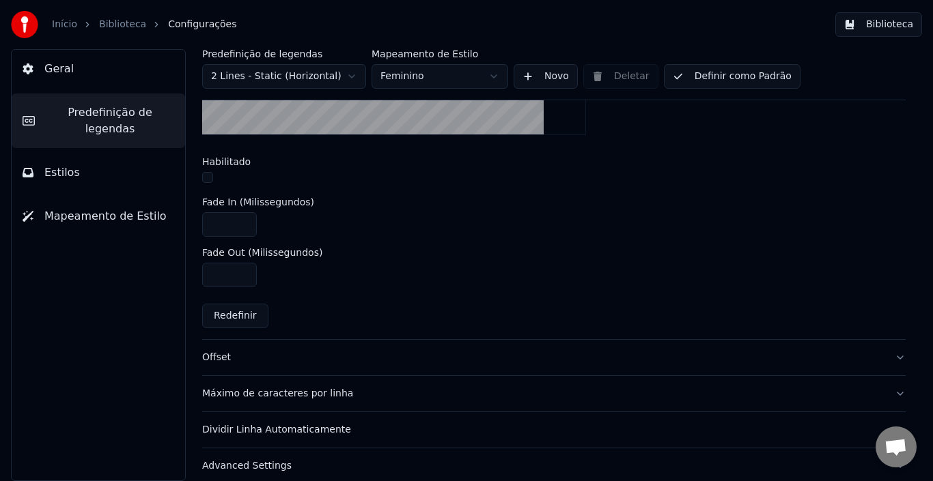
scroll to position [553, 0]
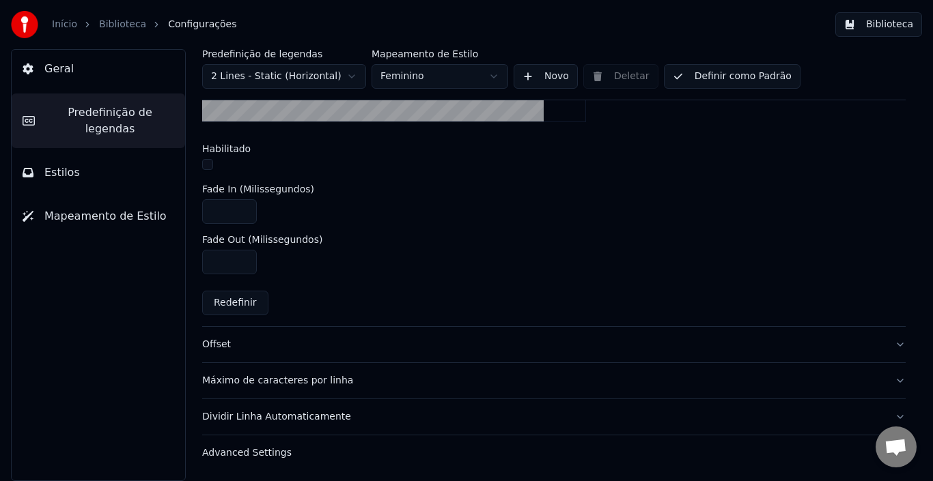
click at [483, 341] on div "Offset" at bounding box center [543, 345] width 682 height 14
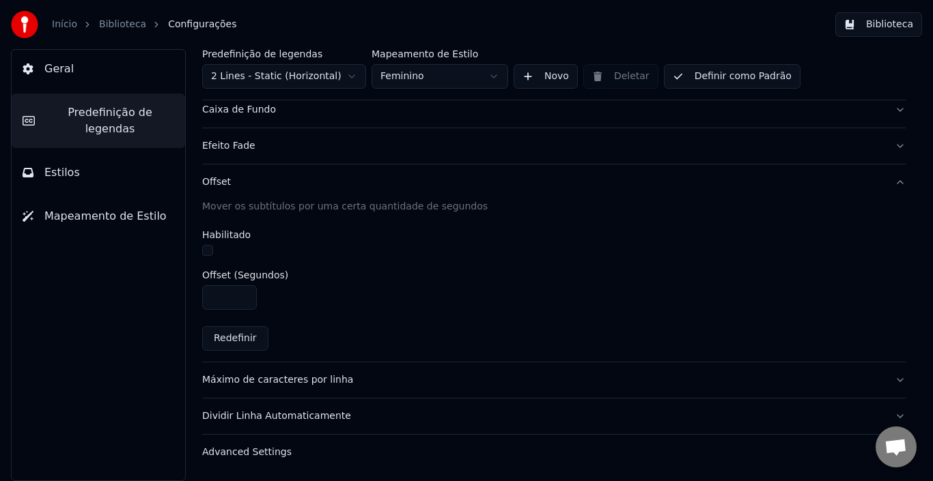
scroll to position [288, 0]
click at [472, 384] on div "Máximo de caracteres por linha" at bounding box center [543, 381] width 682 height 14
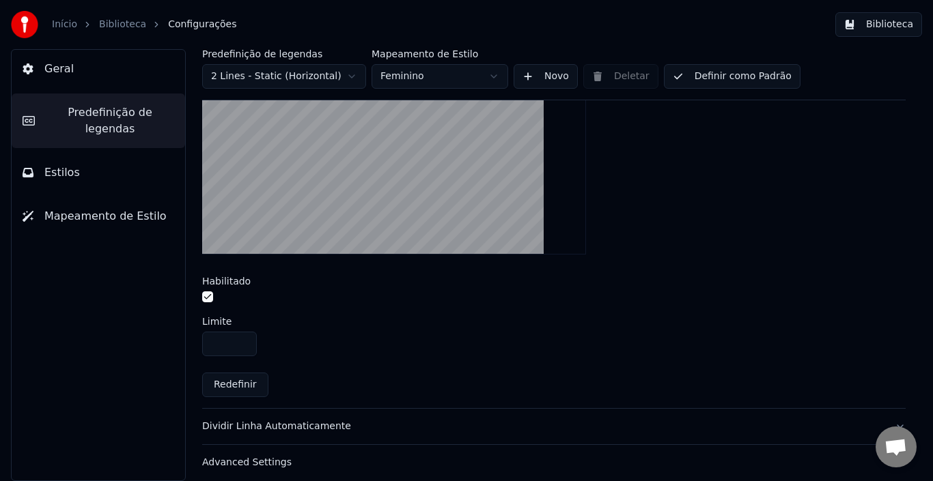
scroll to position [503, 0]
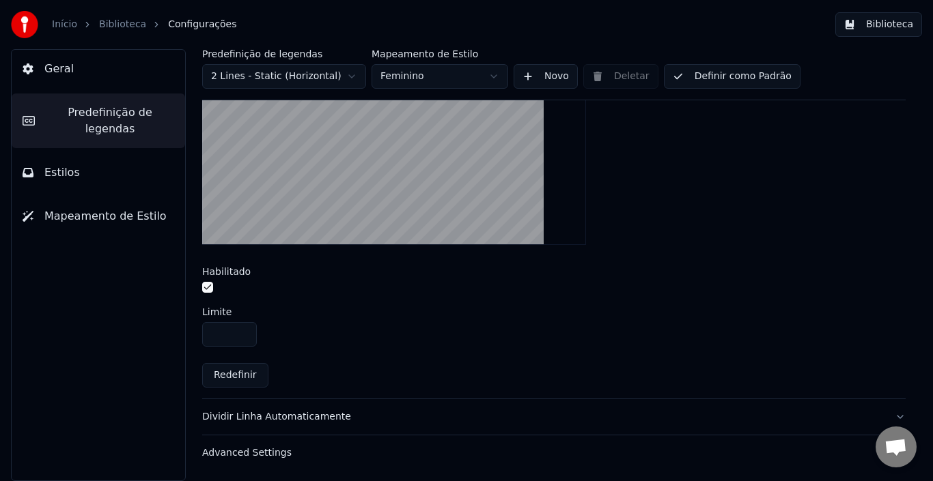
click at [472, 421] on div "Dividir Linha Automaticamente" at bounding box center [543, 417] width 682 height 14
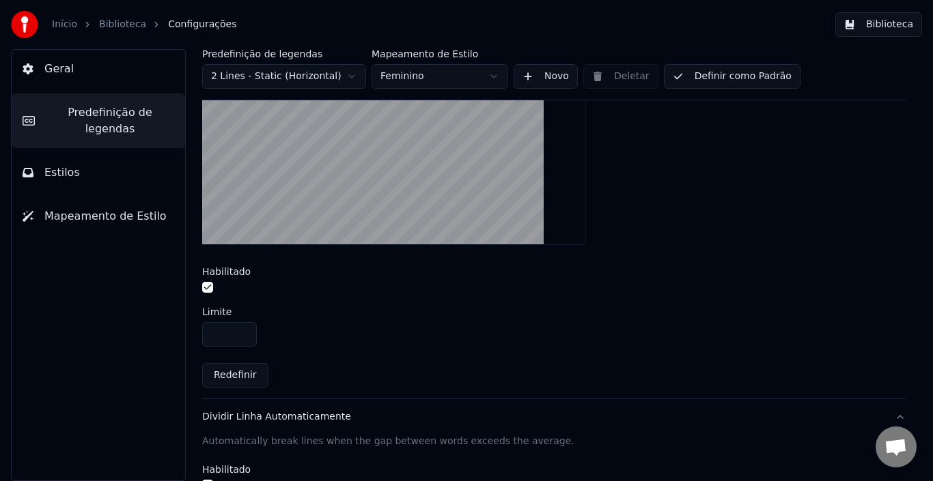
scroll to position [288, 0]
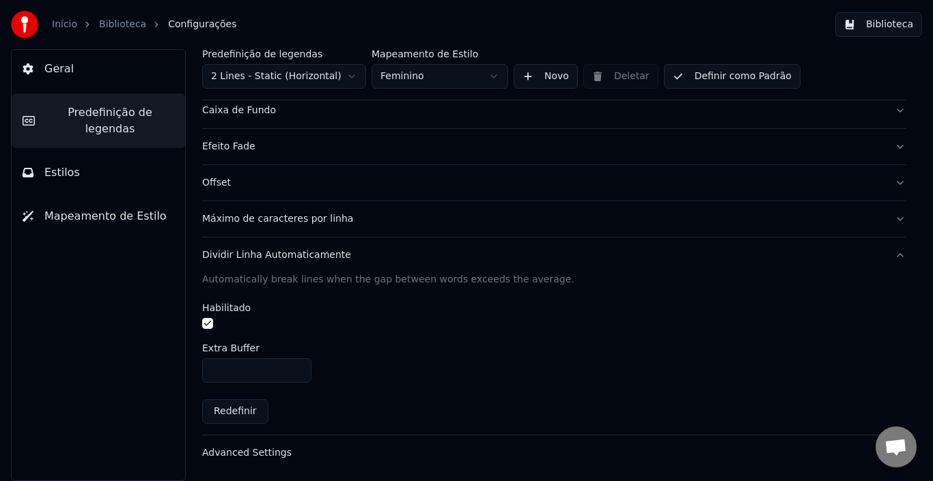
click at [438, 453] on div "Advanced Settings" at bounding box center [543, 454] width 682 height 14
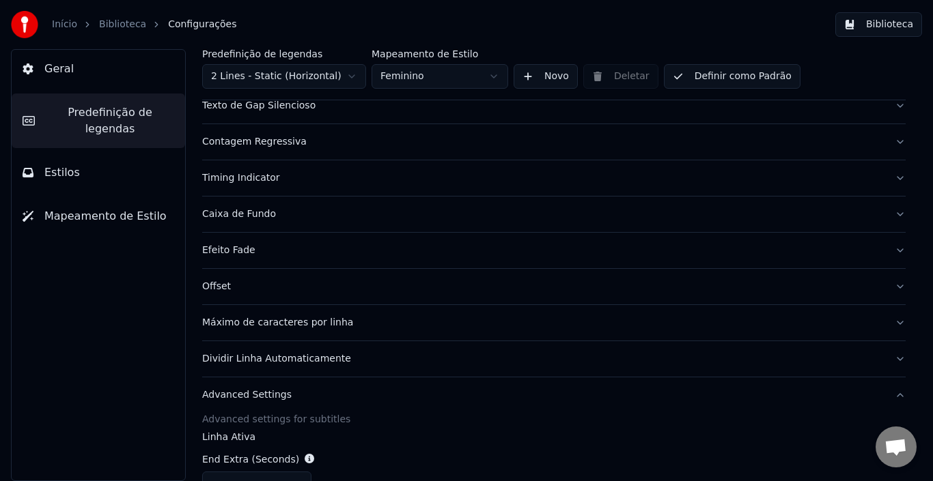
scroll to position [0, 0]
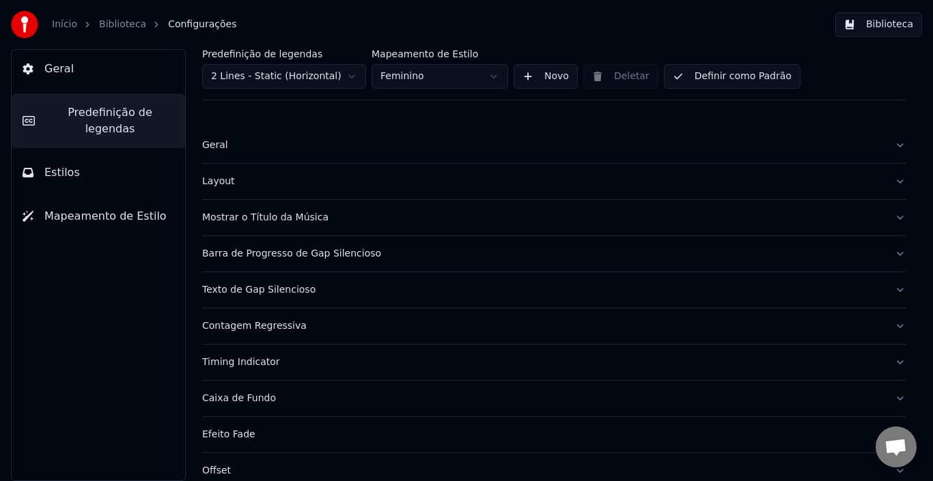
click at [408, 193] on button "Layout" at bounding box center [553, 182] width 703 height 36
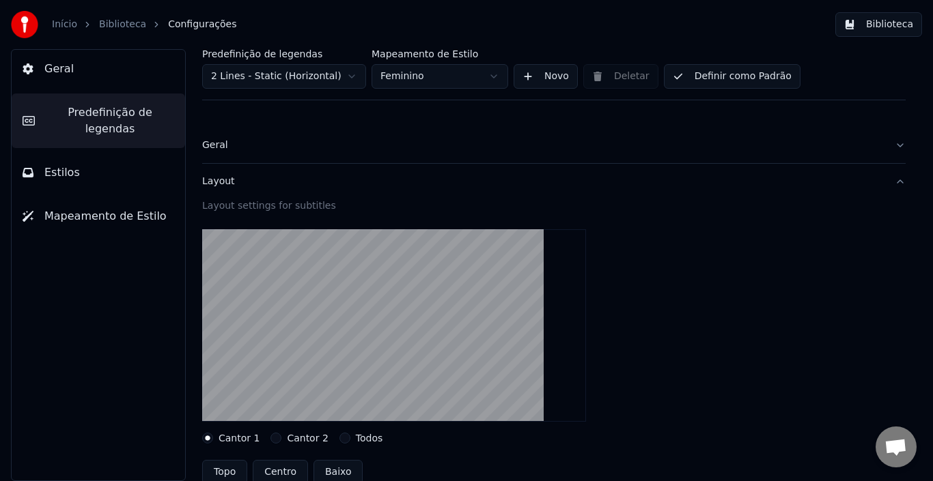
click at [276, 440] on div "Cantor 2" at bounding box center [298, 438] width 57 height 11
click at [270, 438] on button "Cantor 2" at bounding box center [275, 438] width 11 height 11
click at [688, 74] on button "Definir como Padrão" at bounding box center [732, 76] width 137 height 25
click at [58, 165] on span "Estilos" at bounding box center [62, 173] width 36 height 16
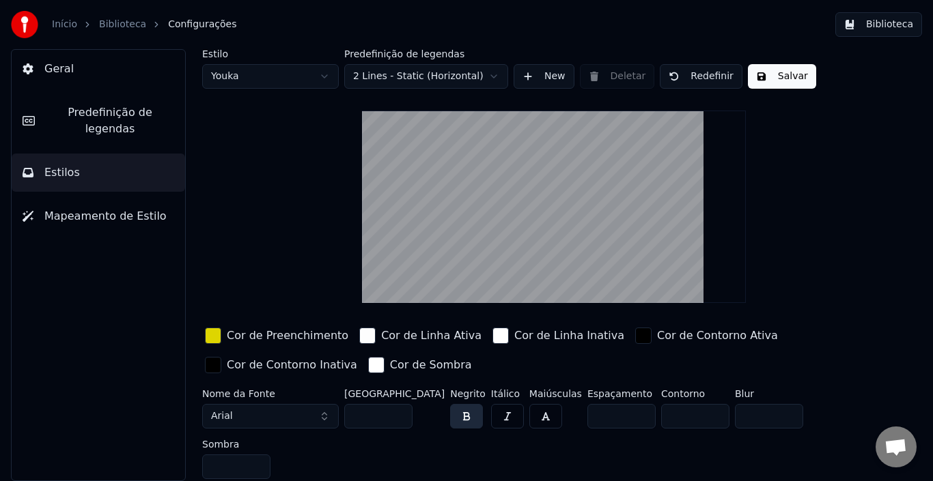
click at [317, 80] on html "Início Biblioteca Configurações Biblioteca Geral Predefinição de legendas Estil…" at bounding box center [466, 240] width 933 height 481
click at [769, 74] on button "Salvar" at bounding box center [782, 76] width 68 height 25
click at [102, 208] on span "Mapeamento de Estilo" at bounding box center [105, 216] width 122 height 16
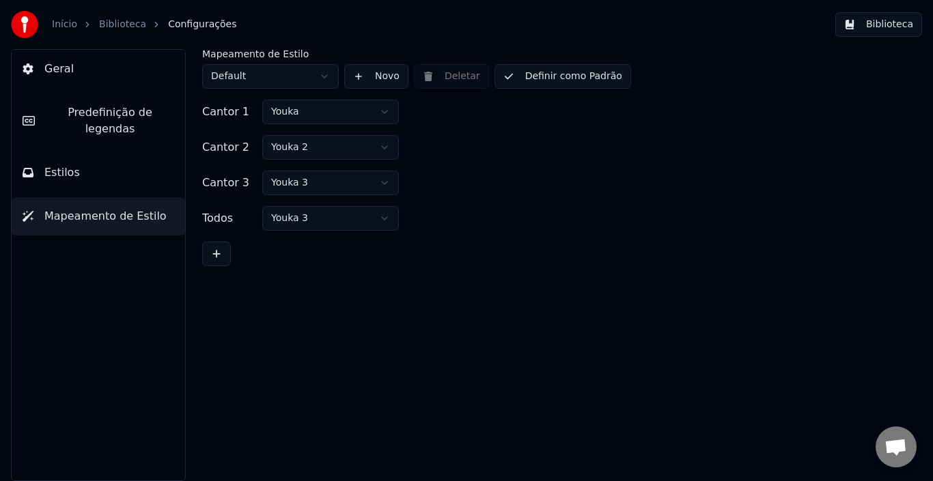
click at [305, 81] on html "Início Biblioteca Configurações Biblioteca Geral Predefinição de legendas Estil…" at bounding box center [466, 240] width 933 height 481
click at [110, 28] on link "Biblioteca" at bounding box center [122, 25] width 47 height 14
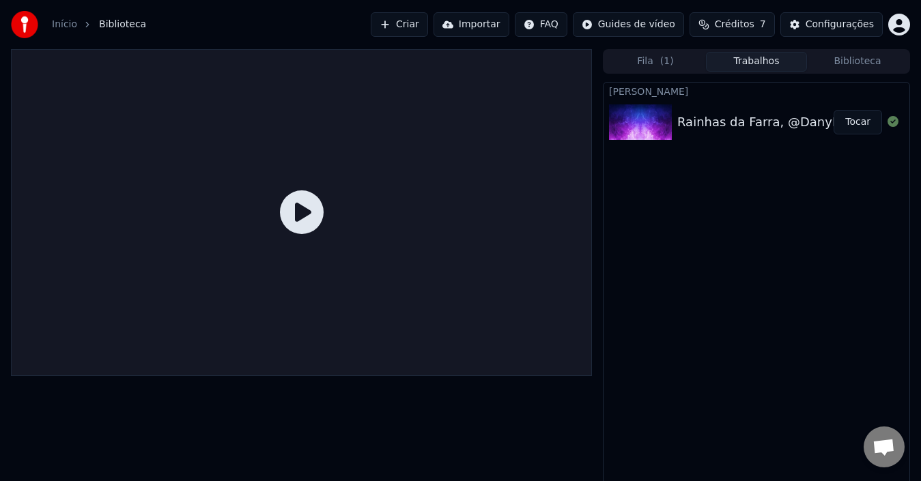
click at [790, 121] on div "Rainhas da Farra, @DanyMellodyoficial - O Naufrágio #Paredão2" at bounding box center [875, 122] width 397 height 19
click at [854, 117] on button "Tocar" at bounding box center [858, 122] width 48 height 25
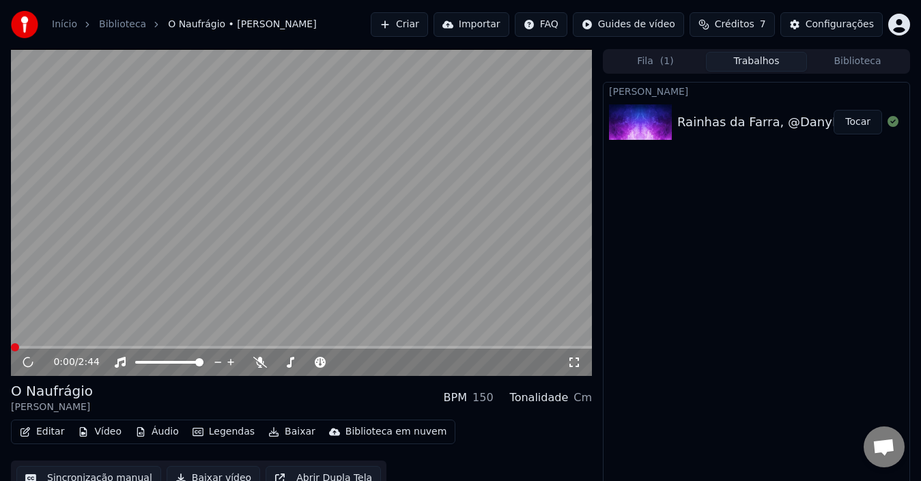
click at [223, 434] on button "Legendas" at bounding box center [223, 432] width 73 height 19
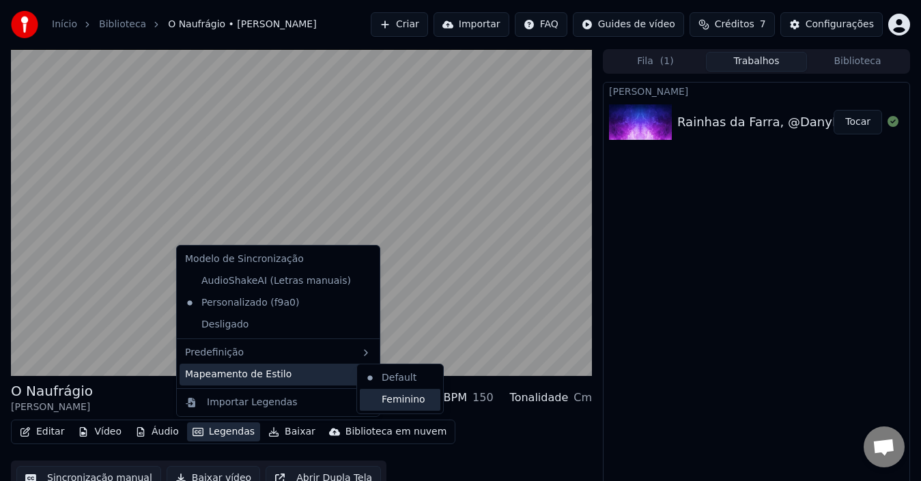
click at [390, 403] on div "Feminino" at bounding box center [400, 400] width 81 height 22
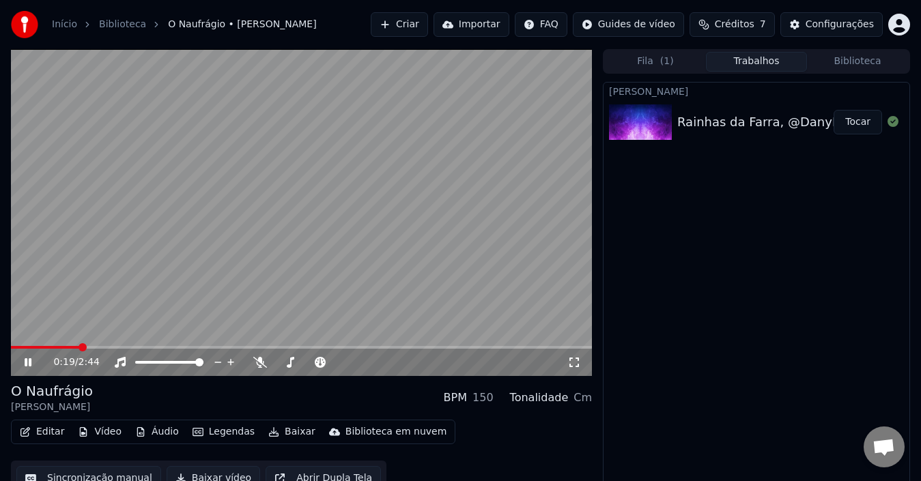
click at [16, 347] on span at bounding box center [45, 347] width 69 height 3
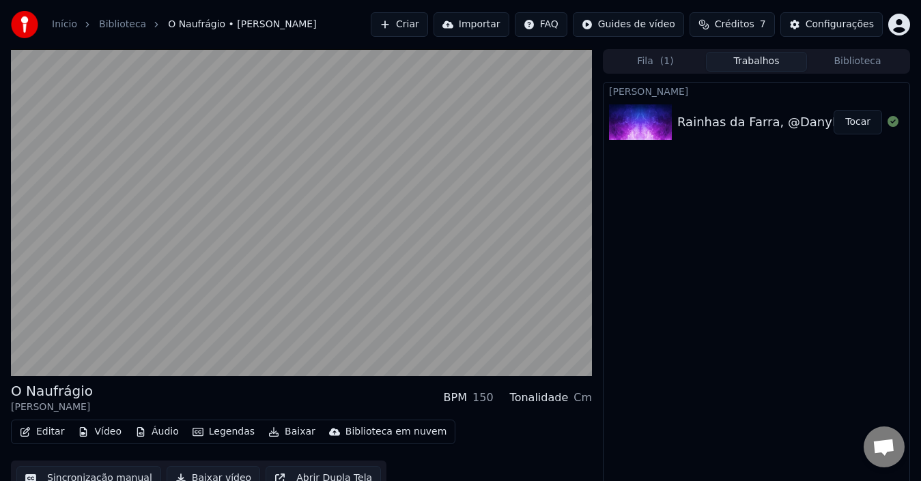
click at [211, 473] on button "Baixar vídeo" at bounding box center [214, 478] width 94 height 25
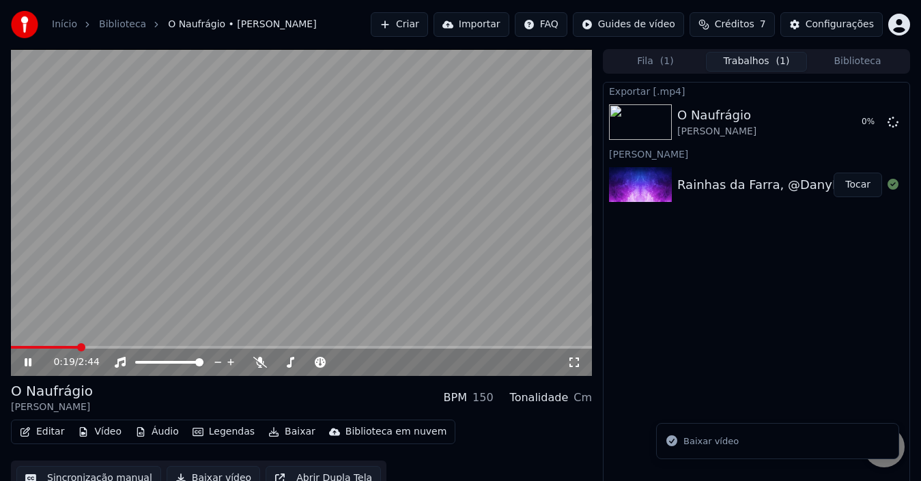
click at [27, 363] on icon at bounding box center [28, 363] width 7 height 8
